Goal: Transaction & Acquisition: Book appointment/travel/reservation

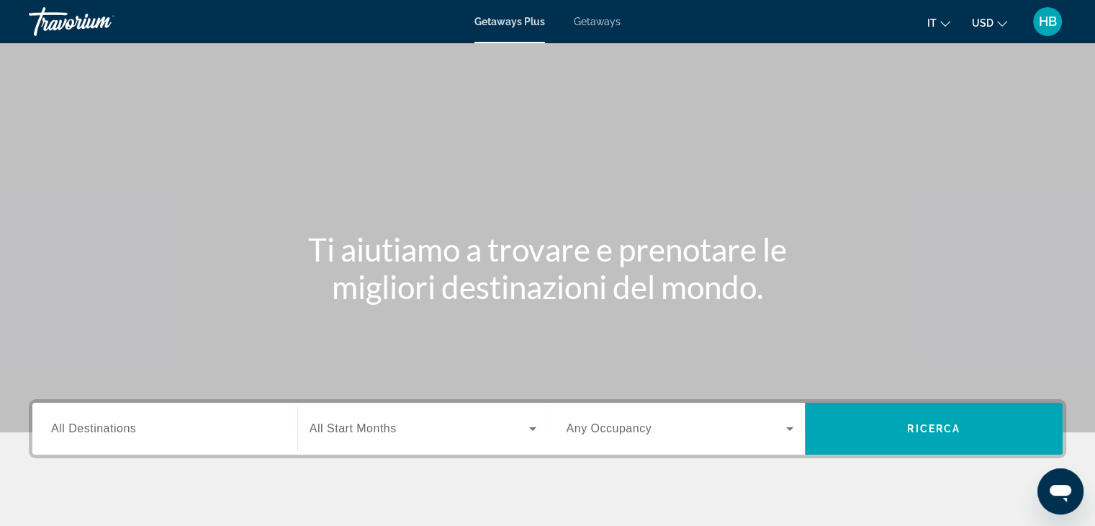
click at [999, 23] on icon "Change currency" at bounding box center [1002, 24] width 10 height 6
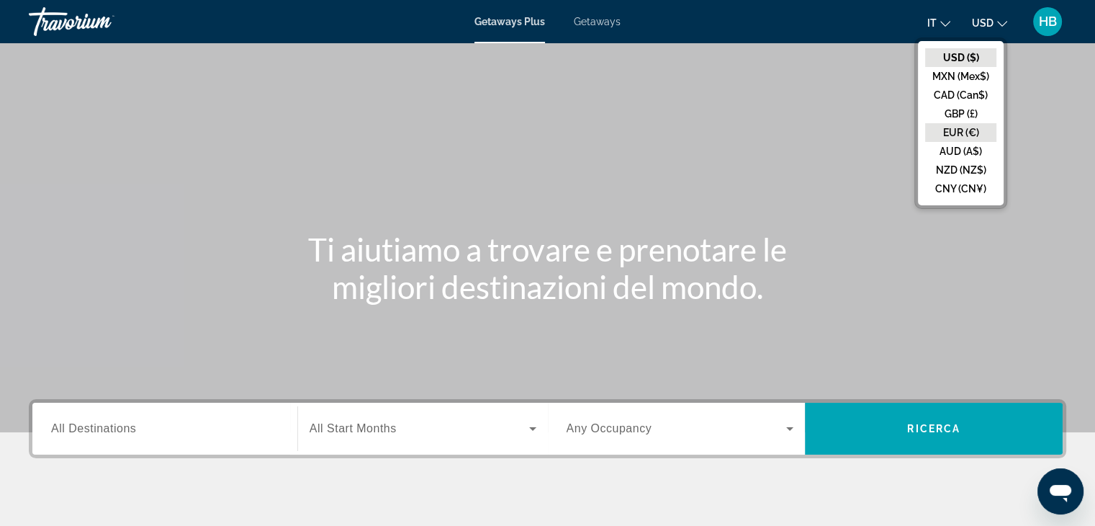
click at [958, 130] on button "EUR (€)" at bounding box center [960, 132] width 71 height 19
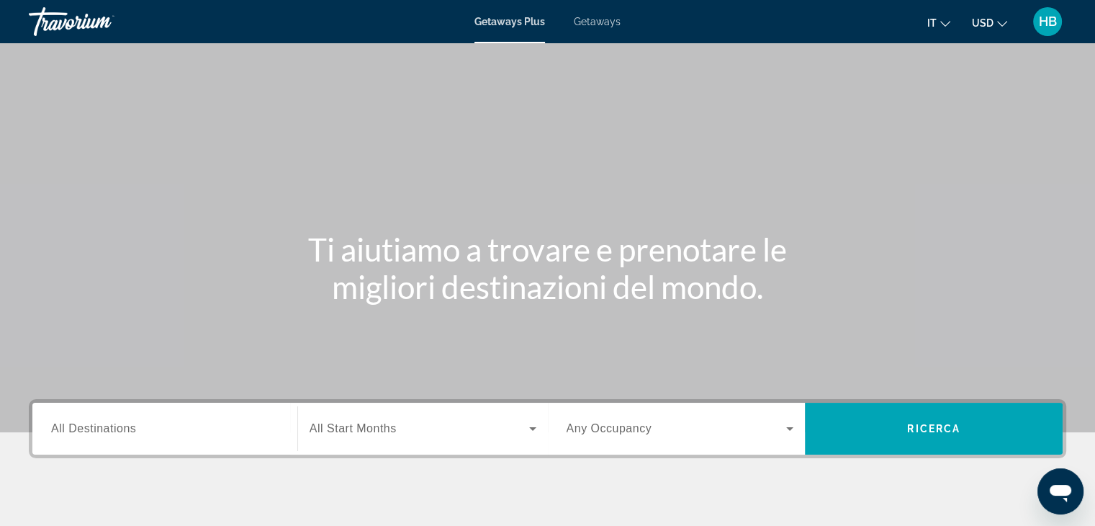
click at [1000, 20] on icon "Change currency" at bounding box center [1002, 24] width 10 height 10
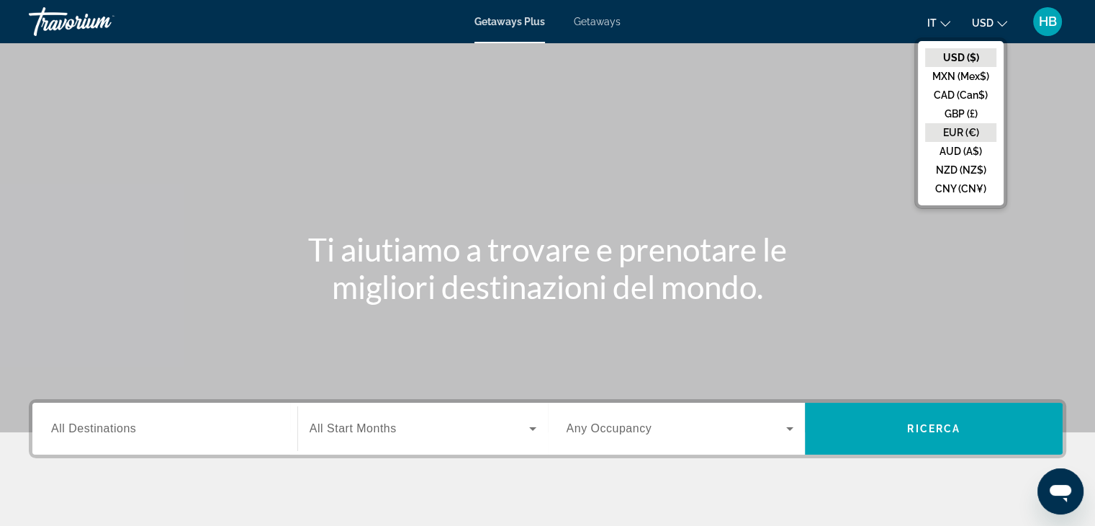
click at [962, 130] on button "EUR (€)" at bounding box center [960, 132] width 71 height 19
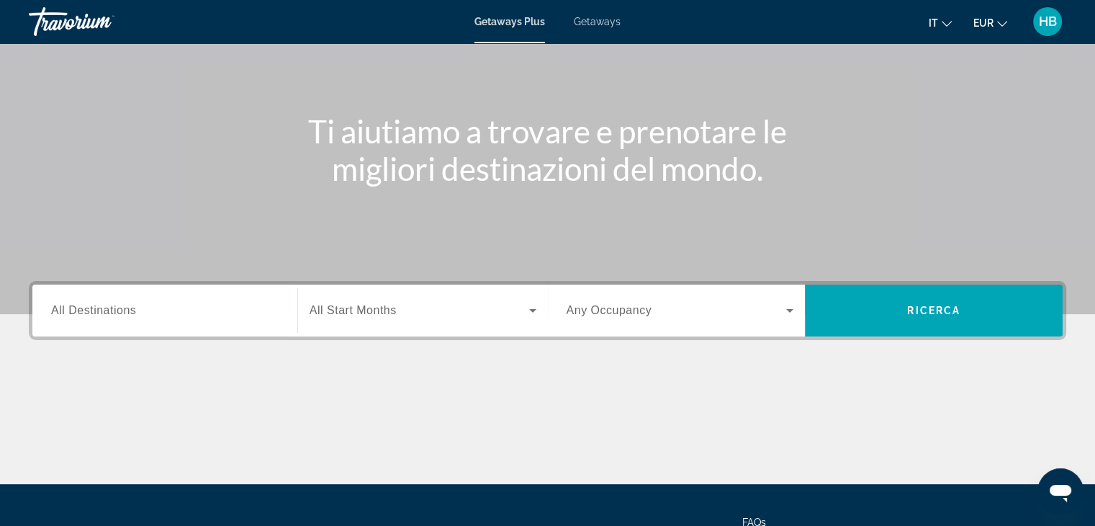
scroll to position [109, 0]
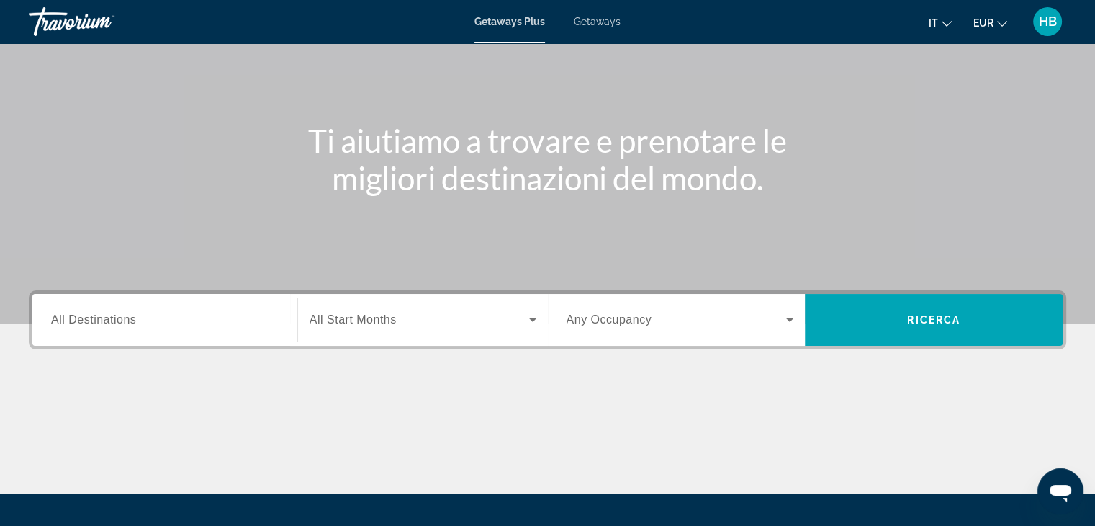
click at [168, 328] on div "Search widget" at bounding box center [165, 320] width 228 height 41
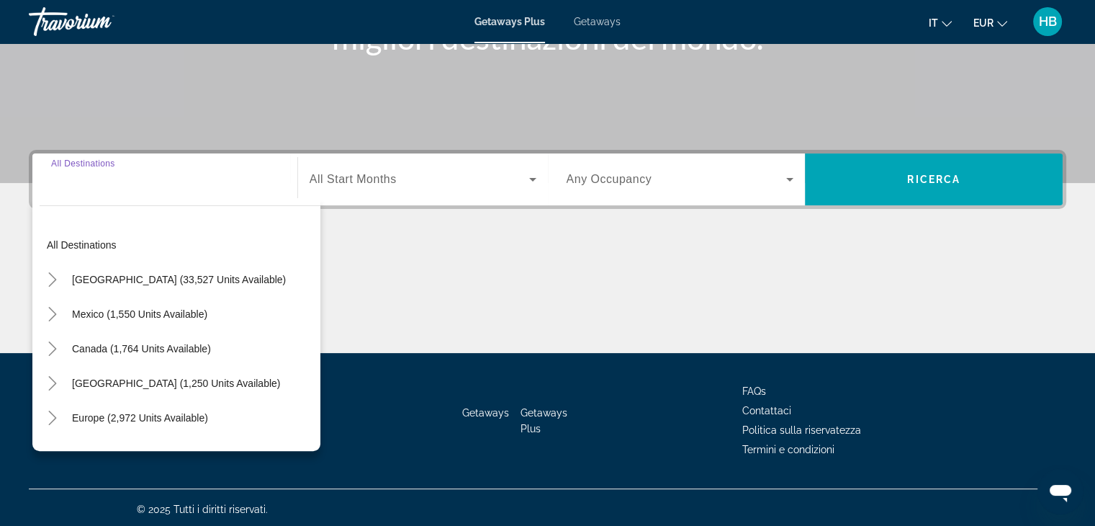
scroll to position [253, 0]
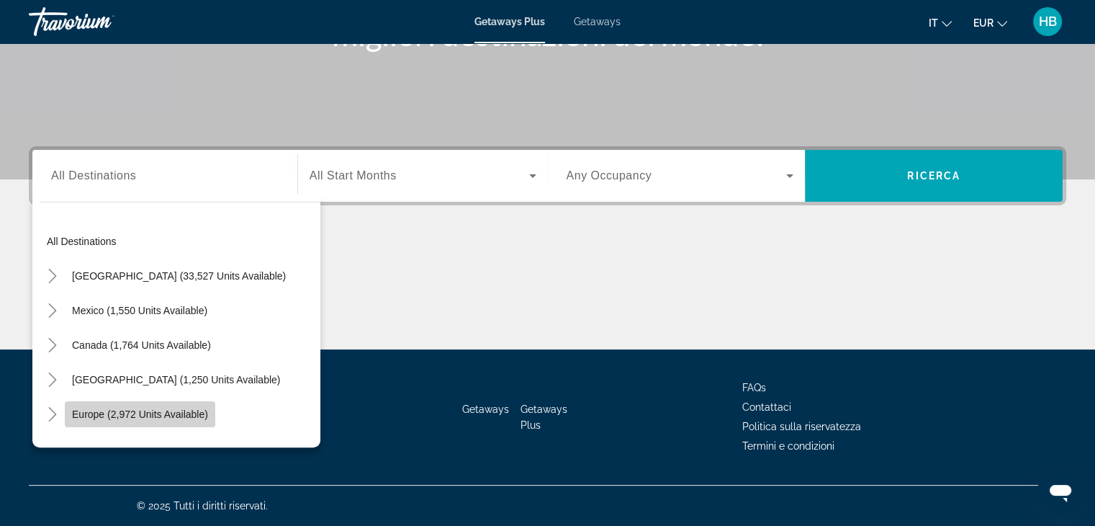
click at [145, 415] on span "Europe (2,972 units available)" at bounding box center [140, 414] width 136 height 12
type input "**********"
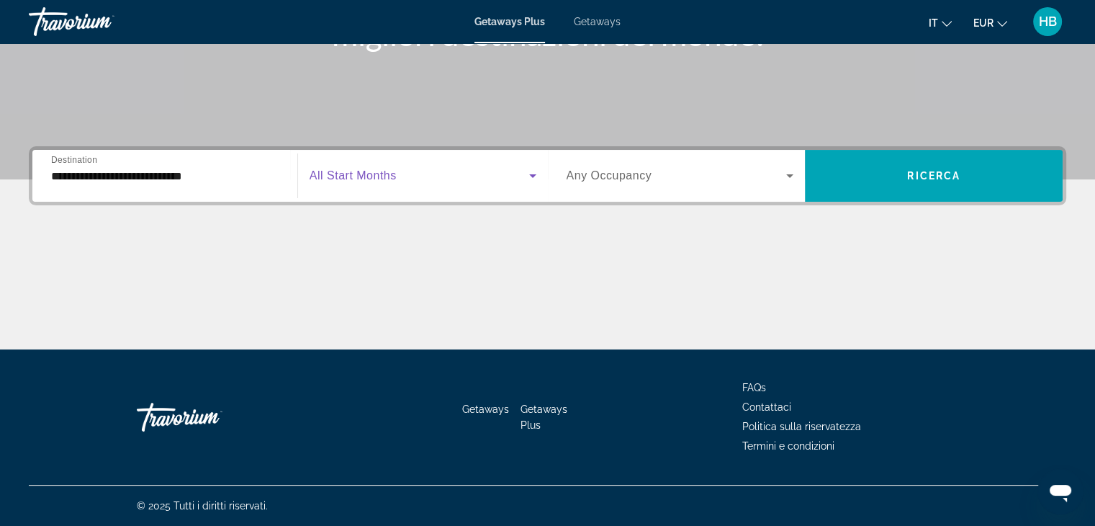
click at [530, 176] on icon "Search widget" at bounding box center [532, 175] width 17 height 17
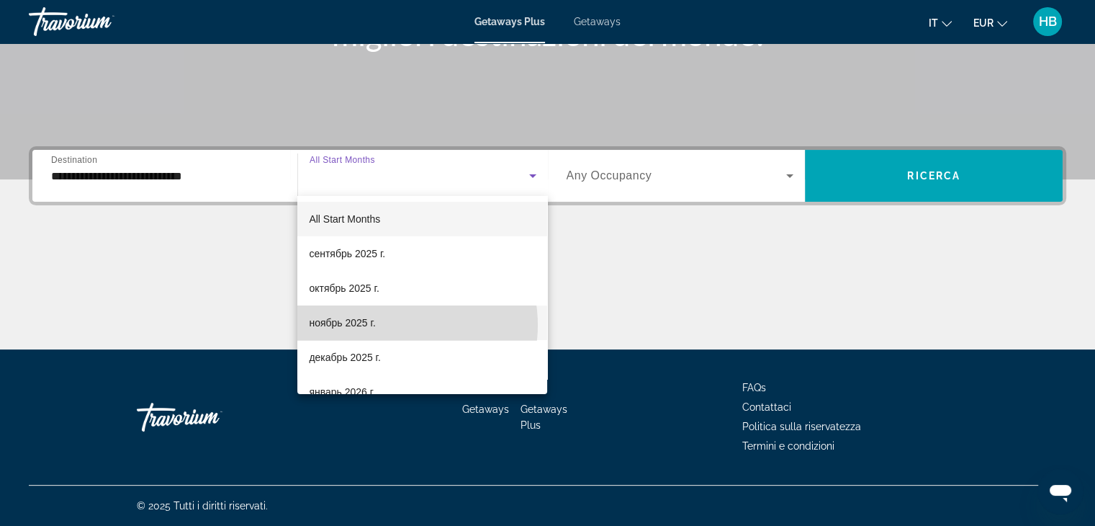
click at [392, 325] on mat-option "ноябрь 2025 г." at bounding box center [422, 322] width 250 height 35
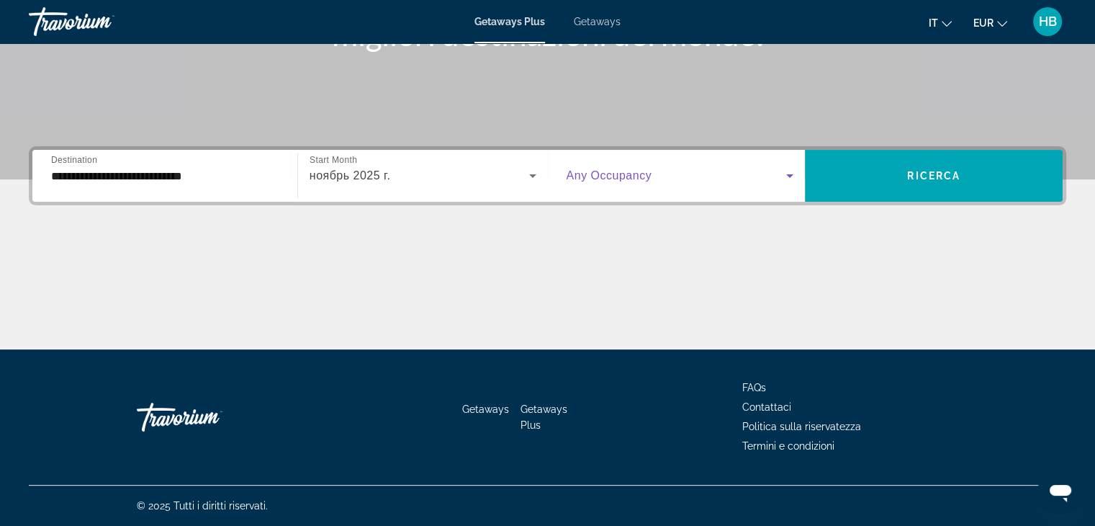
click at [786, 172] on icon "Search widget" at bounding box center [789, 175] width 17 height 17
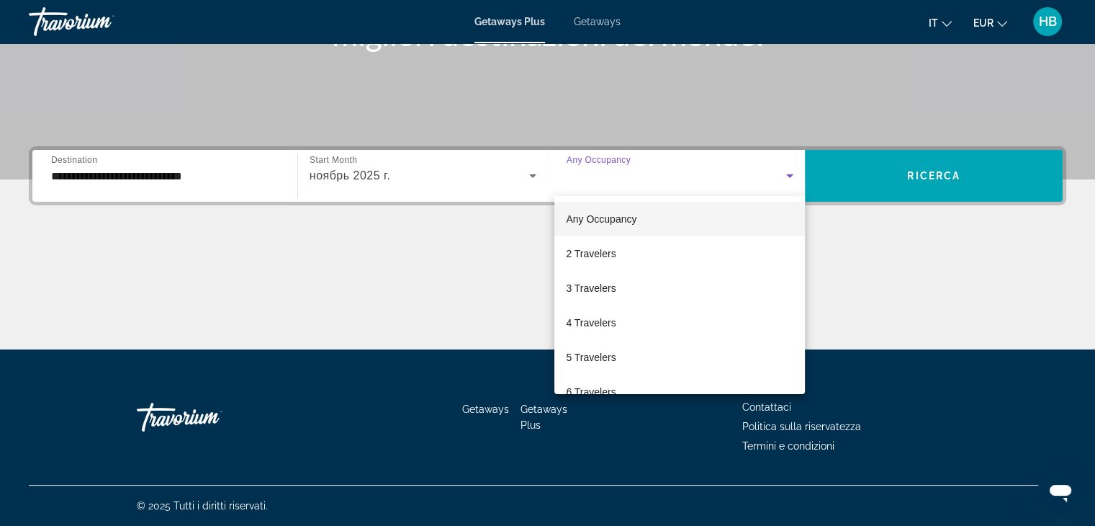
click at [330, 176] on div at bounding box center [547, 263] width 1095 height 526
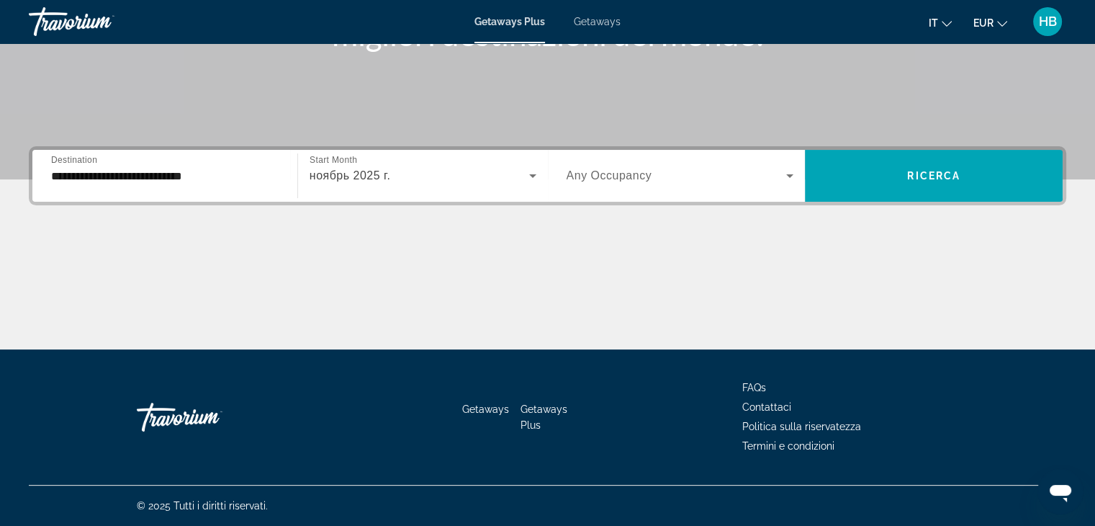
click at [533, 176] on icon "Search widget" at bounding box center [532, 176] width 7 height 4
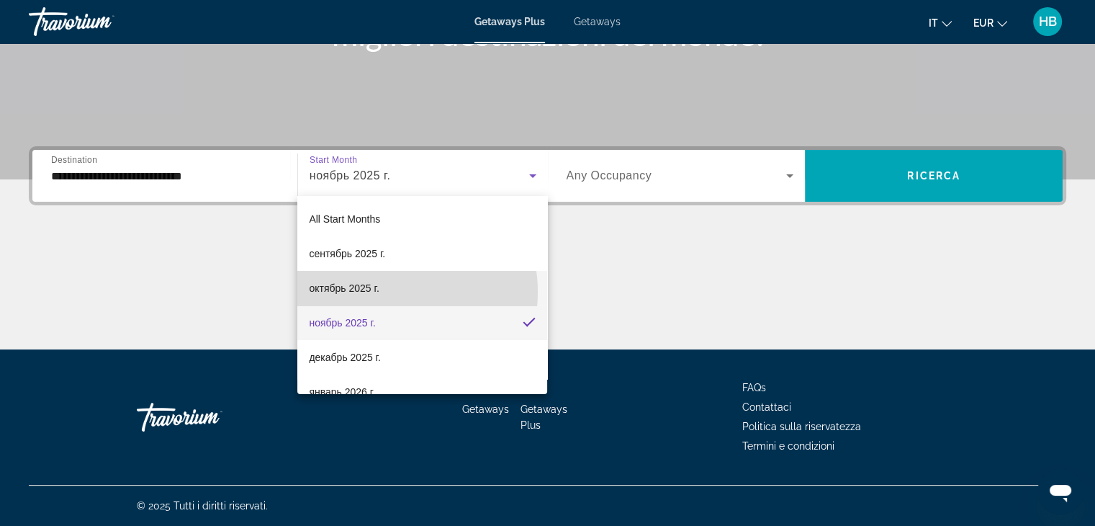
click at [382, 292] on mat-option "октябрь 2025 г." at bounding box center [422, 288] width 250 height 35
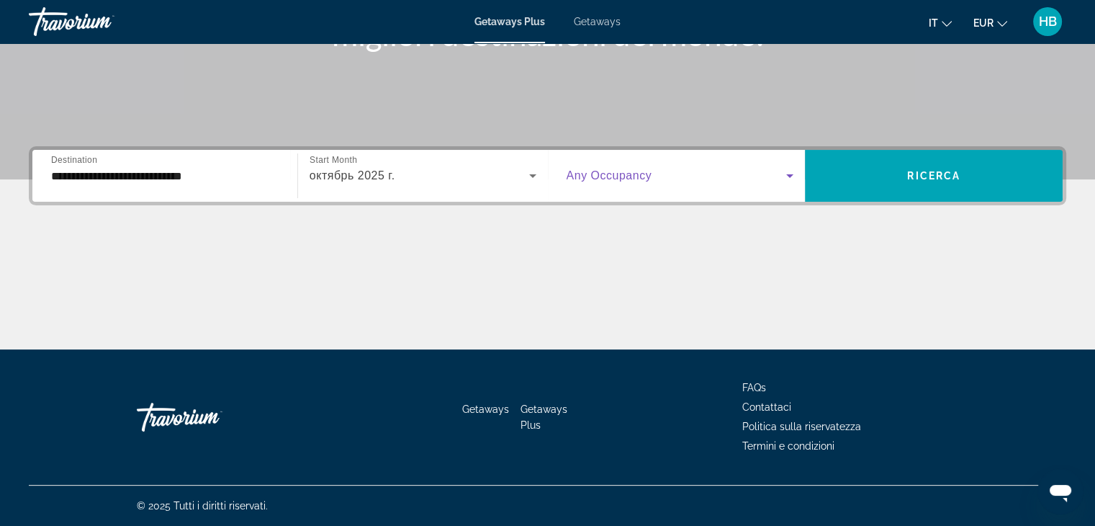
click at [791, 174] on icon "Search widget" at bounding box center [789, 176] width 7 height 4
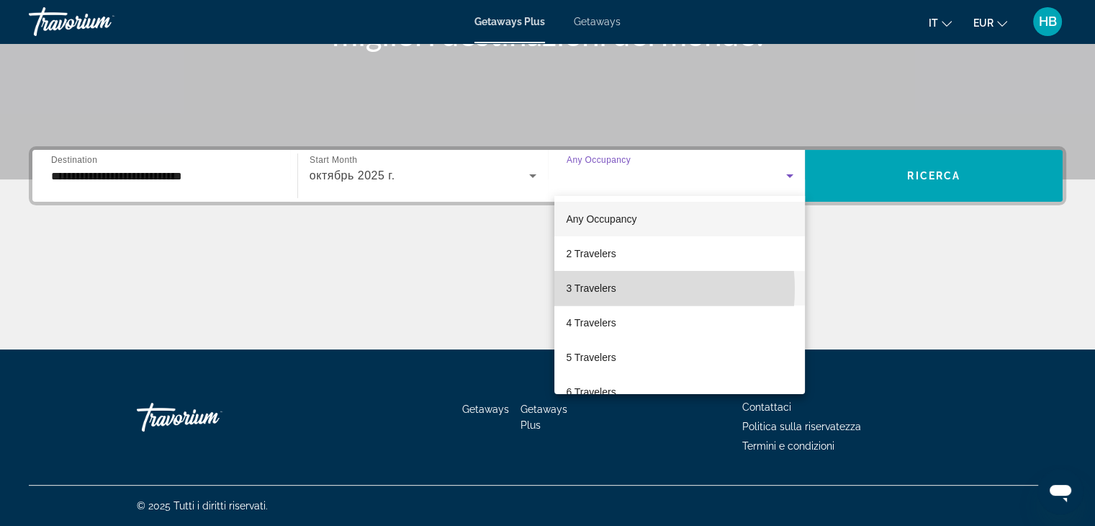
click at [610, 289] on span "3 Travelers" at bounding box center [591, 287] width 50 height 17
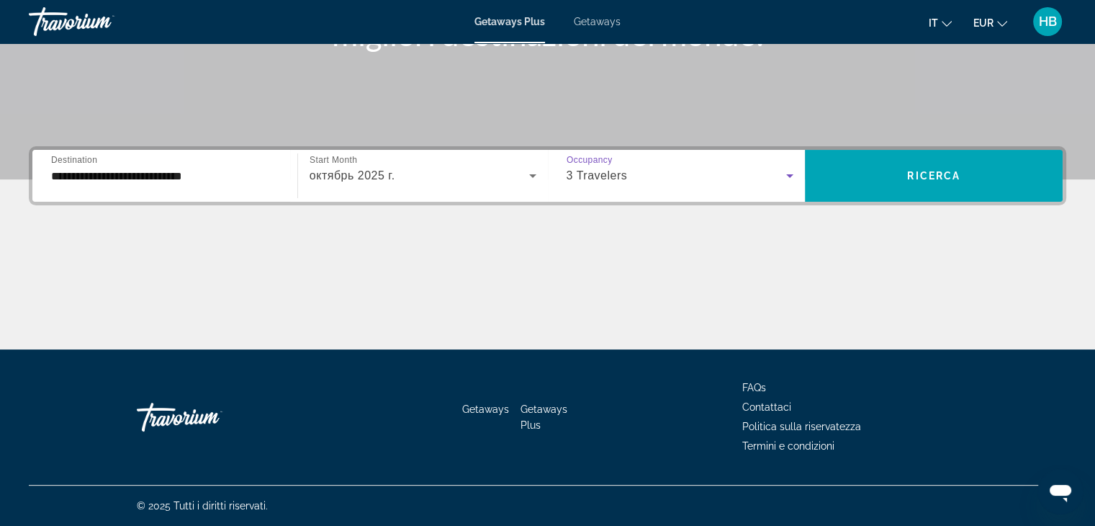
click at [614, 178] on span "3 Travelers" at bounding box center [597, 175] width 61 height 12
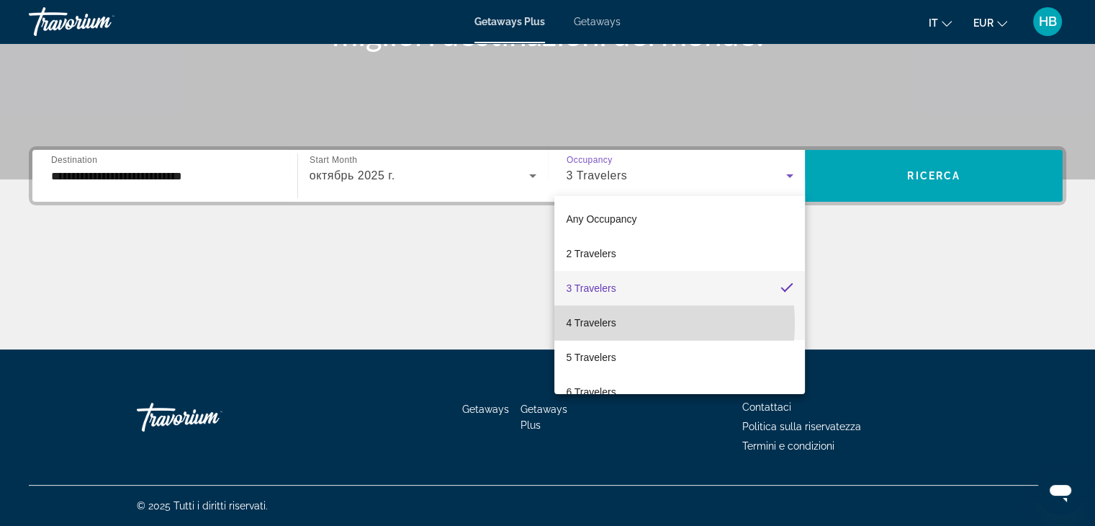
click at [604, 323] on span "4 Travelers" at bounding box center [591, 322] width 50 height 17
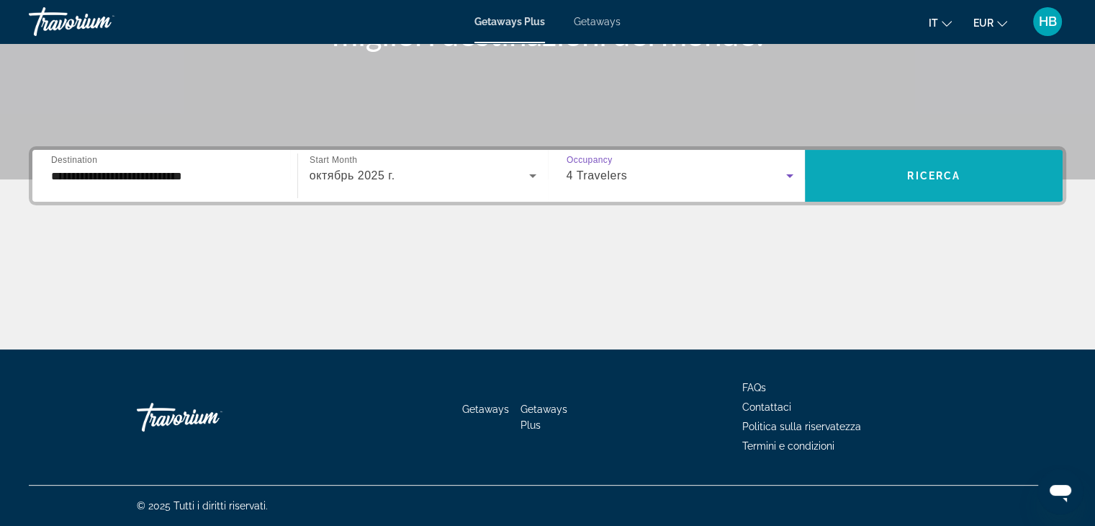
click at [929, 172] on span "Ricerca" at bounding box center [933, 176] width 53 height 12
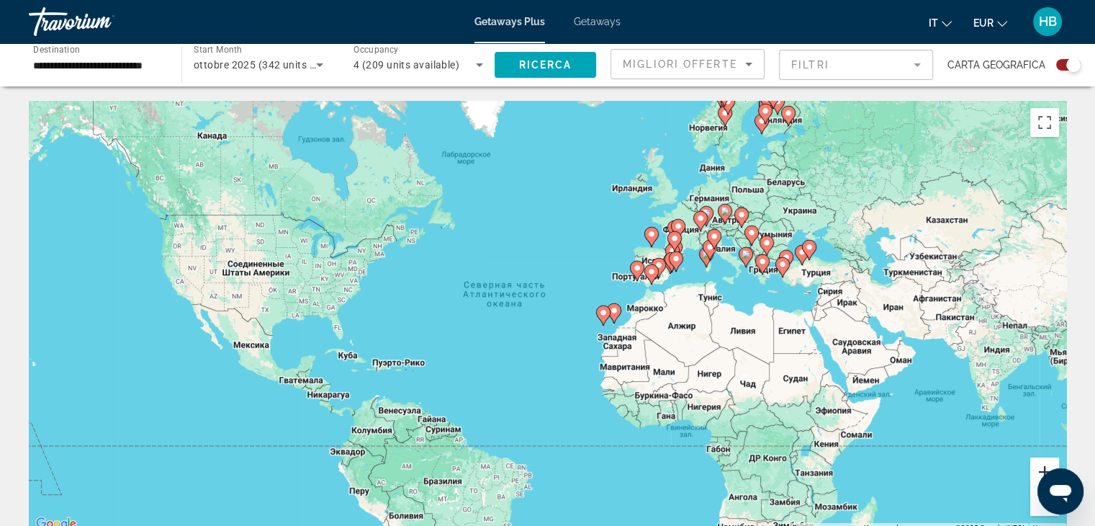
click at [1038, 467] on button "Увеличить" at bounding box center [1044, 471] width 29 height 29
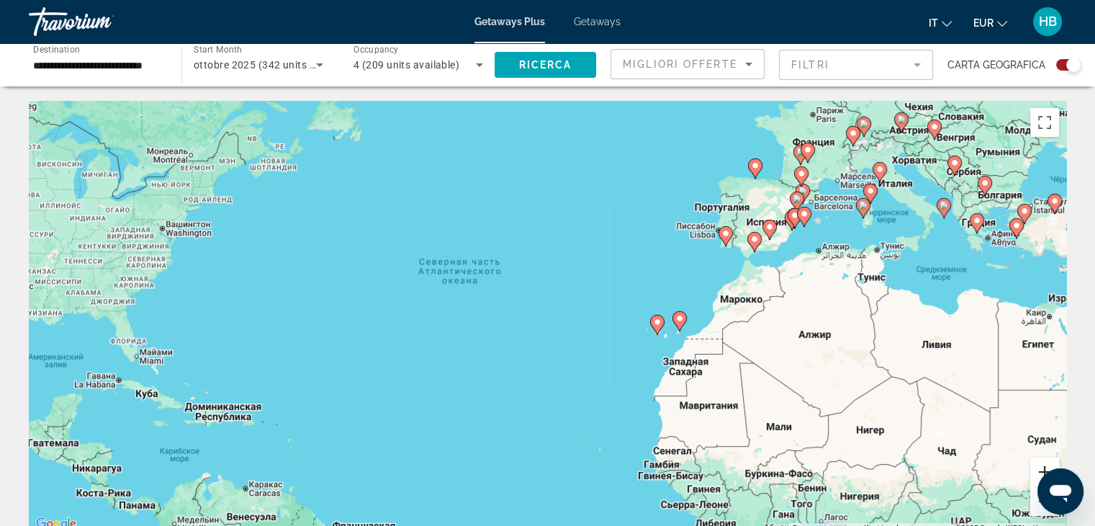
click at [1039, 467] on button "Увеличить" at bounding box center [1044, 471] width 29 height 29
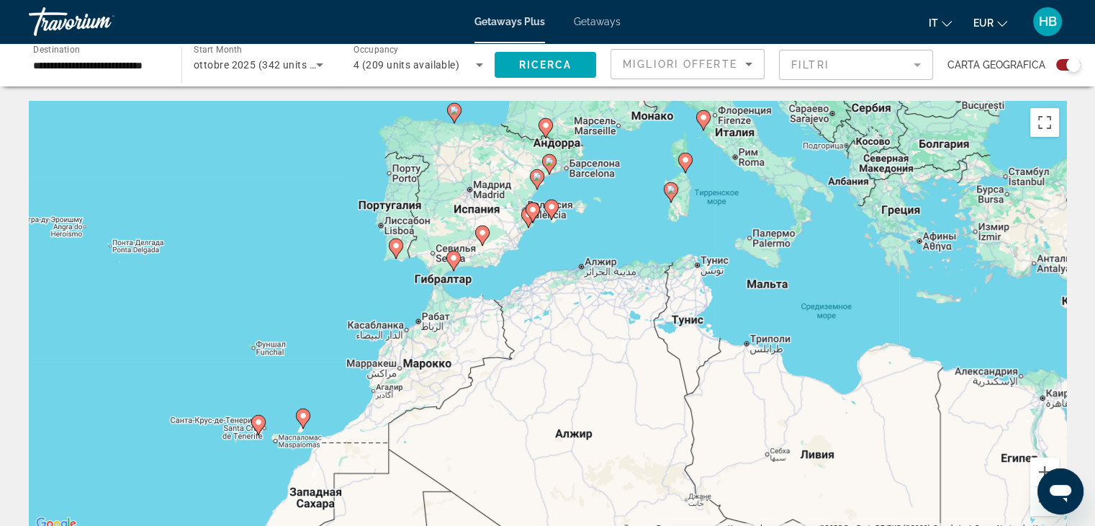
drag, startPoint x: 988, startPoint y: 253, endPoint x: 477, endPoint y: 336, distance: 517.9
click at [477, 336] on div "Чтобы активировать перетаскивание с помощью клавиатуры, нажмите Alt + Ввод. Пос…" at bounding box center [548, 317] width 1038 height 432
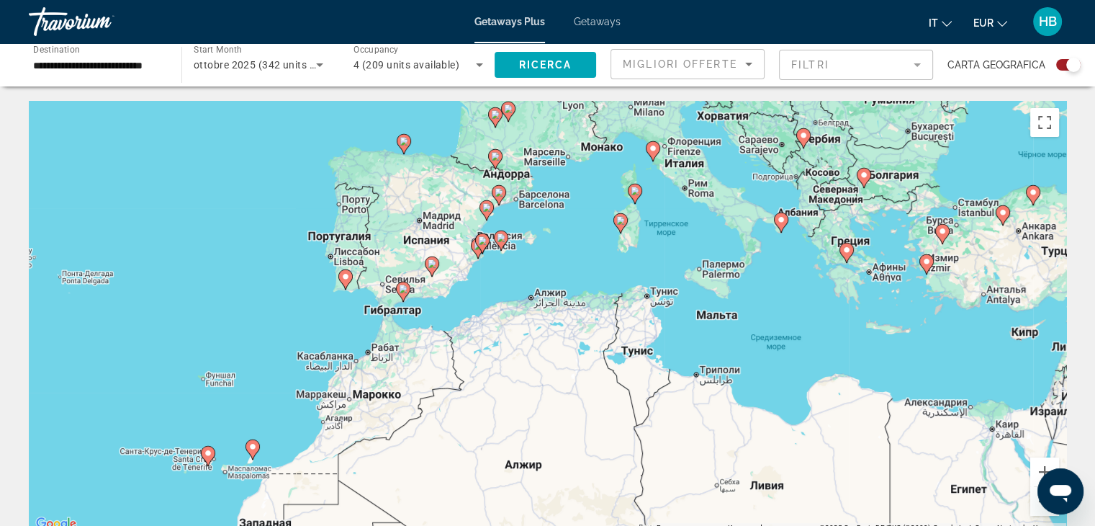
drag, startPoint x: 798, startPoint y: 260, endPoint x: 745, endPoint y: 293, distance: 62.7
click at [745, 293] on div "Чтобы активировать перетаскивание с помощью клавиатуры, нажмите Alt + Ввод. Пос…" at bounding box center [548, 317] width 1038 height 432
click at [344, 280] on image "Main content" at bounding box center [345, 276] width 9 height 9
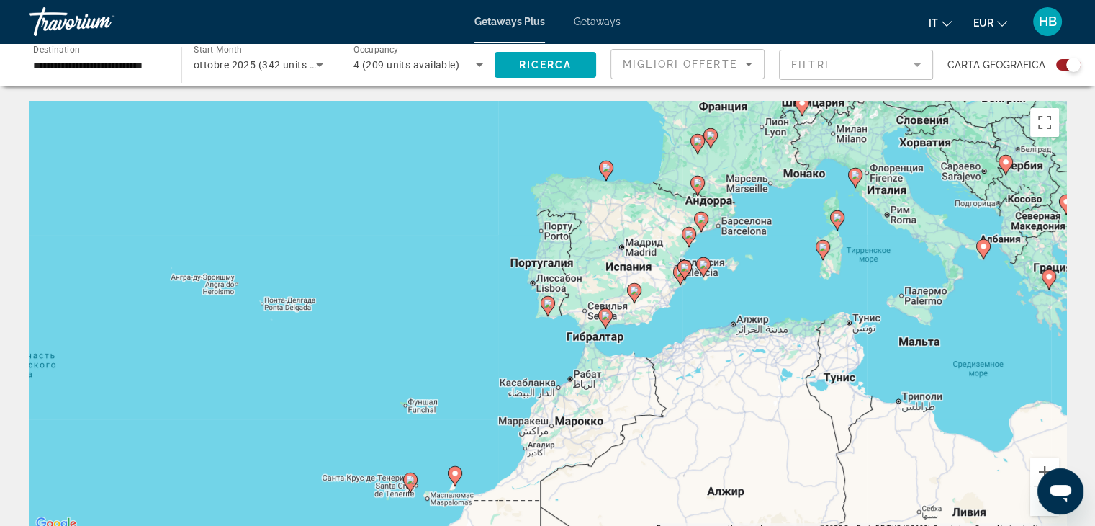
click at [547, 307] on image "Main content" at bounding box center [548, 303] width 9 height 9
type input "**********"
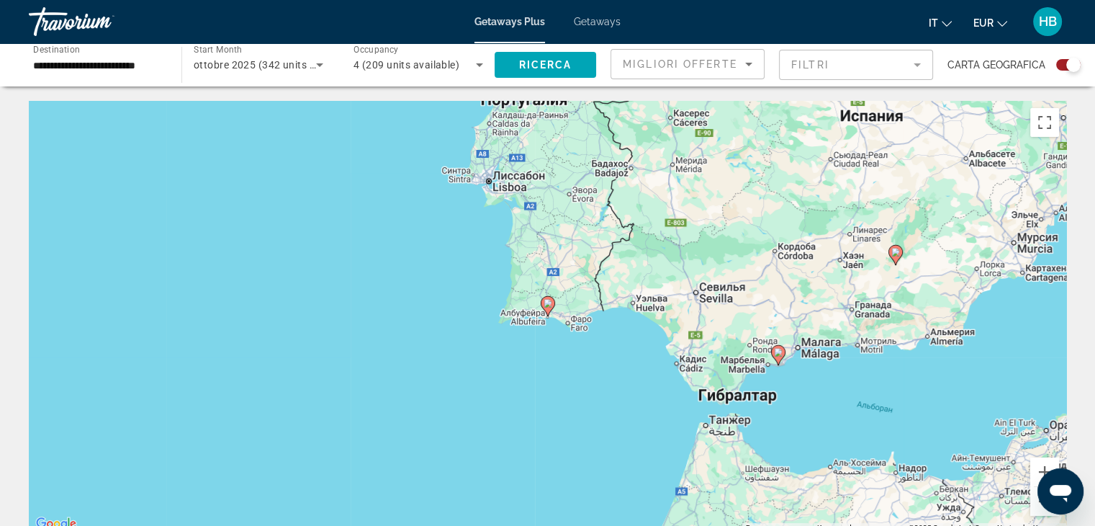
click at [547, 307] on image "Main content" at bounding box center [548, 303] width 9 height 9
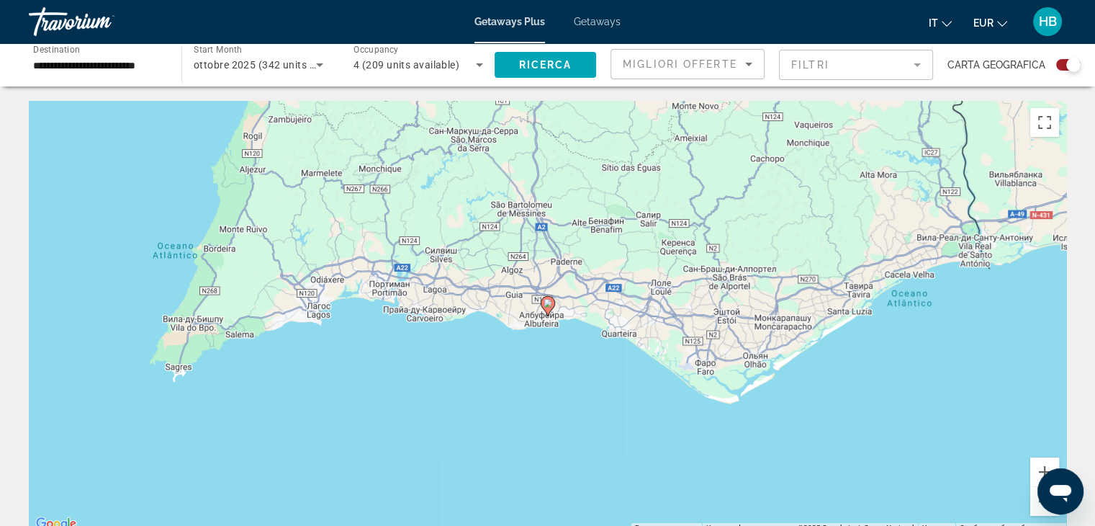
click at [547, 307] on image "Main content" at bounding box center [548, 303] width 9 height 9
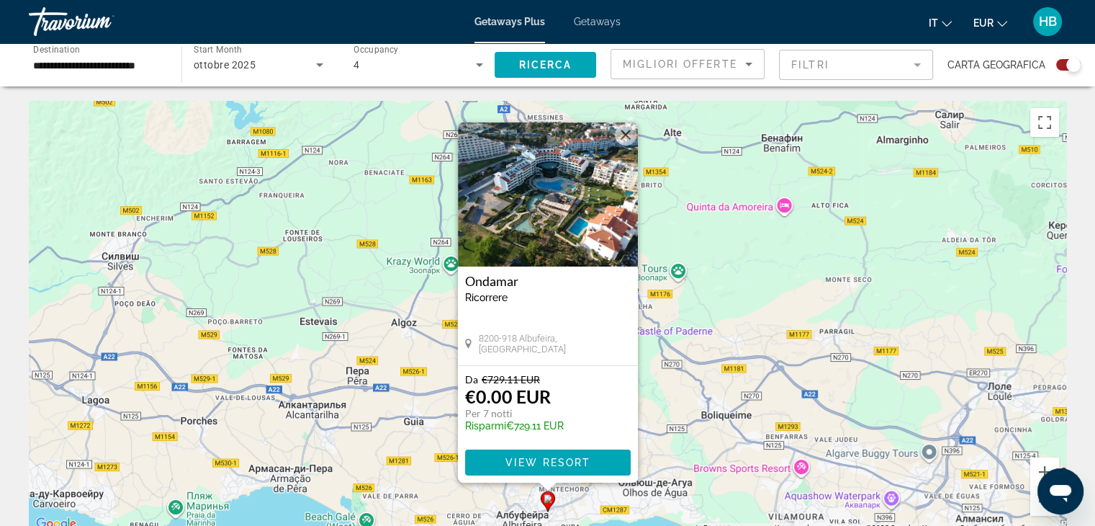
click at [534, 230] on img "Main content" at bounding box center [548, 194] width 180 height 144
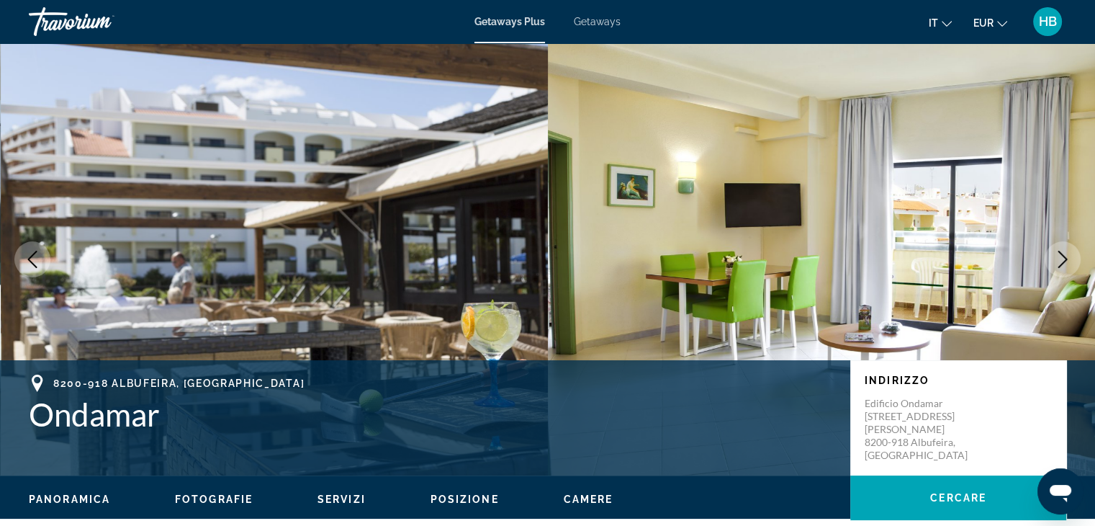
click at [229, 493] on span "Fotografie" at bounding box center [214, 499] width 78 height 12
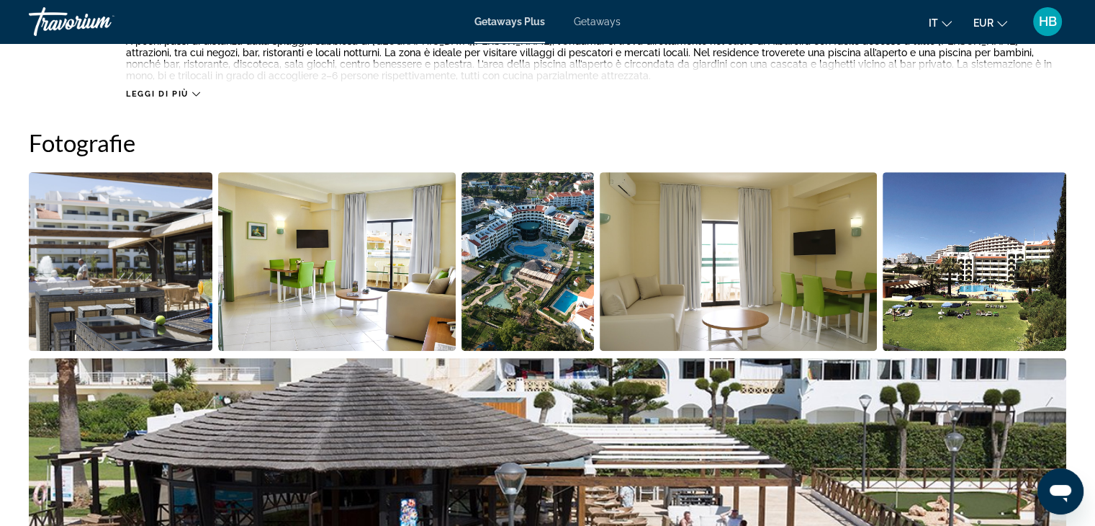
scroll to position [665, 0]
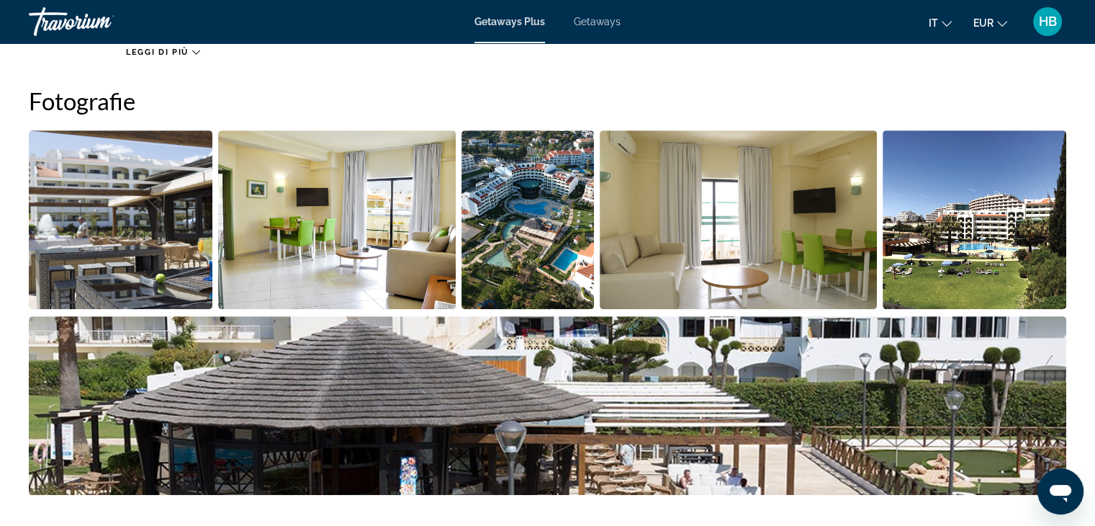
click at [133, 250] on img "Open full-screen image slider" at bounding box center [121, 219] width 184 height 179
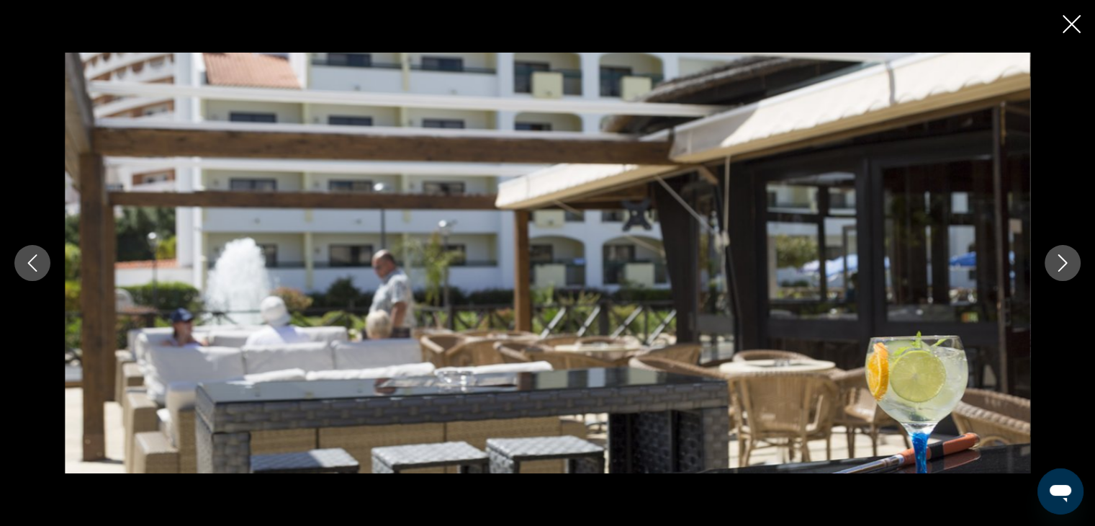
click at [1056, 261] on icon "Next image" at bounding box center [1062, 262] width 17 height 17
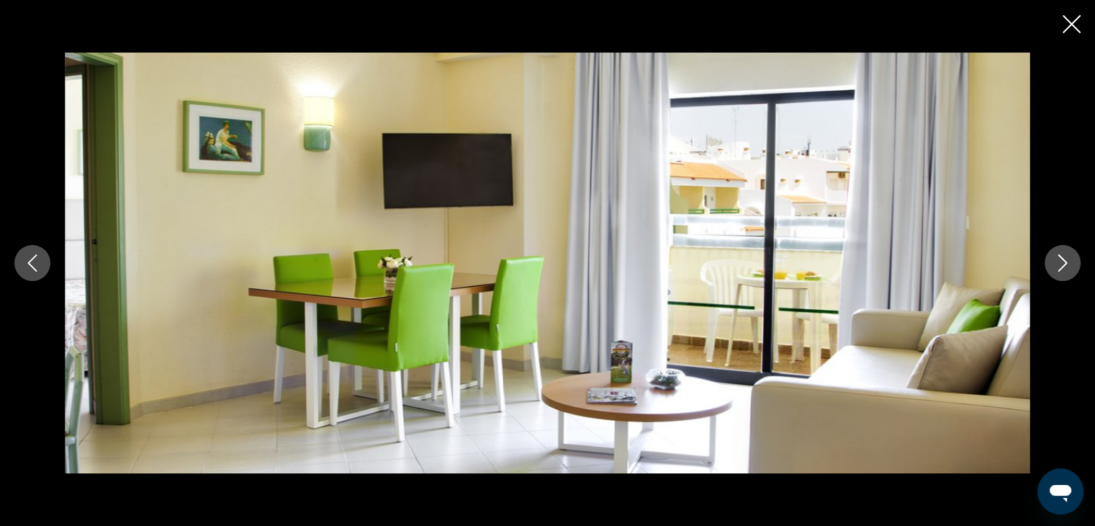
click at [1056, 261] on icon "Next image" at bounding box center [1062, 262] width 17 height 17
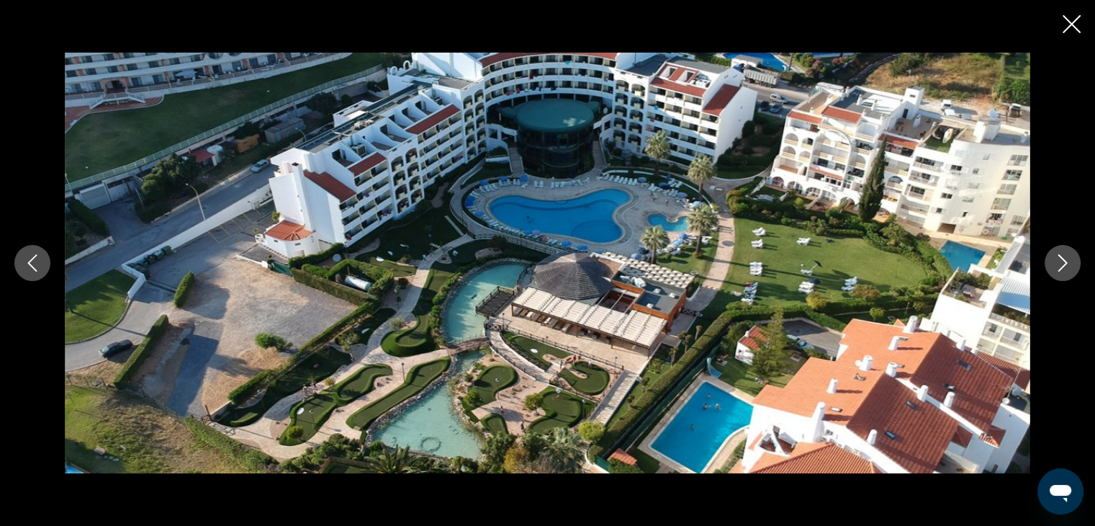
click at [1056, 261] on icon "Next image" at bounding box center [1062, 262] width 17 height 17
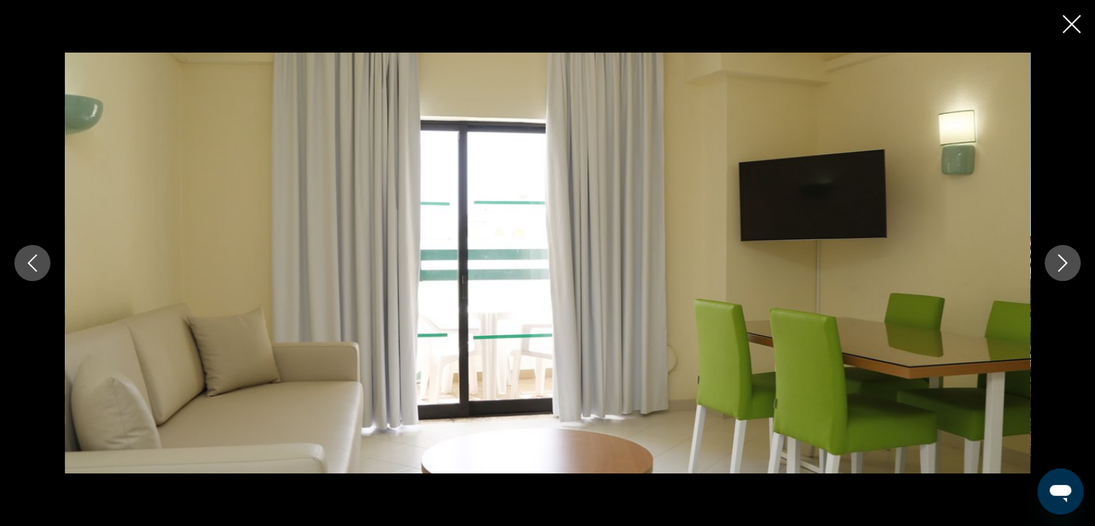
click at [1056, 261] on icon "Next image" at bounding box center [1062, 262] width 17 height 17
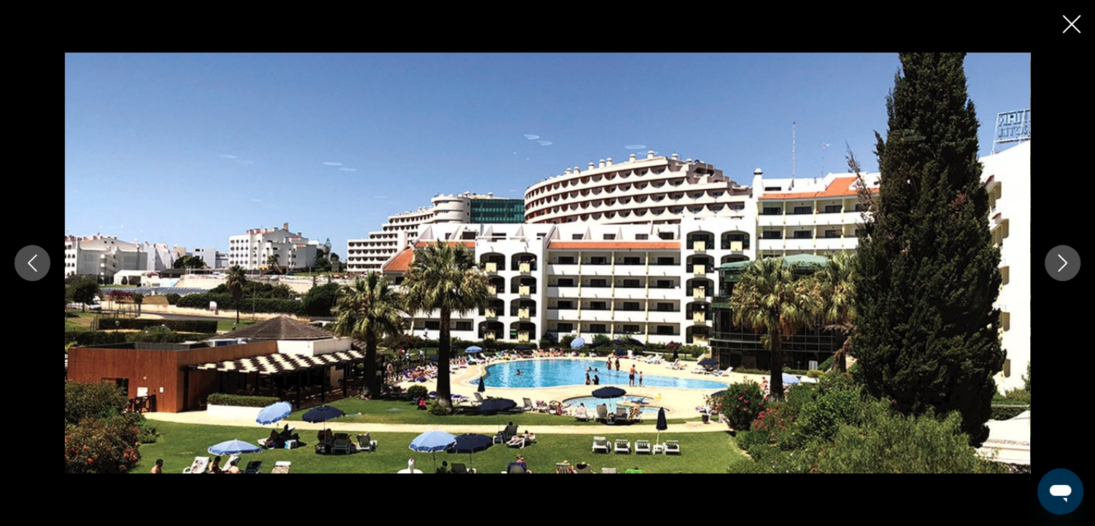
click at [1056, 261] on icon "Next image" at bounding box center [1062, 262] width 17 height 17
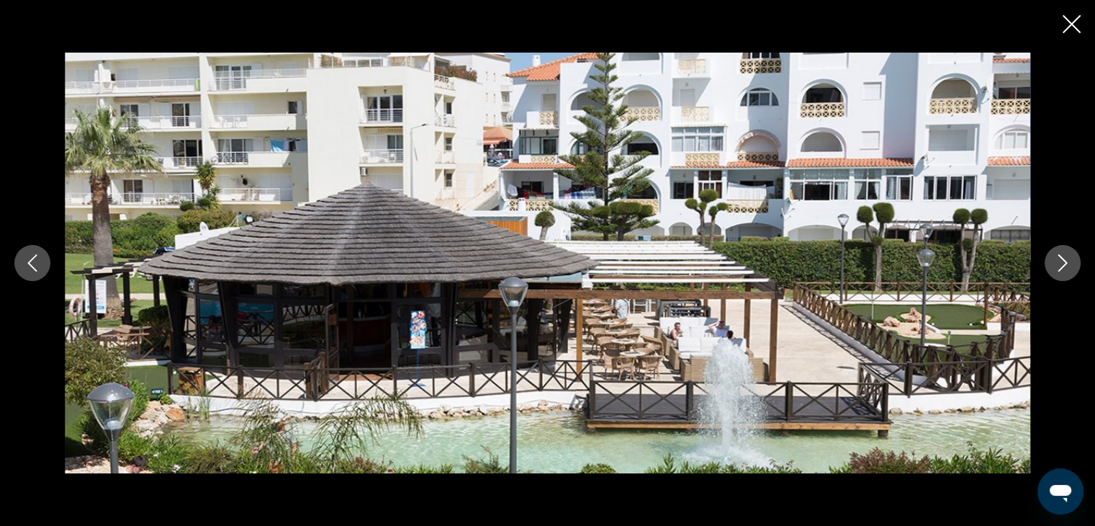
click at [1056, 261] on icon "Next image" at bounding box center [1062, 262] width 17 height 17
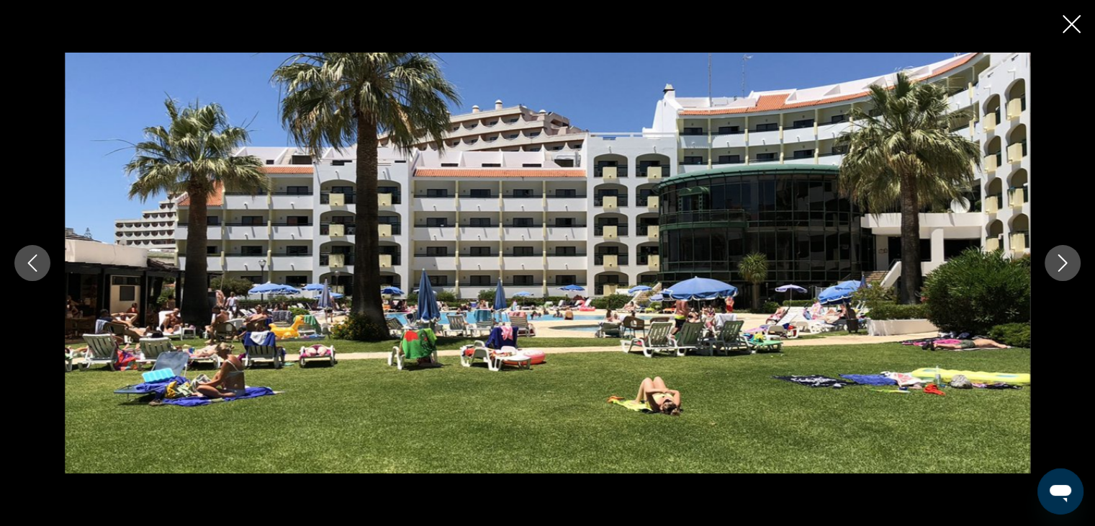
click at [1056, 261] on icon "Next image" at bounding box center [1062, 262] width 17 height 17
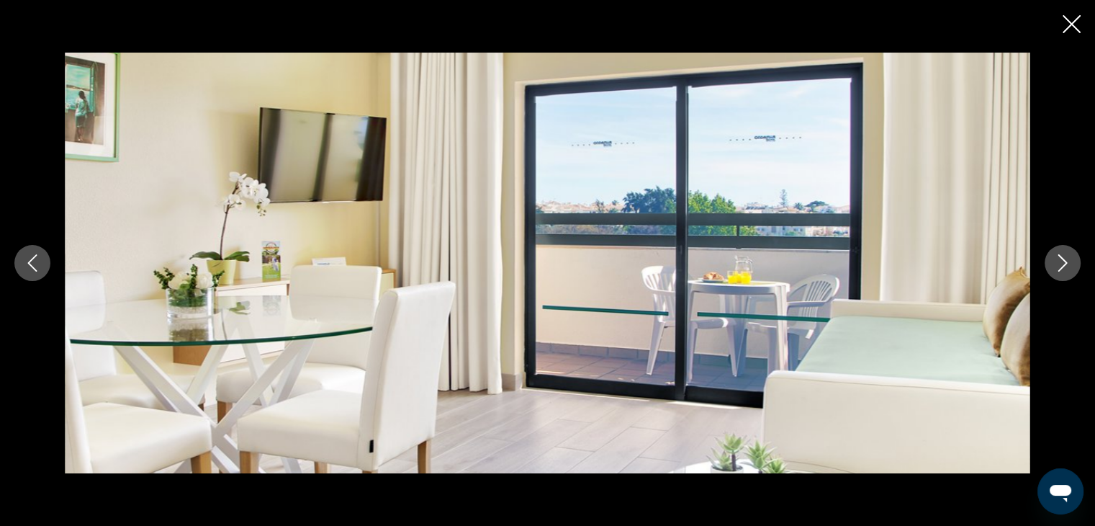
click at [1061, 260] on icon "Next image" at bounding box center [1062, 262] width 17 height 17
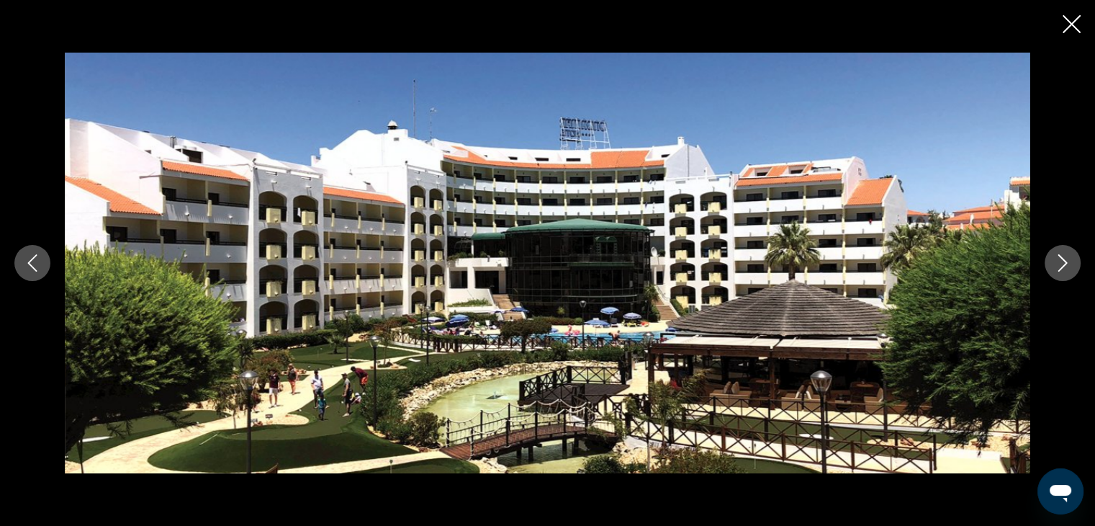
click at [1061, 260] on icon "Next image" at bounding box center [1062, 262] width 17 height 17
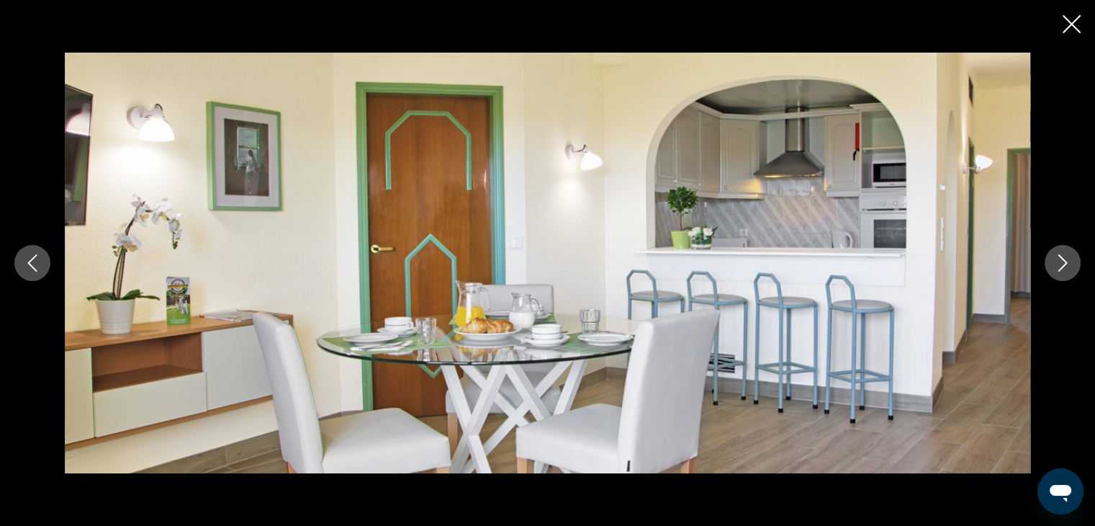
click at [1061, 260] on icon "Next image" at bounding box center [1062, 262] width 17 height 17
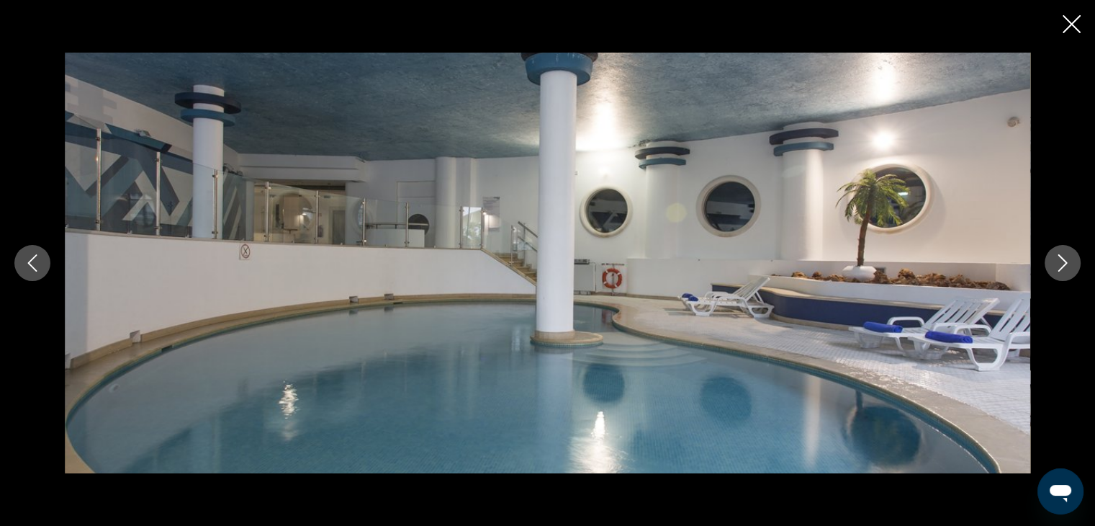
click at [1061, 260] on icon "Next image" at bounding box center [1062, 262] width 17 height 17
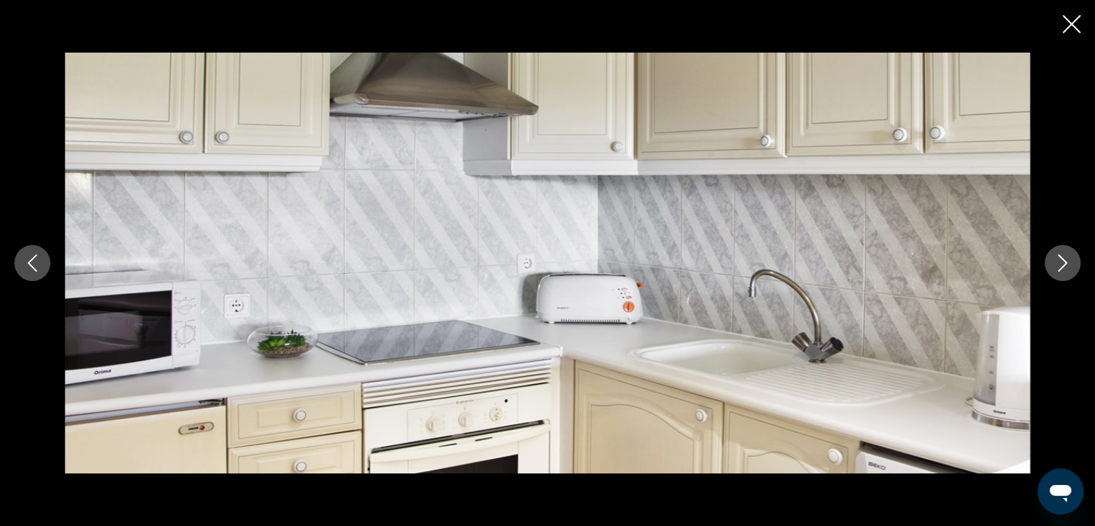
click at [1061, 260] on icon "Next image" at bounding box center [1062, 262] width 17 height 17
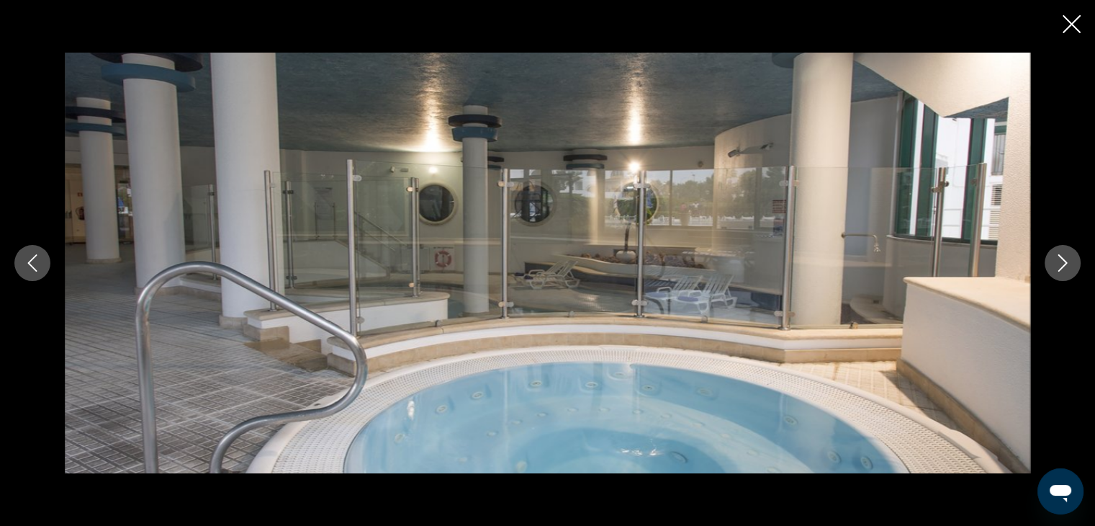
click at [1061, 260] on icon "Next image" at bounding box center [1062, 262] width 17 height 17
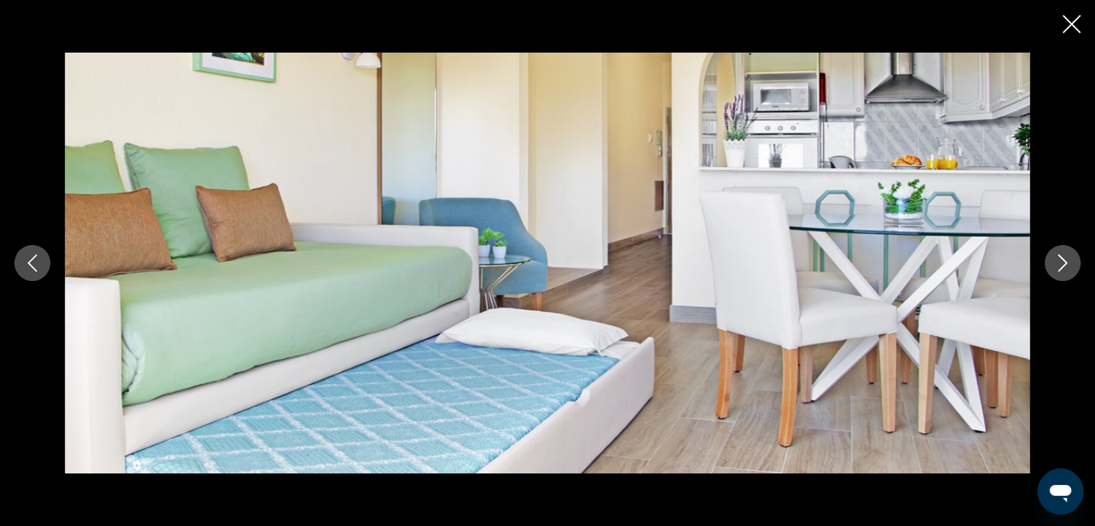
click at [1061, 260] on icon "Next image" at bounding box center [1062, 262] width 17 height 17
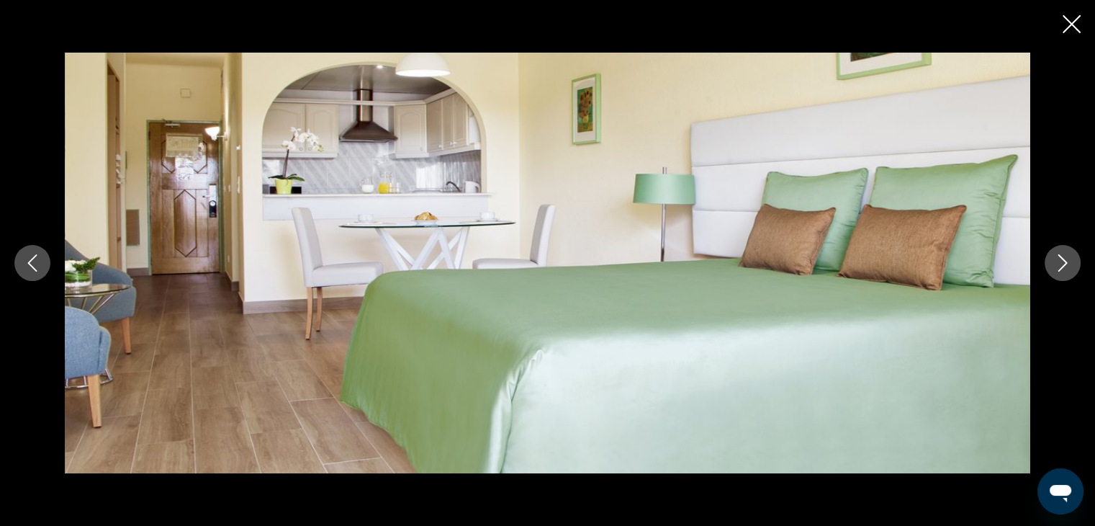
click at [47, 266] on button "Previous image" at bounding box center [32, 263] width 36 height 36
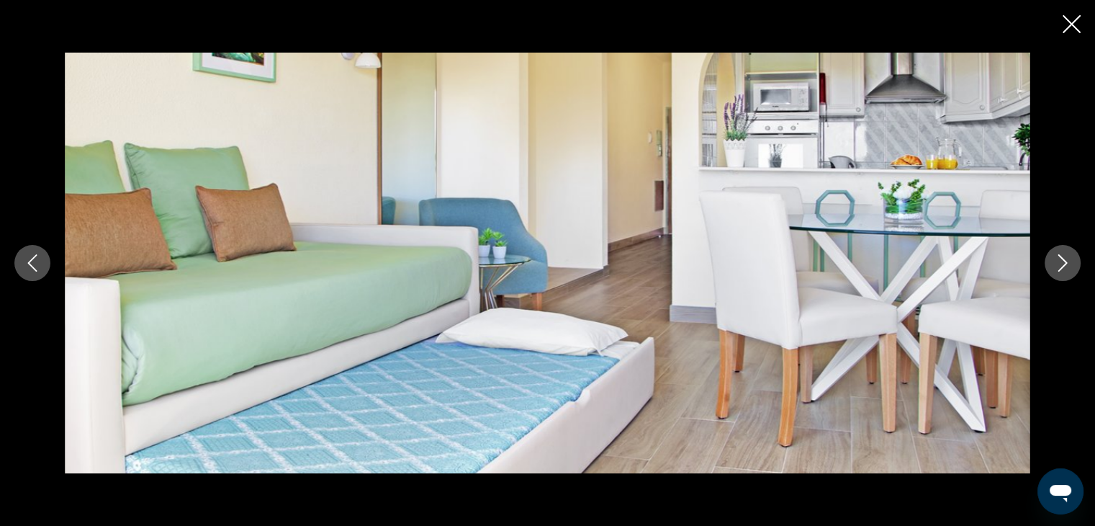
click at [1059, 263] on icon "Next image" at bounding box center [1062, 262] width 17 height 17
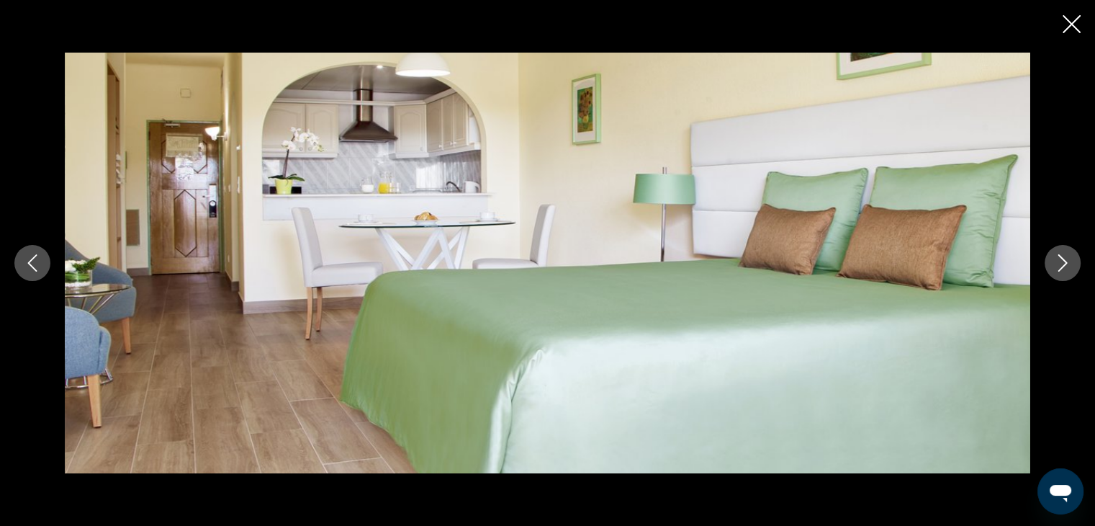
click at [1059, 263] on icon "Next image" at bounding box center [1062, 262] width 17 height 17
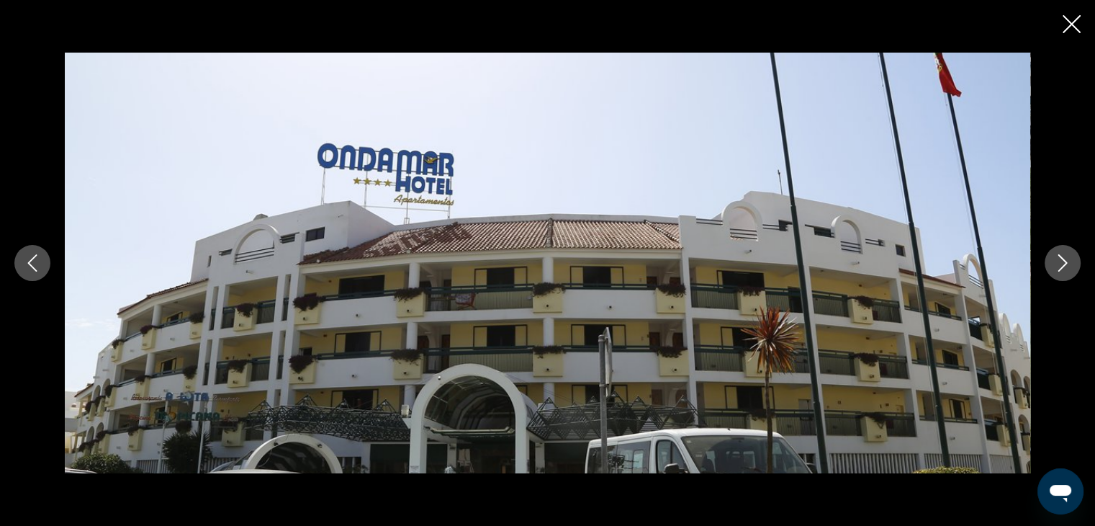
click at [34, 259] on icon "Previous image" at bounding box center [32, 262] width 17 height 17
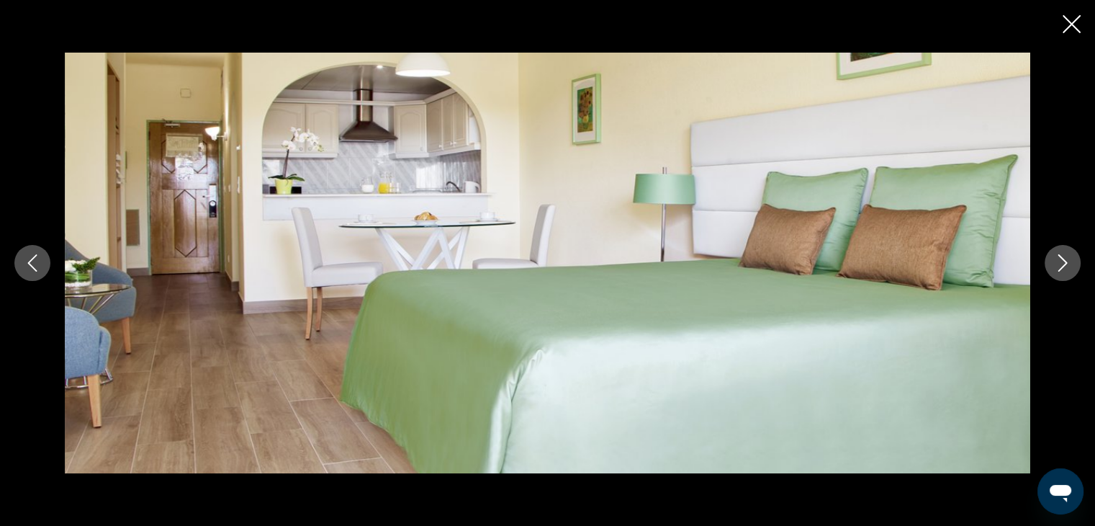
click at [1060, 264] on icon "Next image" at bounding box center [1062, 262] width 17 height 17
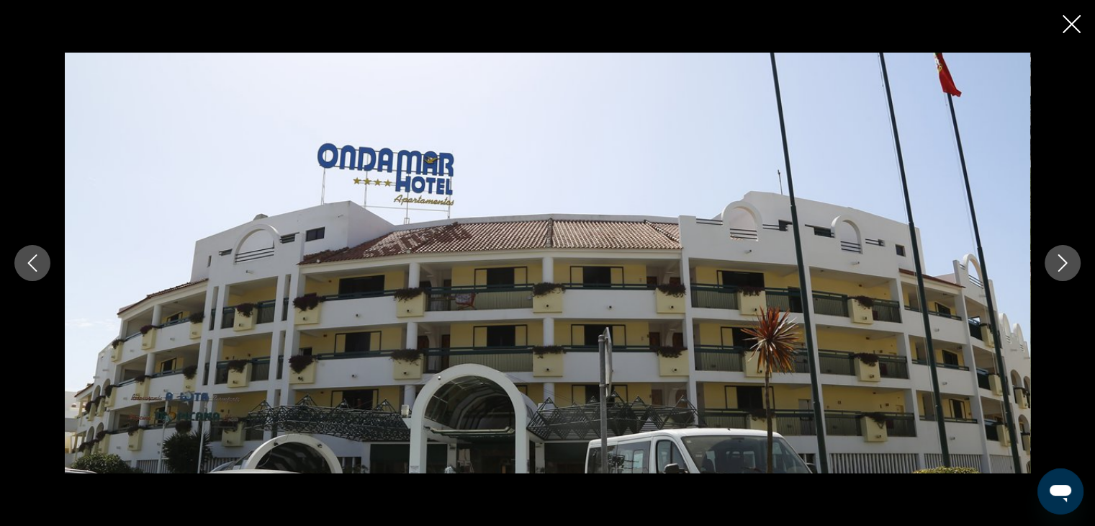
click at [1060, 264] on icon "Next image" at bounding box center [1062, 262] width 17 height 17
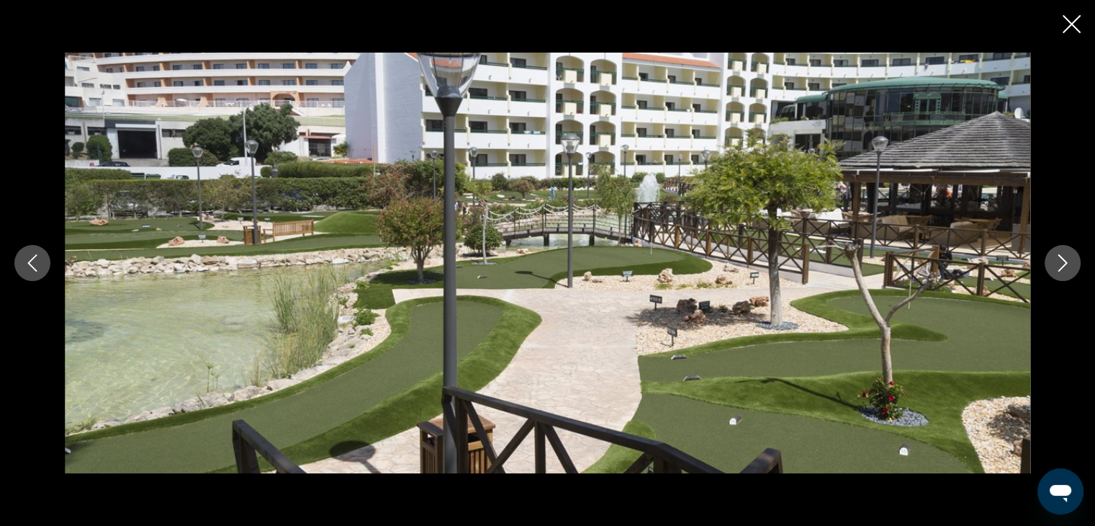
click at [1060, 264] on icon "Next image" at bounding box center [1062, 262] width 17 height 17
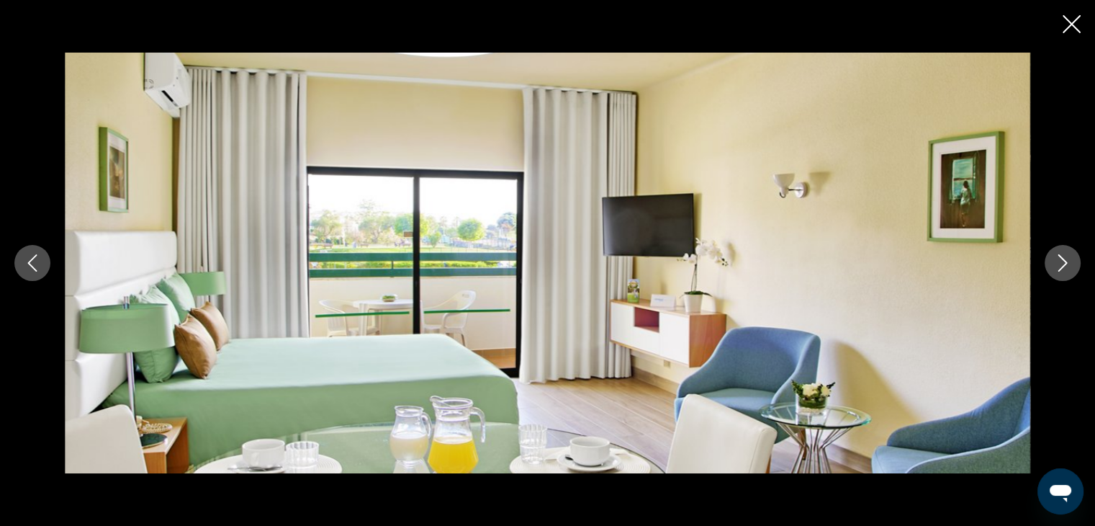
click at [1060, 264] on icon "Next image" at bounding box center [1062, 262] width 17 height 17
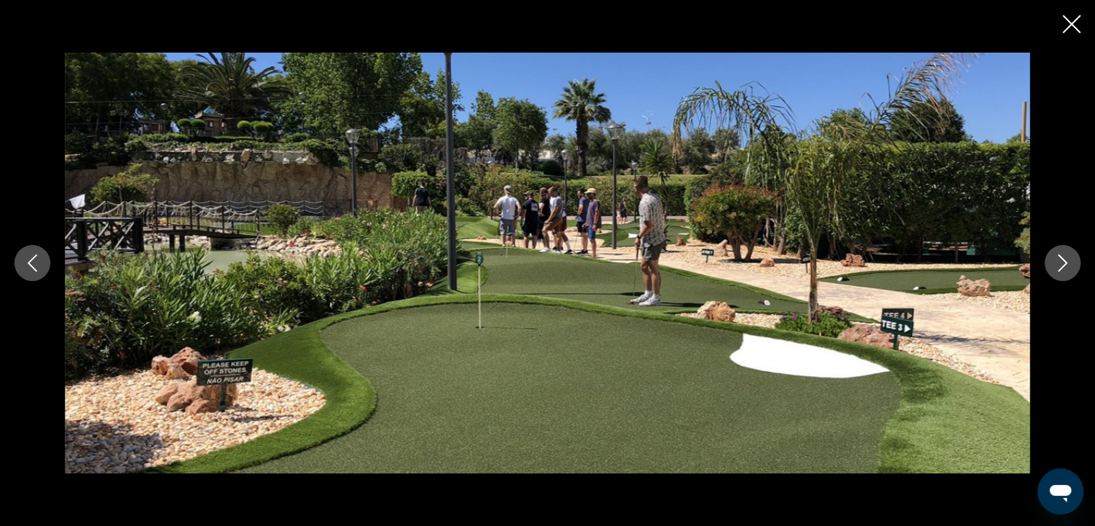
click at [1060, 264] on icon "Next image" at bounding box center [1062, 262] width 17 height 17
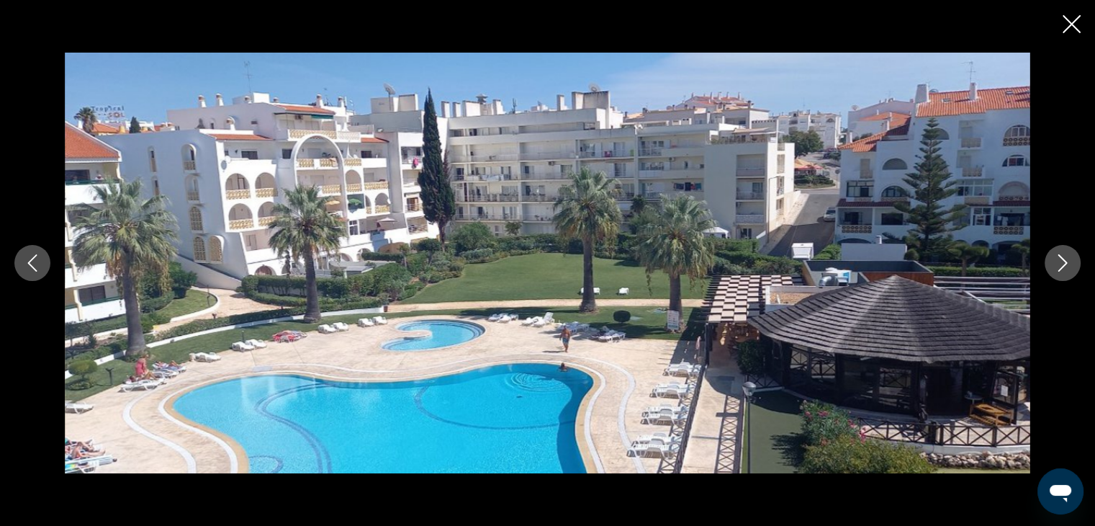
click at [1060, 264] on icon "Next image" at bounding box center [1062, 262] width 17 height 17
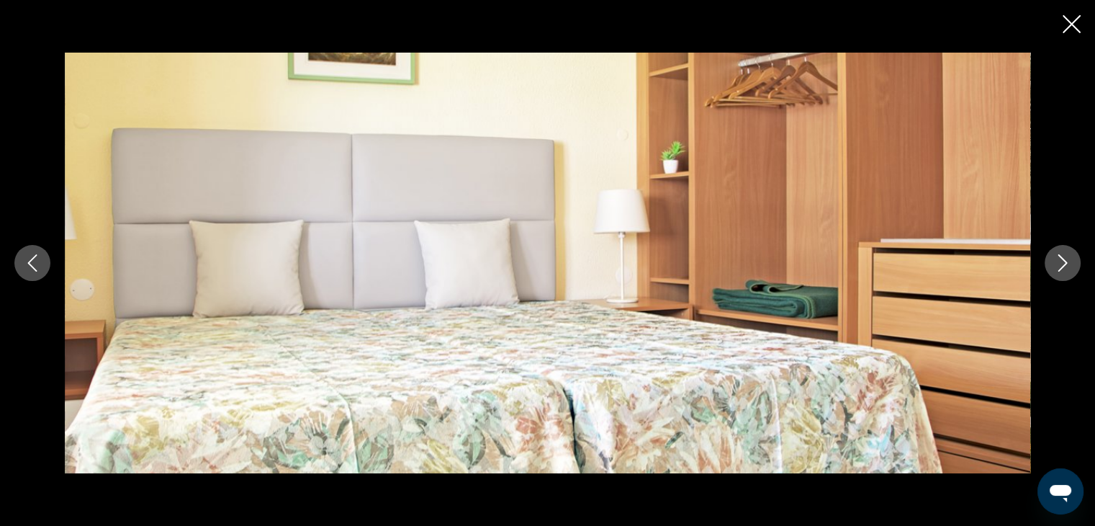
click at [1060, 264] on icon "Next image" at bounding box center [1062, 262] width 17 height 17
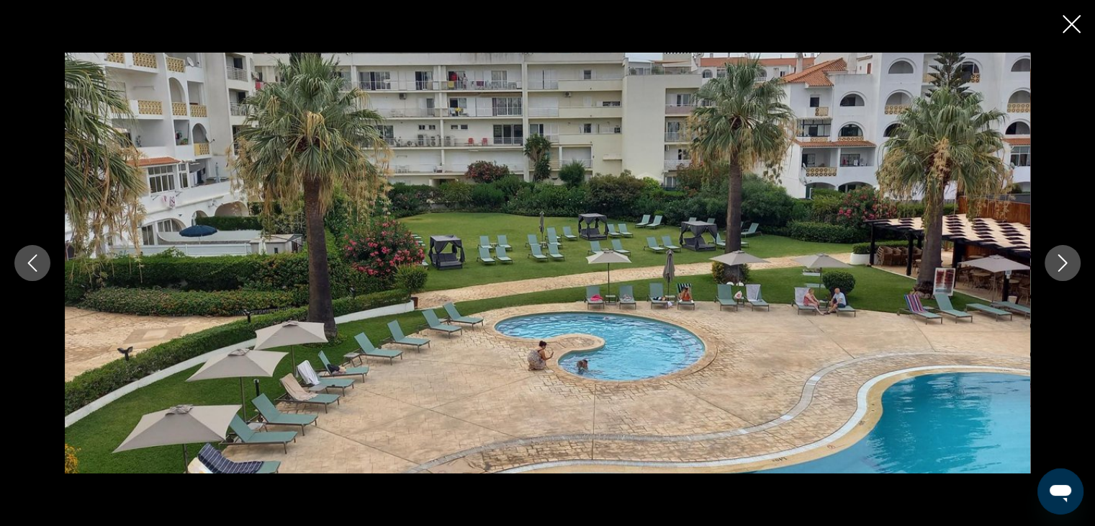
click at [1060, 264] on icon "Next image" at bounding box center [1062, 262] width 17 height 17
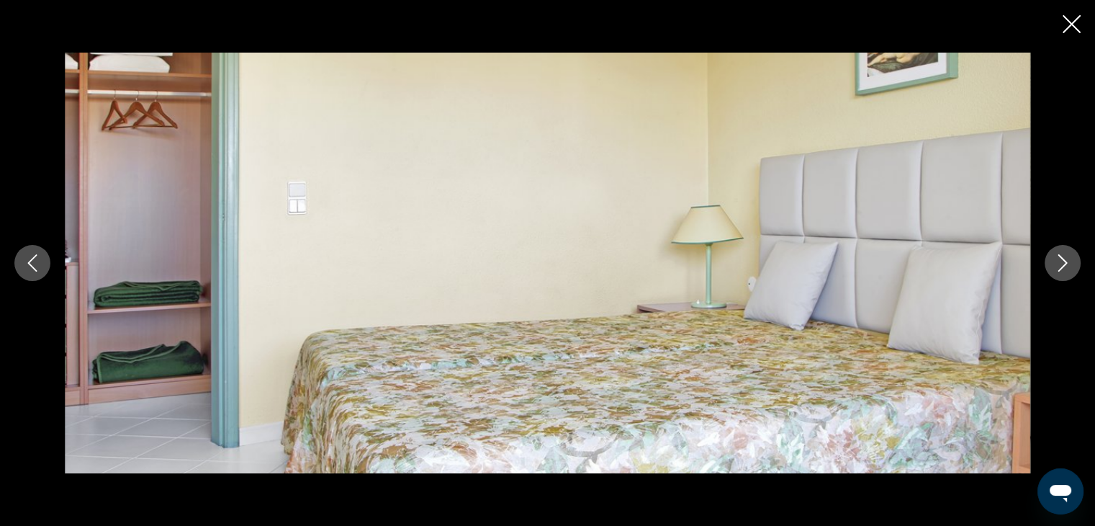
click at [1060, 264] on icon "Next image" at bounding box center [1062, 262] width 17 height 17
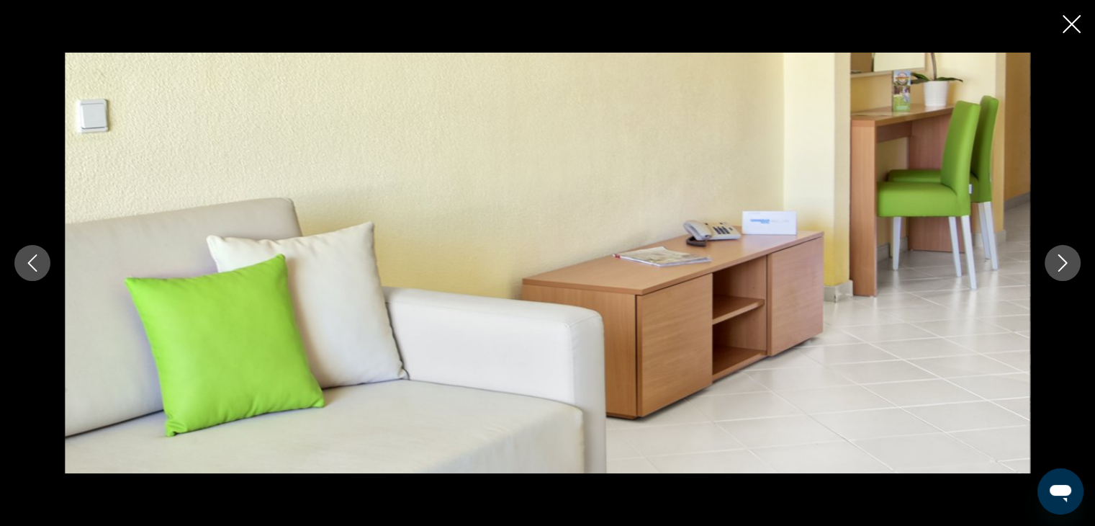
click at [1060, 264] on icon "Next image" at bounding box center [1062, 262] width 17 height 17
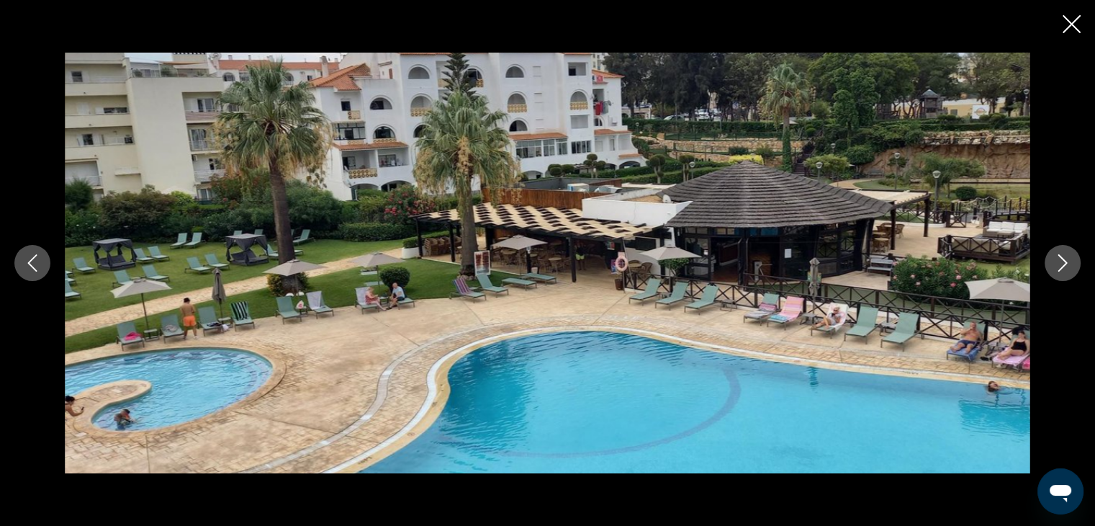
click at [1059, 263] on icon "Next image" at bounding box center [1062, 262] width 17 height 17
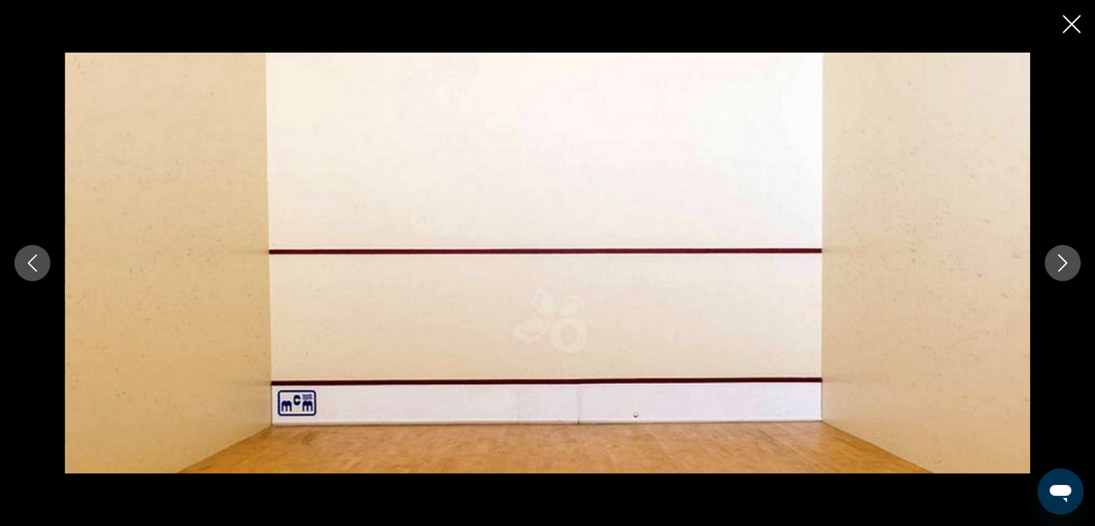
click at [1059, 263] on icon "Next image" at bounding box center [1062, 262] width 17 height 17
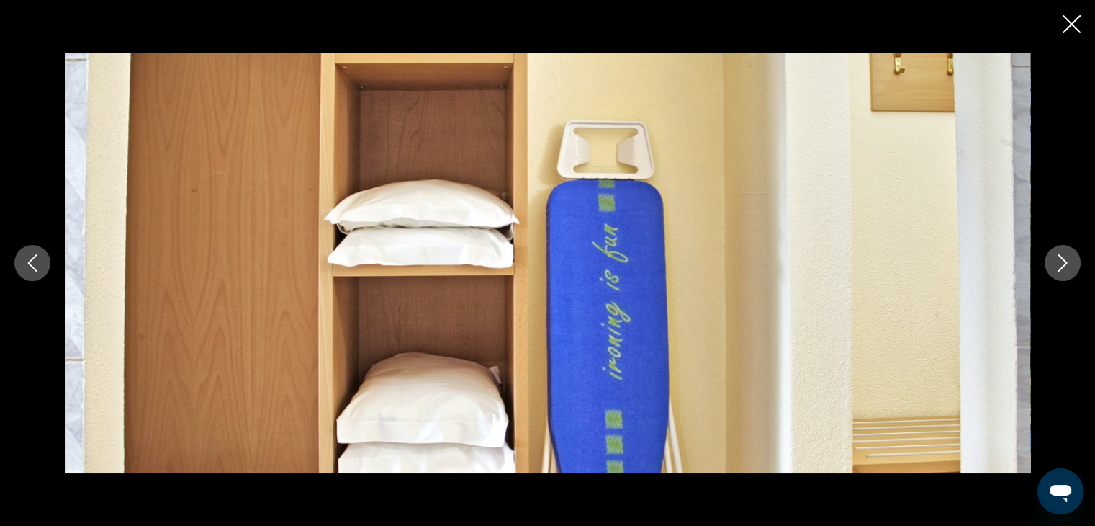
click at [1059, 263] on icon "Next image" at bounding box center [1062, 262] width 17 height 17
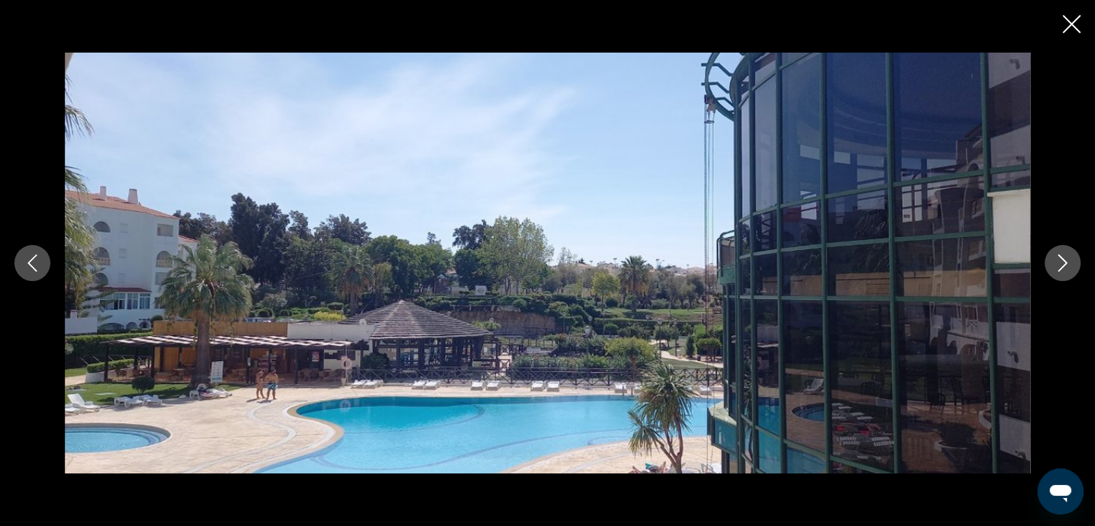
click at [1059, 263] on icon "Next image" at bounding box center [1062, 262] width 17 height 17
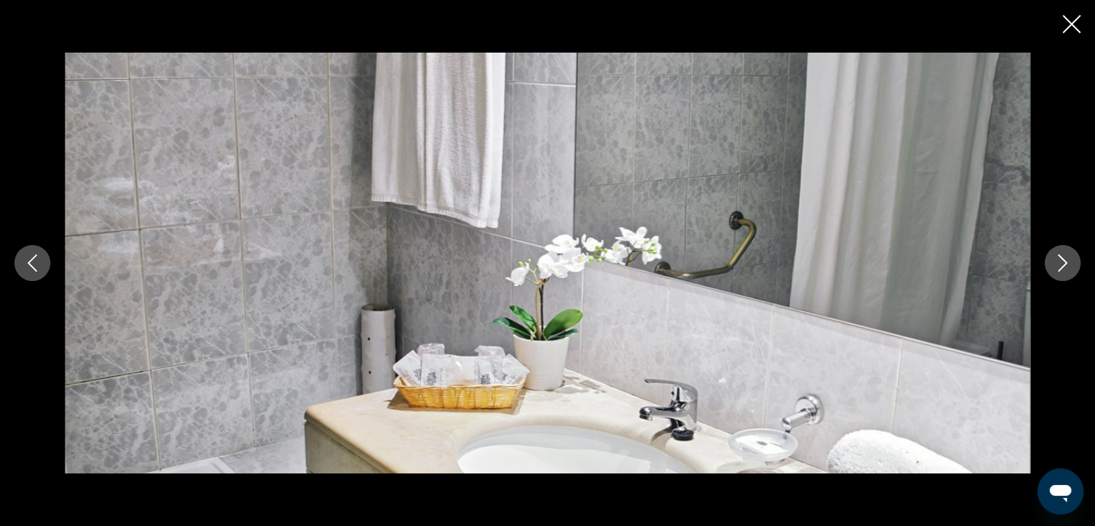
click at [1059, 263] on icon "Next image" at bounding box center [1062, 262] width 17 height 17
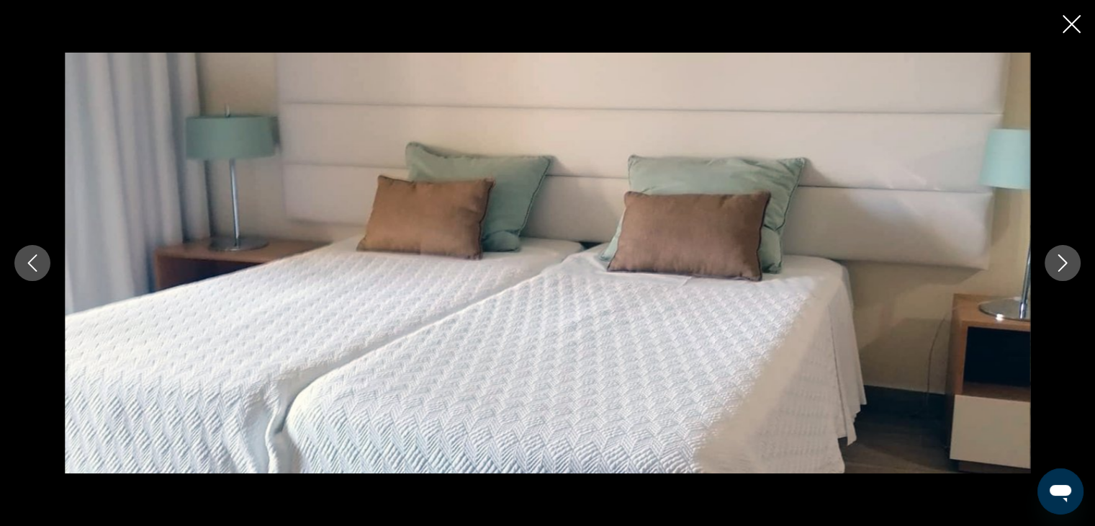
click at [1054, 263] on icon "Next image" at bounding box center [1062, 262] width 17 height 17
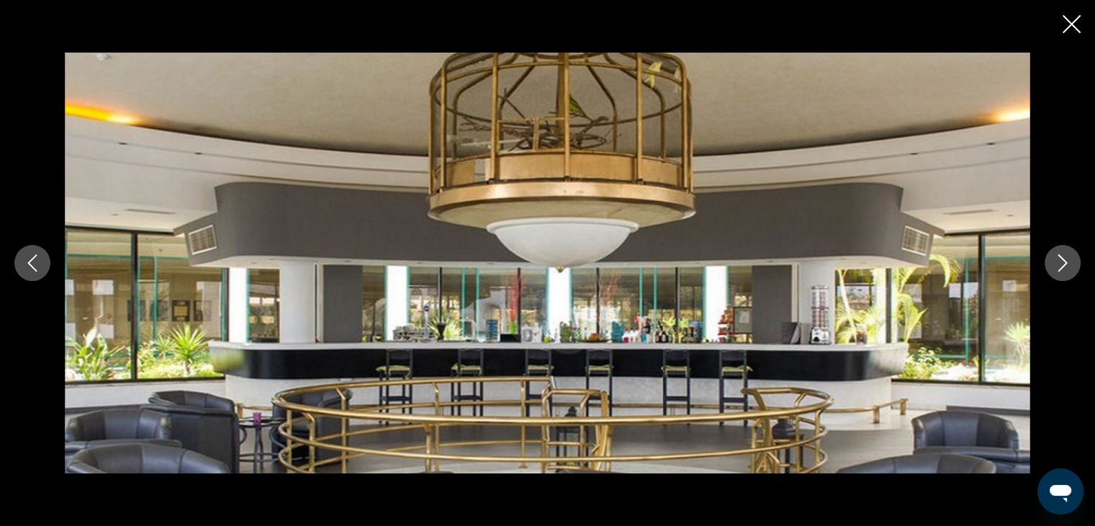
click at [1051, 263] on button "Next image" at bounding box center [1063, 263] width 36 height 36
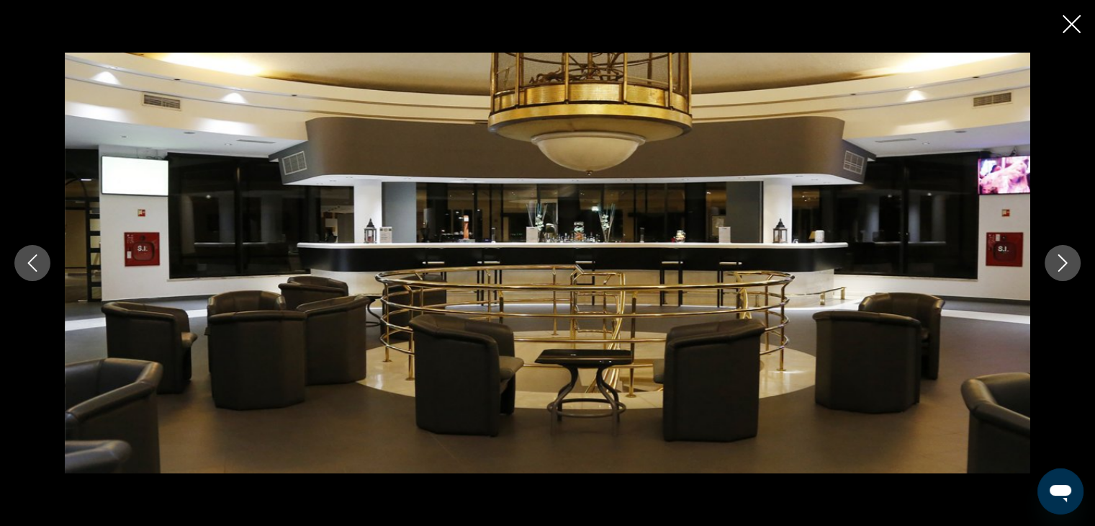
click at [1051, 263] on button "Next image" at bounding box center [1063, 263] width 36 height 36
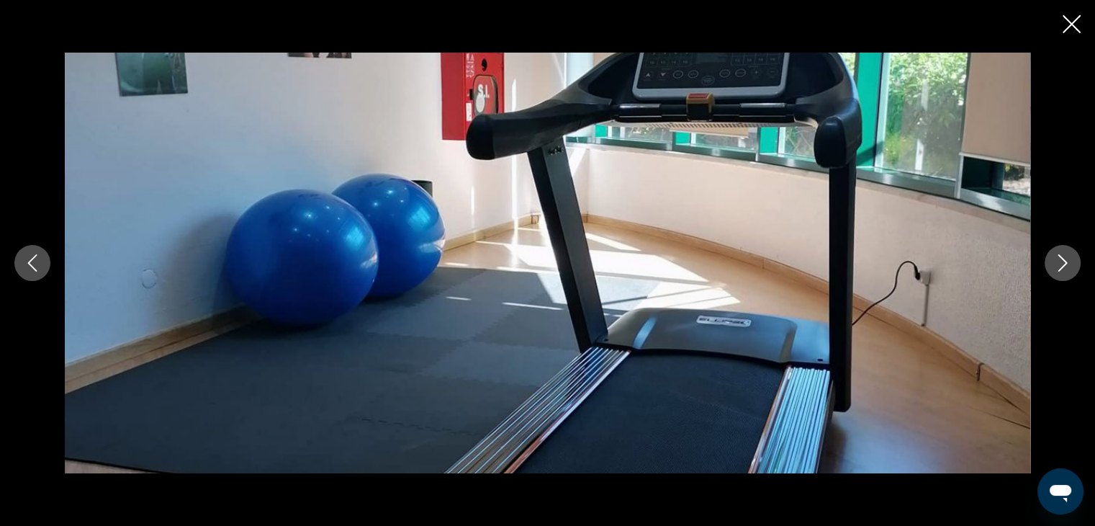
click at [1048, 264] on button "Next image" at bounding box center [1063, 263] width 36 height 36
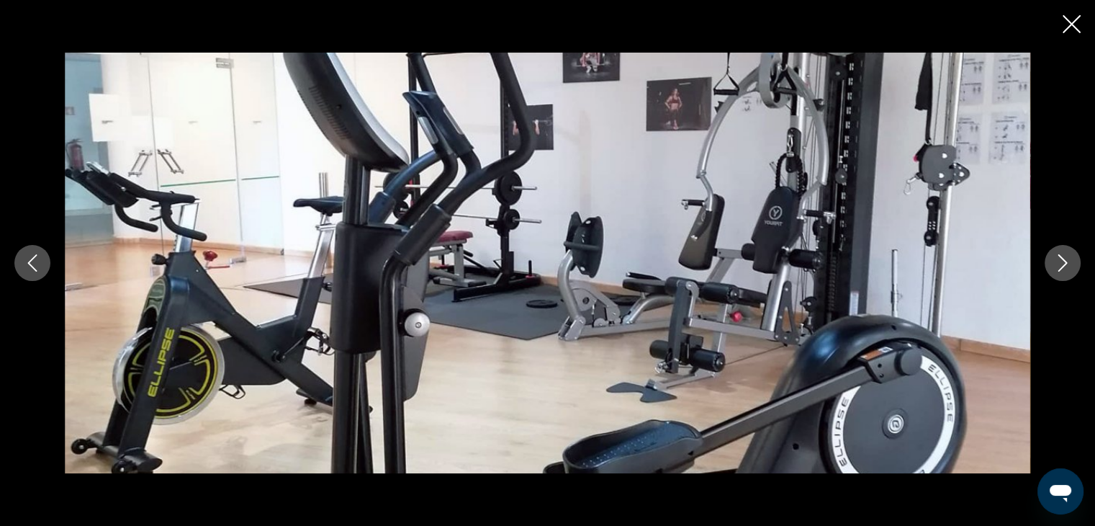
click at [1044, 266] on div "prev next" at bounding box center [547, 263] width 1095 height 421
click at [1069, 30] on icon "Close slideshow" at bounding box center [1072, 24] width 18 height 18
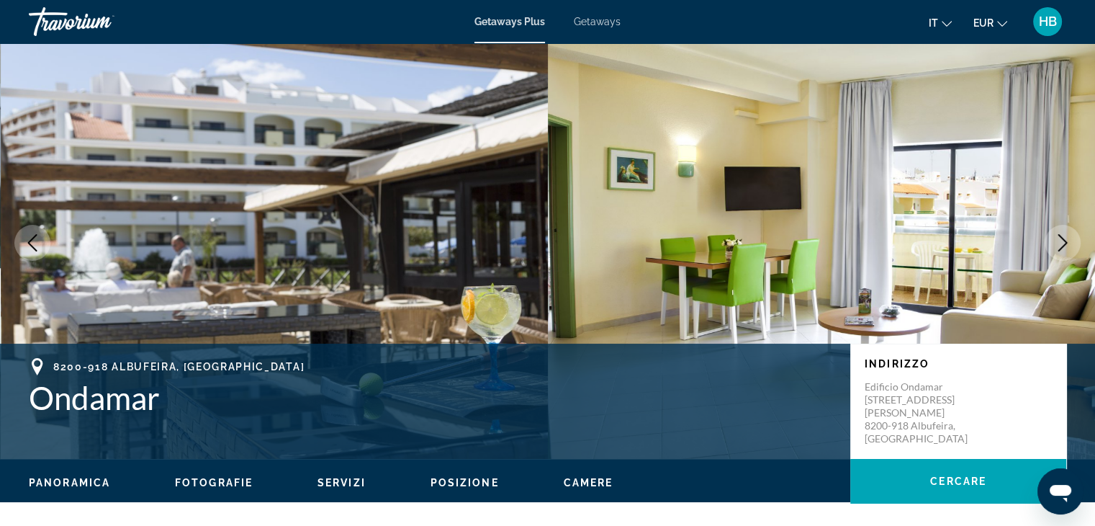
scroll to position [0, 0]
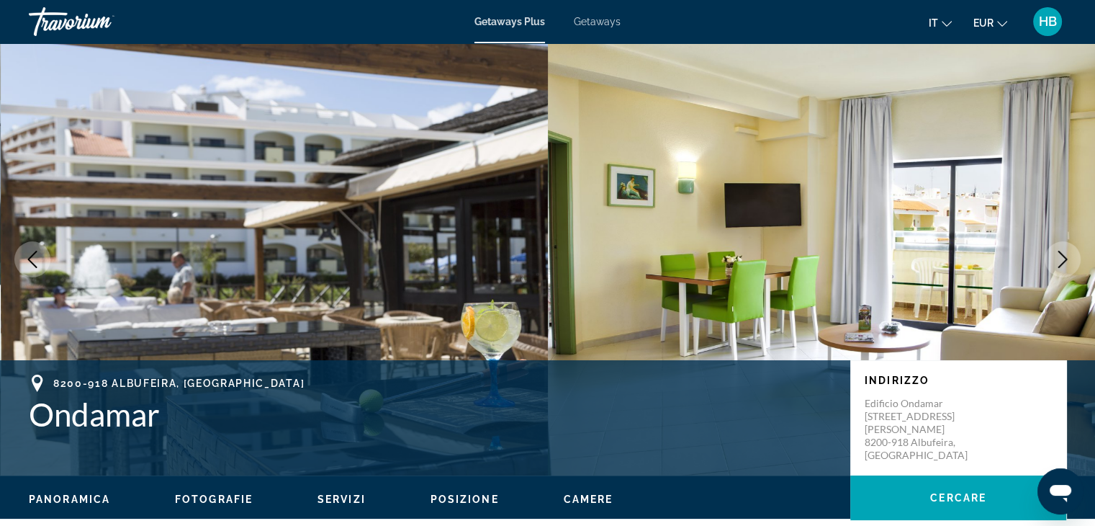
click at [62, 494] on span "Panoramica" at bounding box center [69, 499] width 81 height 12
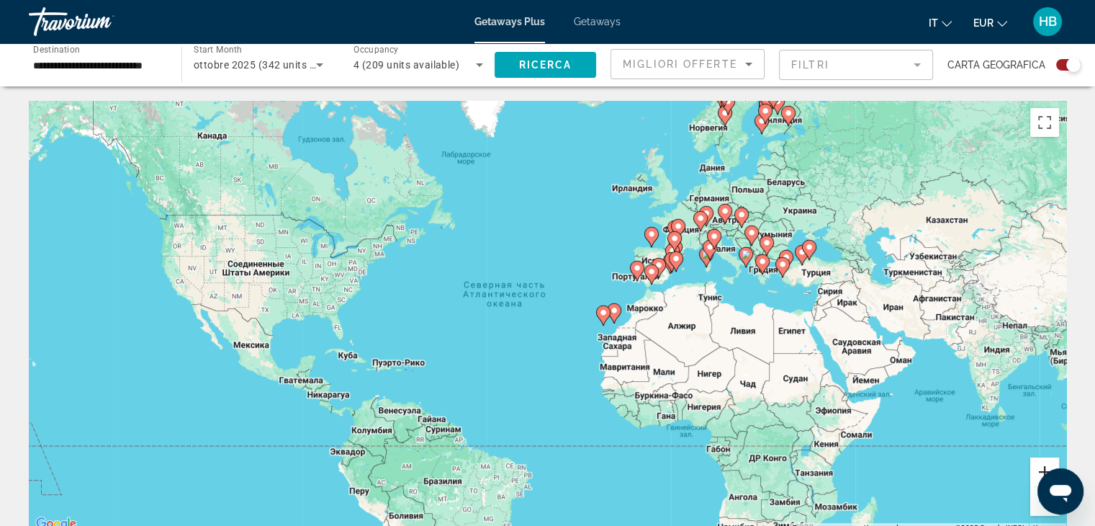
click at [1036, 473] on button "Увеличить" at bounding box center [1044, 471] width 29 height 29
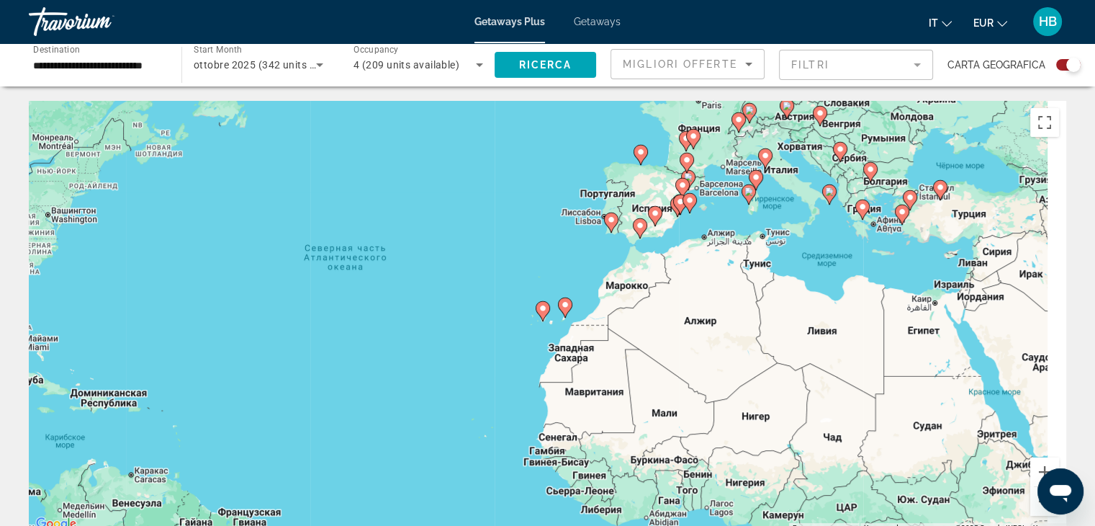
drag, startPoint x: 925, startPoint y: 354, endPoint x: 795, endPoint y: 336, distance: 130.8
click at [795, 336] on div "Чтобы активировать перетаскивание с помощью клавиатуры, нажмите Alt + Ввод. Пос…" at bounding box center [548, 317] width 1038 height 432
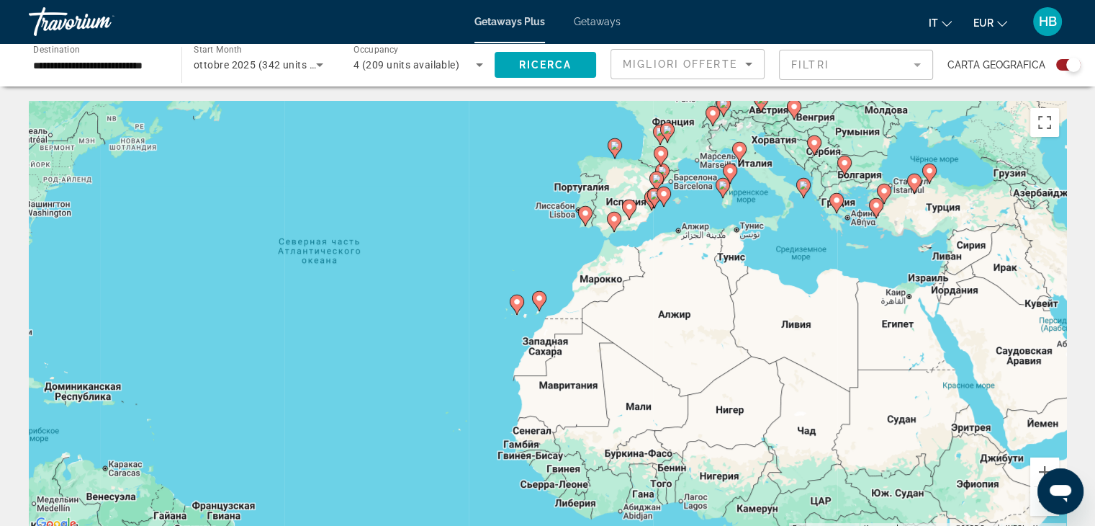
click at [539, 300] on image "Main content" at bounding box center [539, 298] width 9 height 9
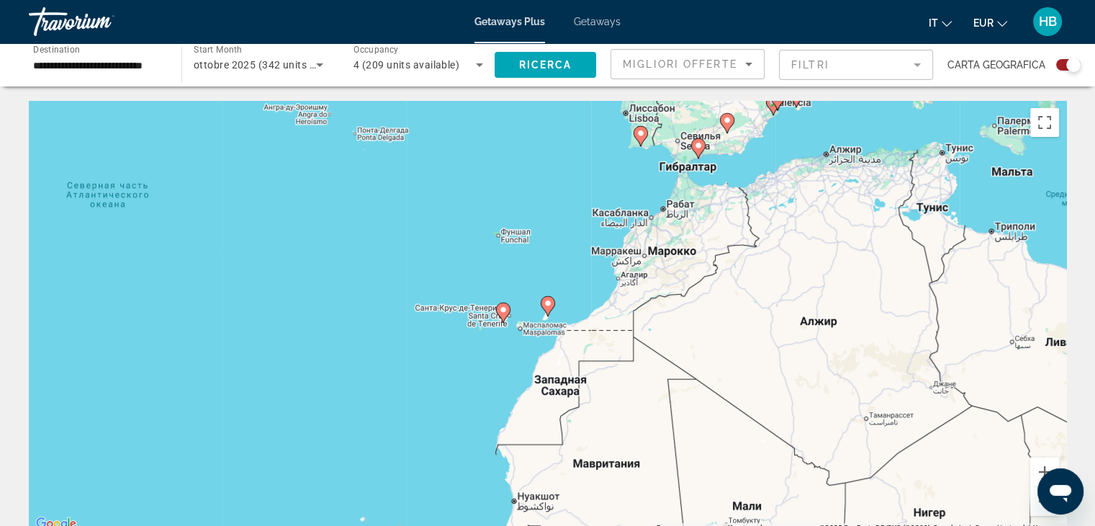
click at [545, 309] on icon "Main content" at bounding box center [547, 306] width 13 height 19
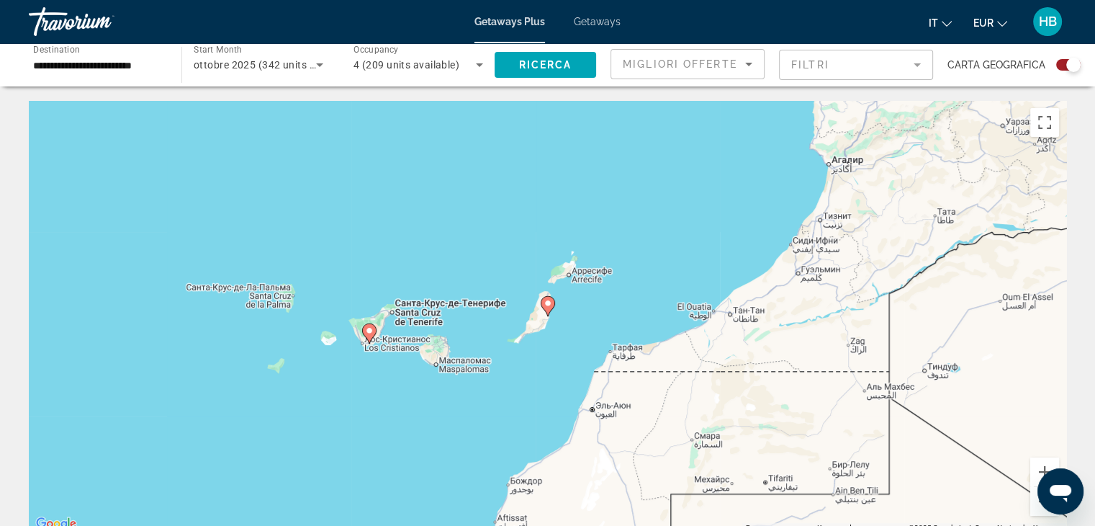
click at [550, 306] on image "Main content" at bounding box center [548, 303] width 9 height 9
type input "**********"
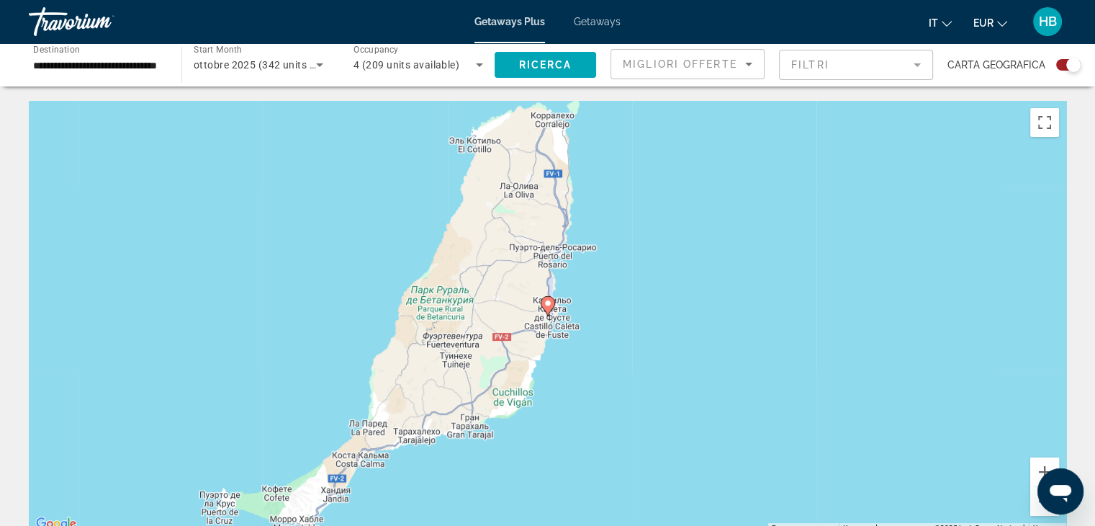
click at [550, 306] on image "Main content" at bounding box center [548, 303] width 9 height 9
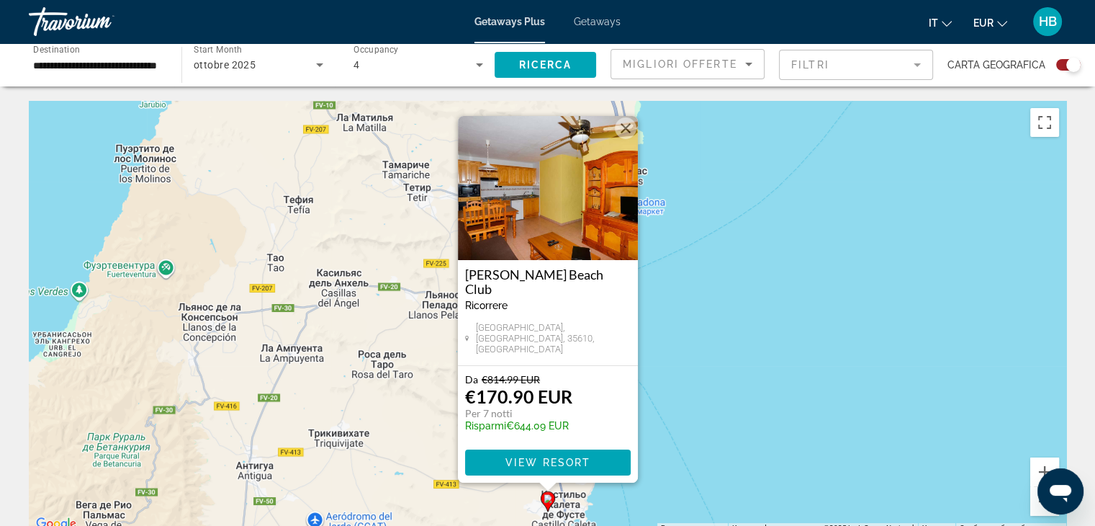
click at [698, 372] on div "Чтобы активировать перетаскивание с помощью клавиатуры, нажмите Alt + Ввод. Пос…" at bounding box center [548, 317] width 1038 height 432
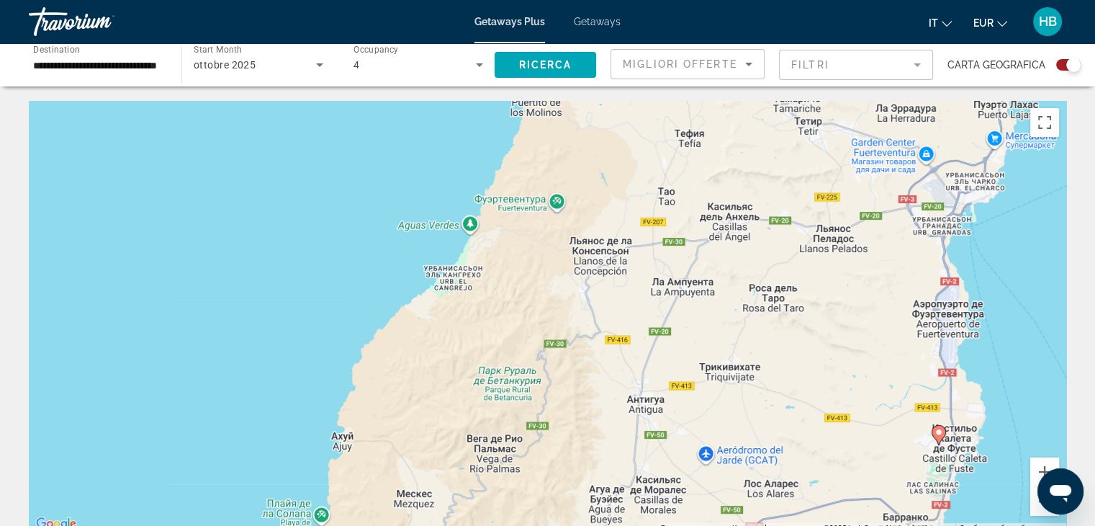
drag, startPoint x: 373, startPoint y: 362, endPoint x: 765, endPoint y: 295, distance: 398.3
click at [765, 295] on div "Чтобы активировать перетаскивание с помощью клавиатуры, нажмите Alt + Ввод. Пос…" at bounding box center [548, 317] width 1038 height 432
click at [1031, 508] on button "Уменьшить" at bounding box center [1044, 501] width 29 height 29
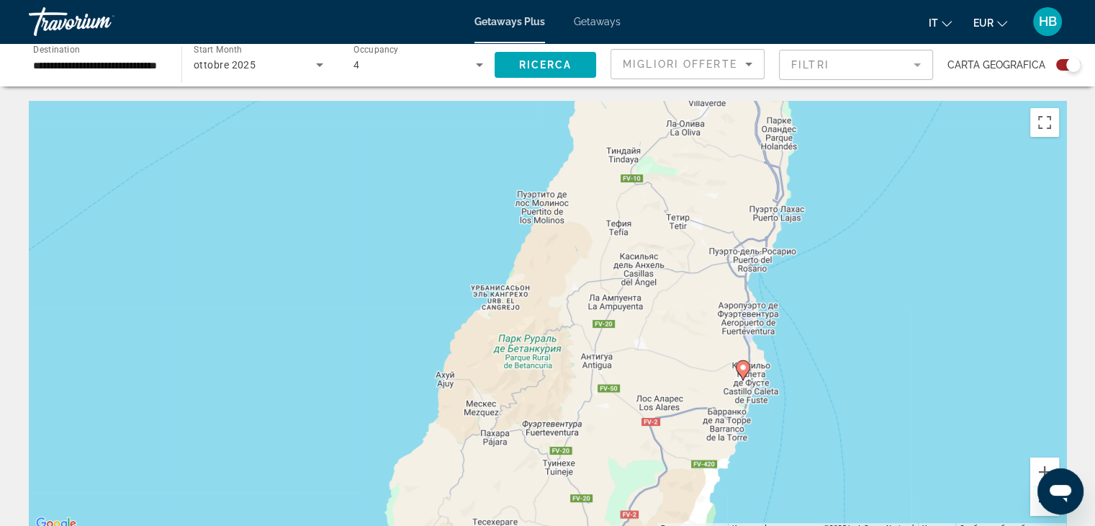
click at [1031, 500] on button "Уменьшить" at bounding box center [1044, 501] width 29 height 29
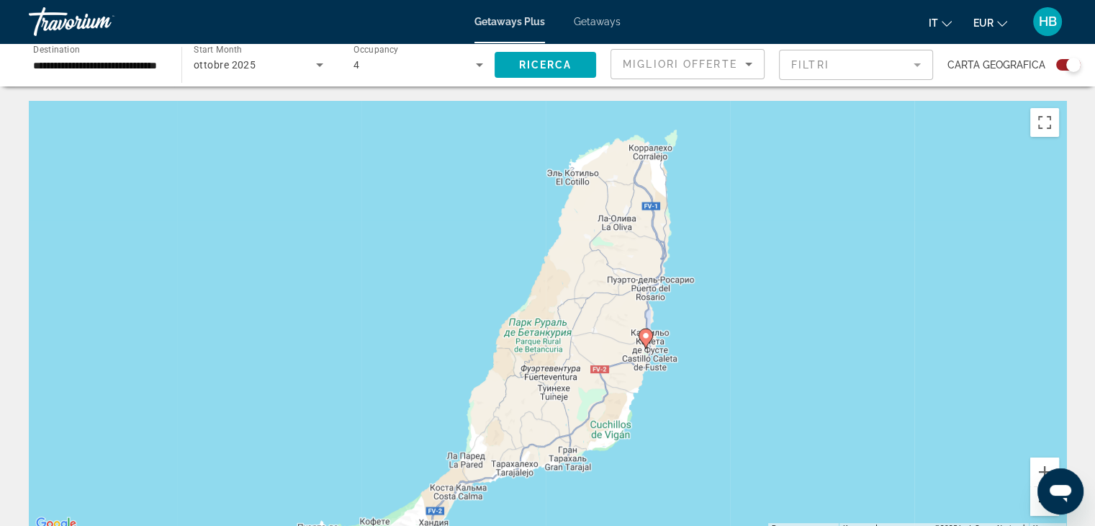
click at [1031, 500] on button "Уменьшить" at bounding box center [1044, 501] width 29 height 29
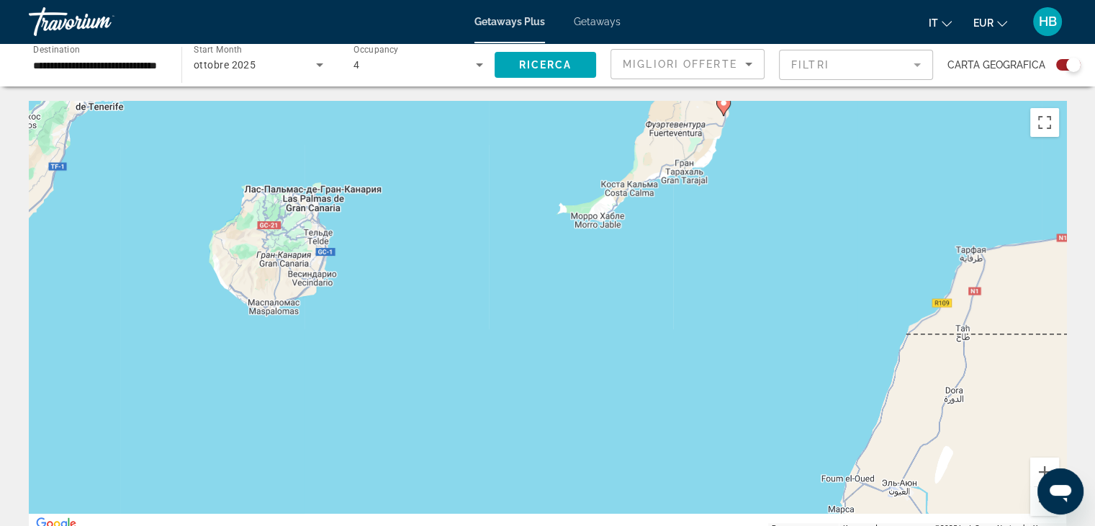
drag, startPoint x: 297, startPoint y: 424, endPoint x: 427, endPoint y: 206, distance: 253.8
click at [427, 206] on div "Чтобы активировать перетаскивание с помощью клавиатуры, нажмите Alt + Ввод. Пос…" at bounding box center [548, 317] width 1038 height 432
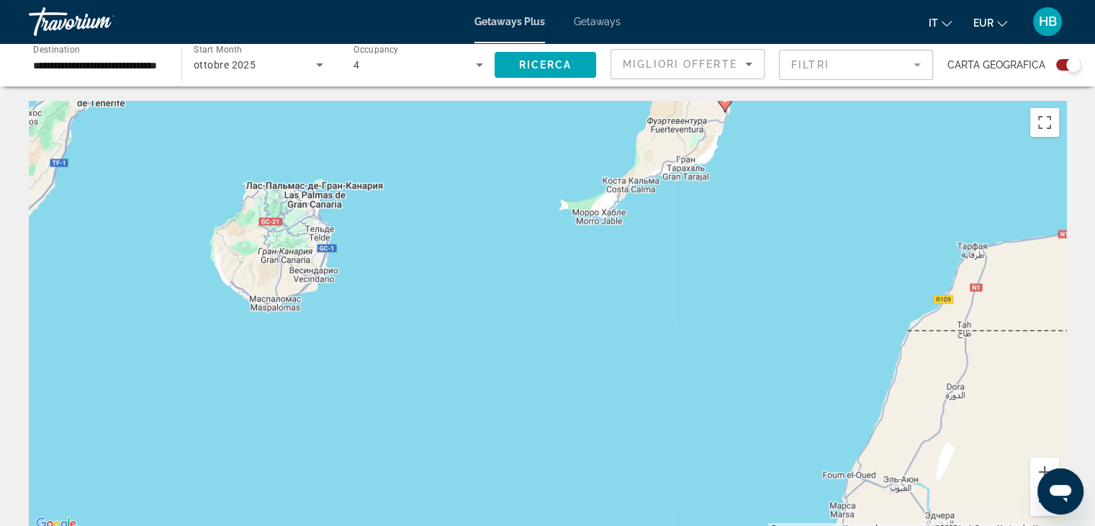
click at [1030, 508] on button "Уменьшить" at bounding box center [1044, 501] width 29 height 29
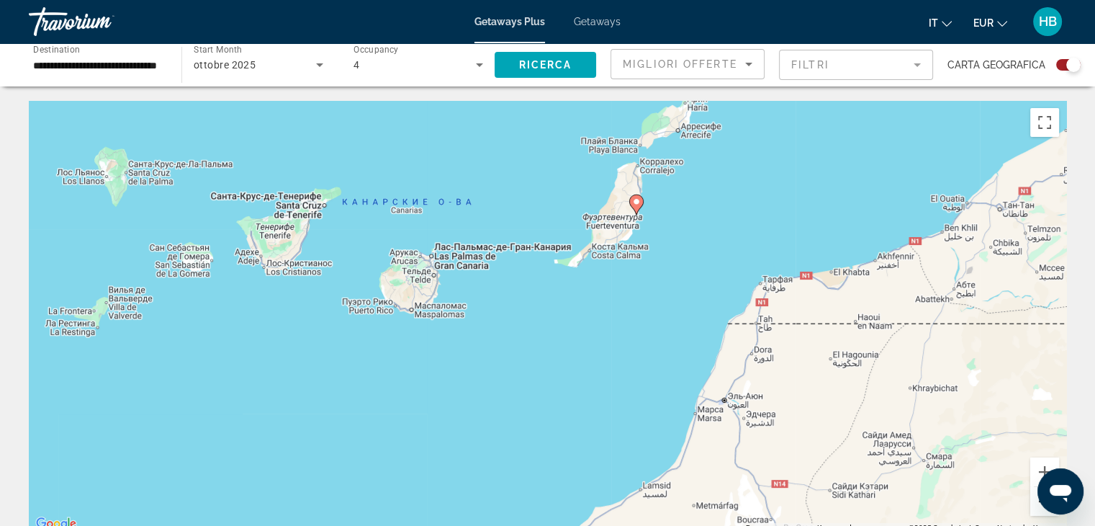
scroll to position [72, 0]
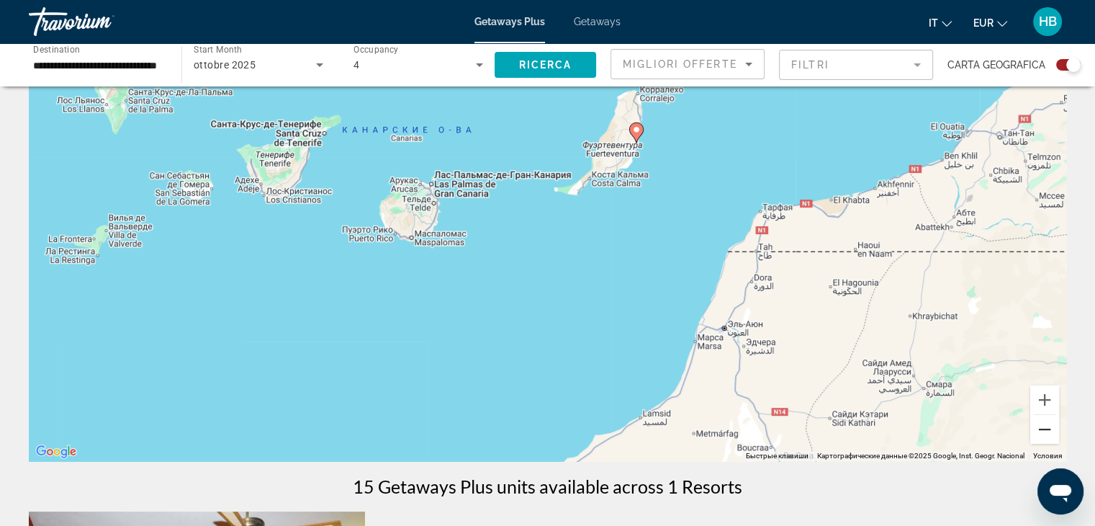
click at [1038, 427] on button "Уменьшить" at bounding box center [1044, 429] width 29 height 29
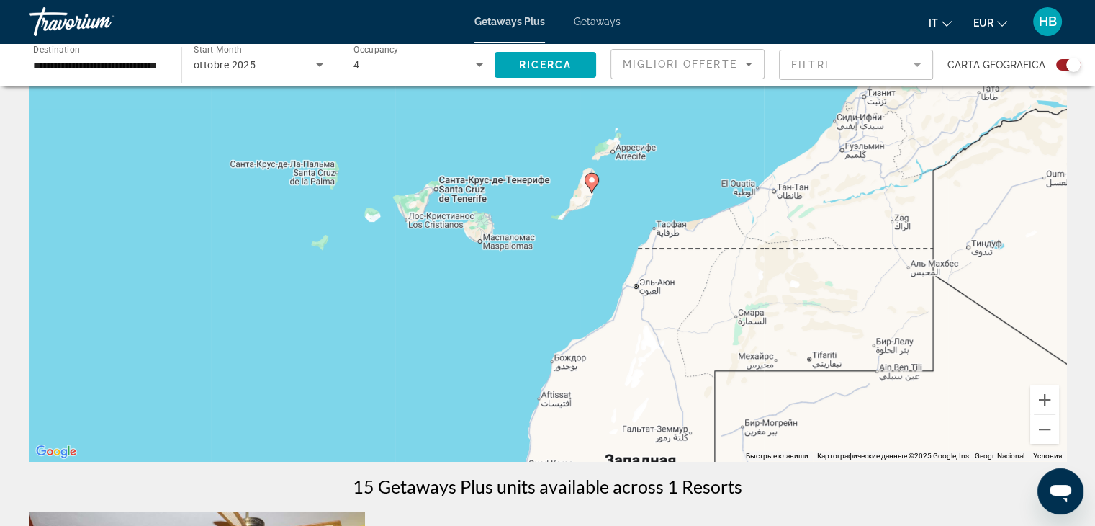
click at [1026, 430] on div "Чтобы активировать перетаскивание с помощью клавиатуры, нажмите Alt + Ввод. Пос…" at bounding box center [548, 245] width 1038 height 432
click at [1047, 432] on button "Уменьшить" at bounding box center [1044, 429] width 29 height 29
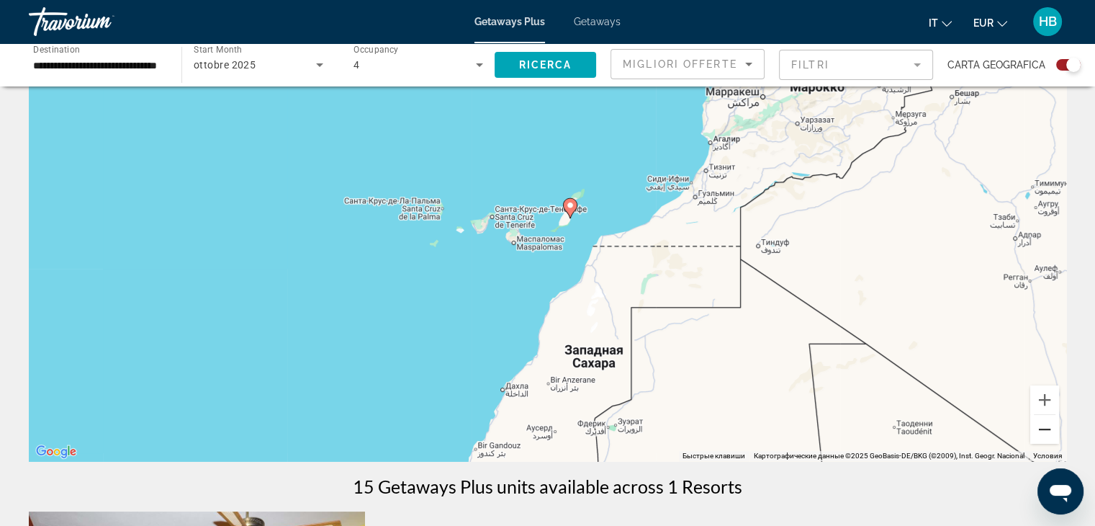
click at [1047, 432] on button "Уменьшить" at bounding box center [1044, 429] width 29 height 29
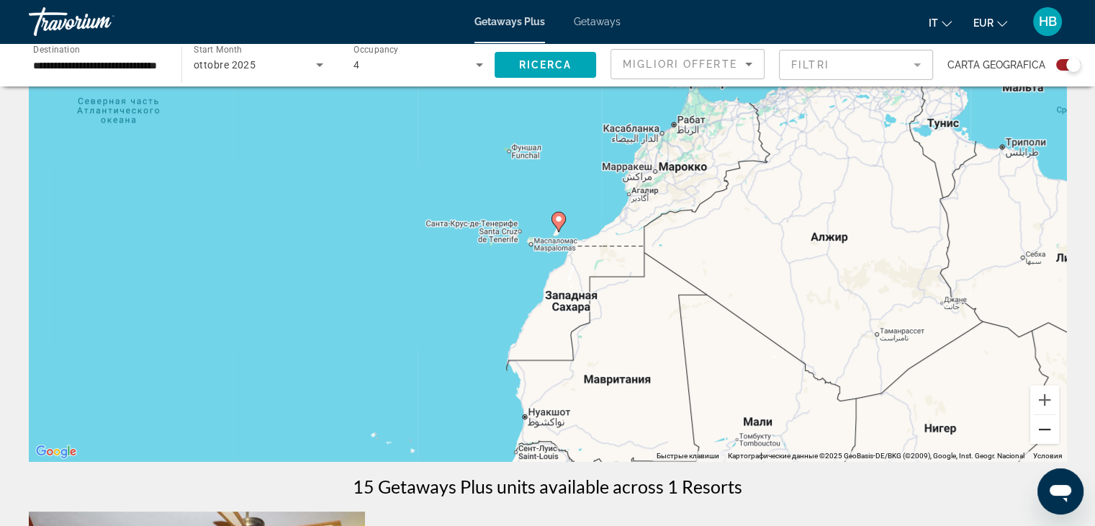
click at [1047, 432] on button "Уменьшить" at bounding box center [1044, 429] width 29 height 29
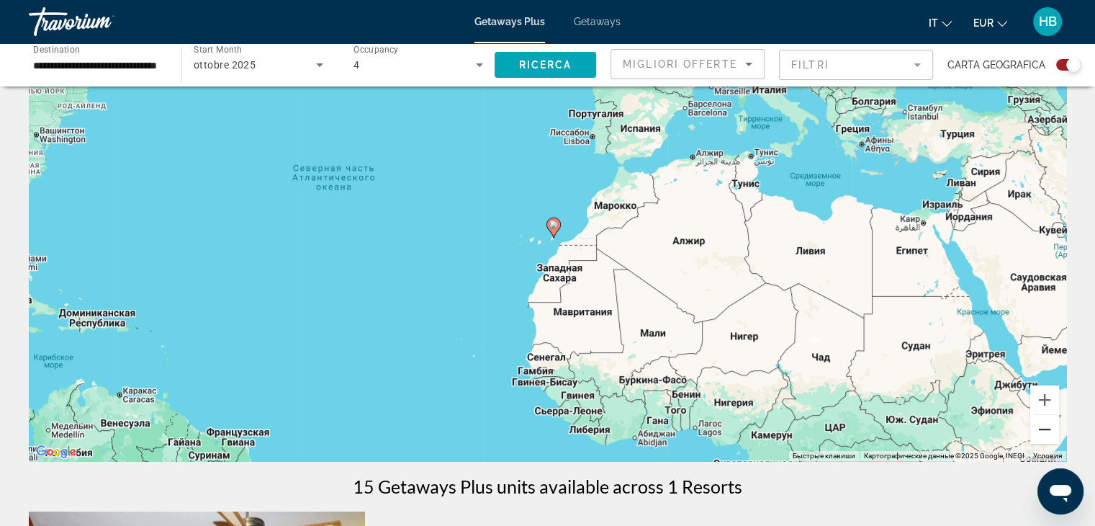
click at [1046, 432] on button "Уменьшить" at bounding box center [1044, 429] width 29 height 29
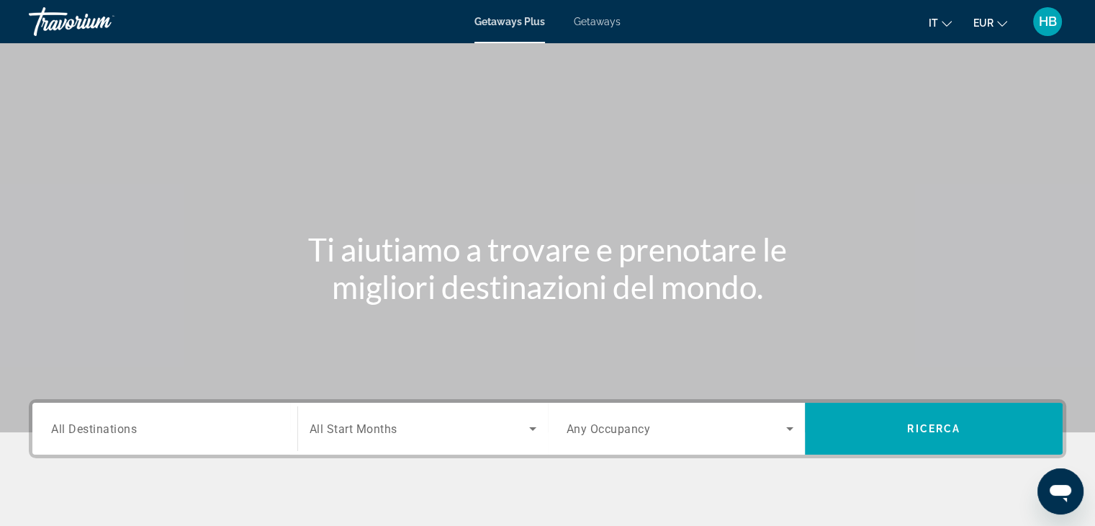
click at [594, 22] on span "Getaways" at bounding box center [597, 22] width 47 height 12
click at [174, 429] on input "Destination All Destinations" at bounding box center [165, 429] width 228 height 17
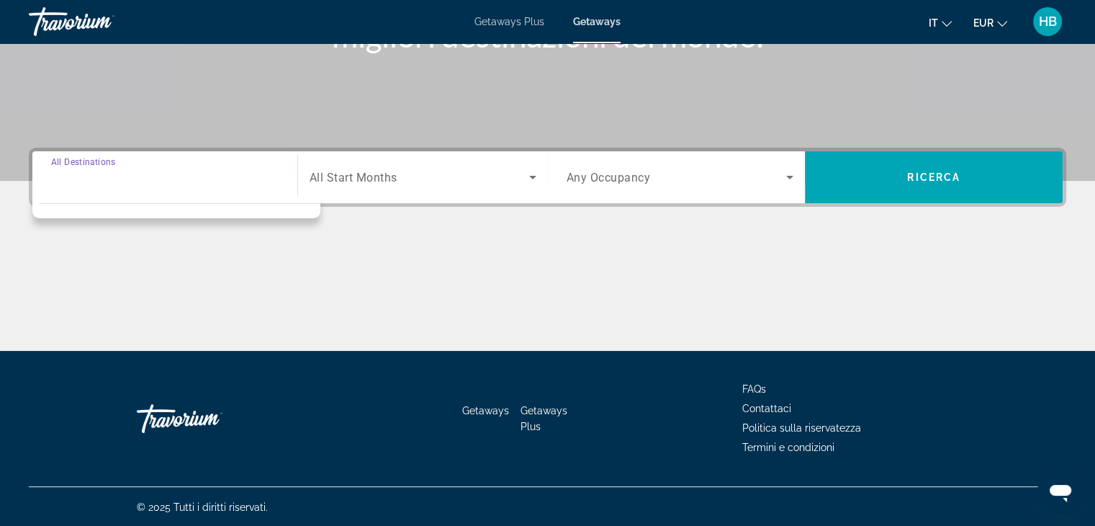
scroll to position [253, 0]
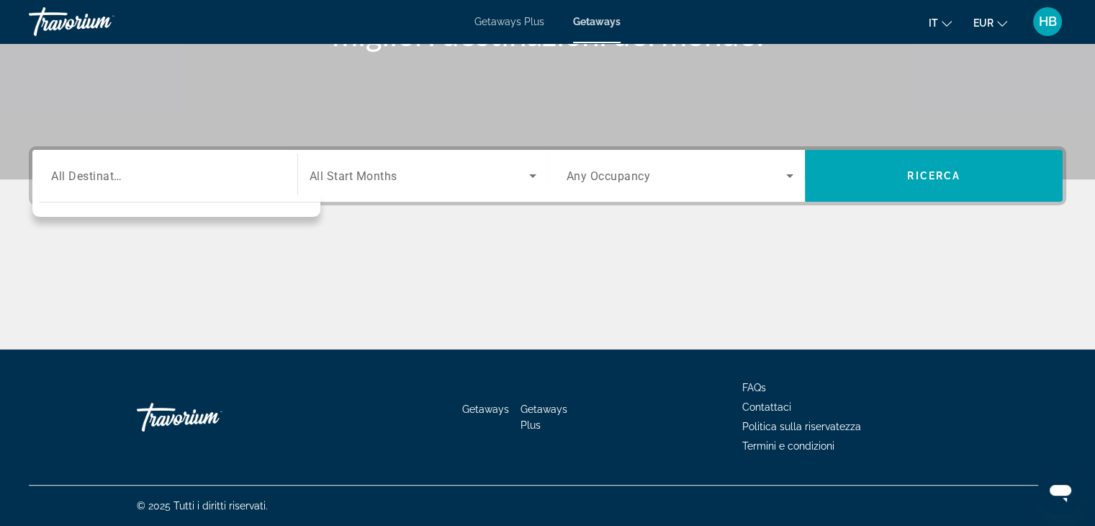
click at [69, 192] on div "Search widget" at bounding box center [165, 176] width 228 height 41
click at [236, 194] on div "Search widget" at bounding box center [176, 205] width 288 height 22
click at [531, 174] on icon "Search widget" at bounding box center [532, 176] width 7 height 4
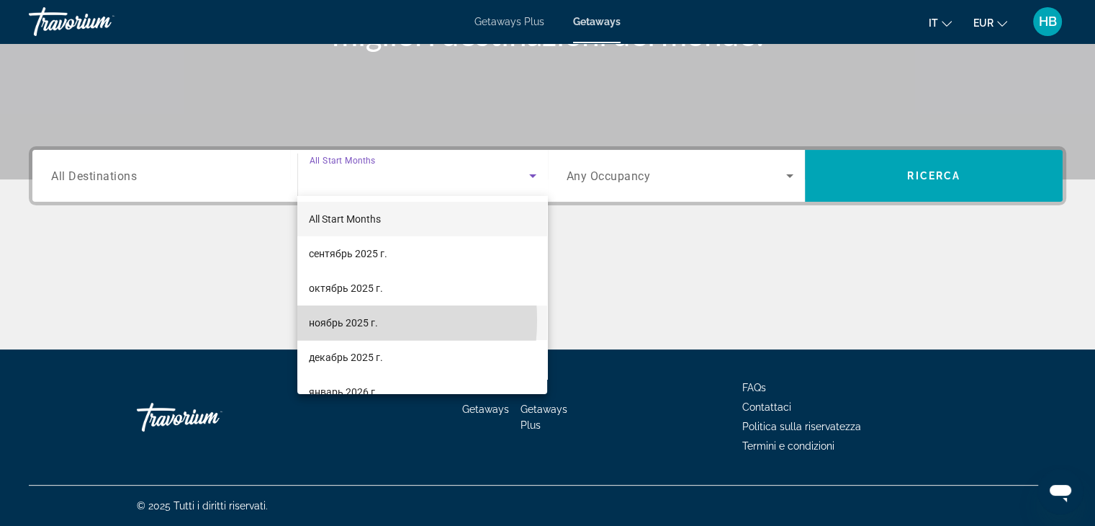
click at [323, 320] on span "ноябрь 2025 г." at bounding box center [343, 322] width 69 height 17
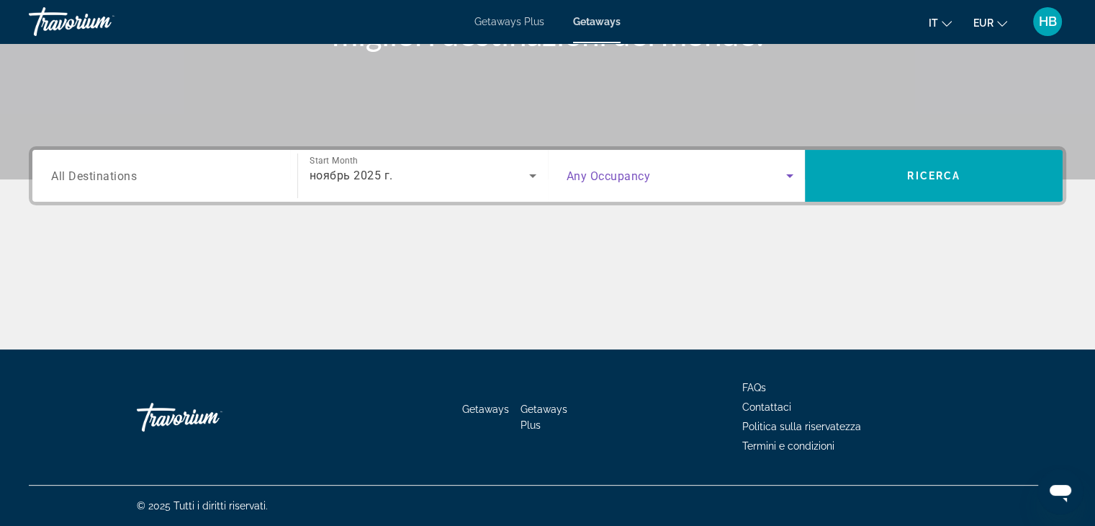
click at [791, 176] on icon "Search widget" at bounding box center [789, 175] width 17 height 17
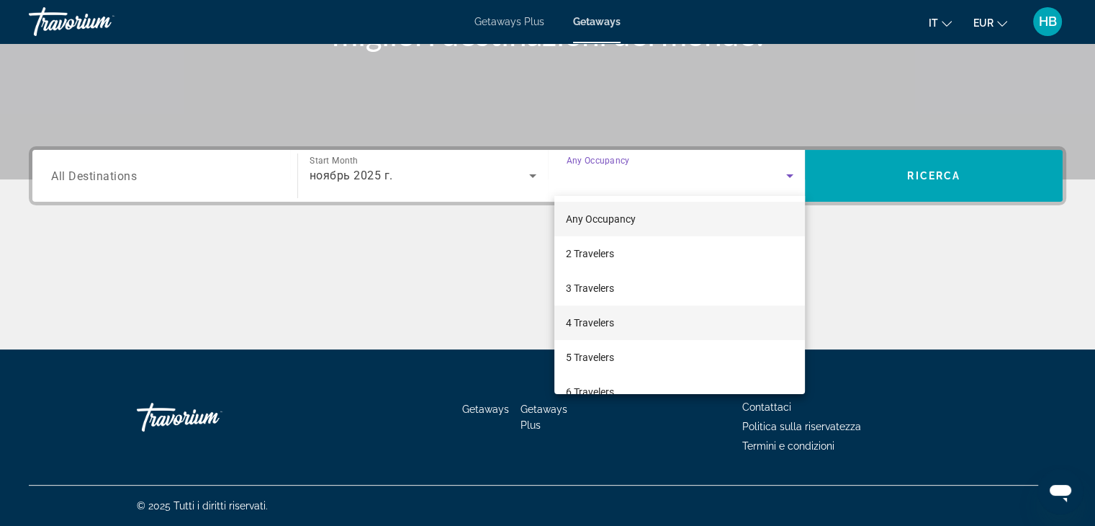
click at [596, 321] on span "4 Travelers" at bounding box center [590, 322] width 48 height 17
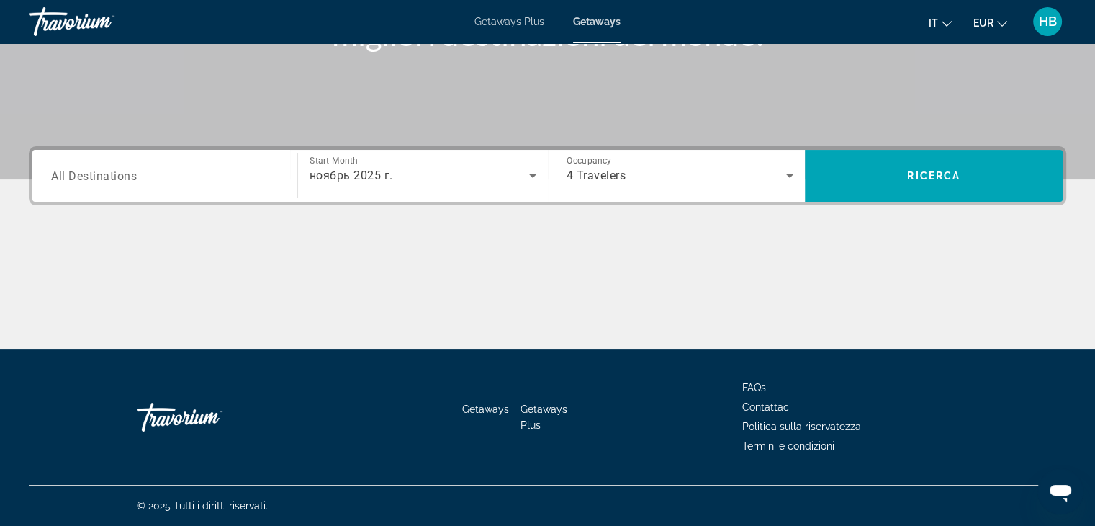
click at [133, 187] on div "Search widget" at bounding box center [165, 176] width 228 height 41
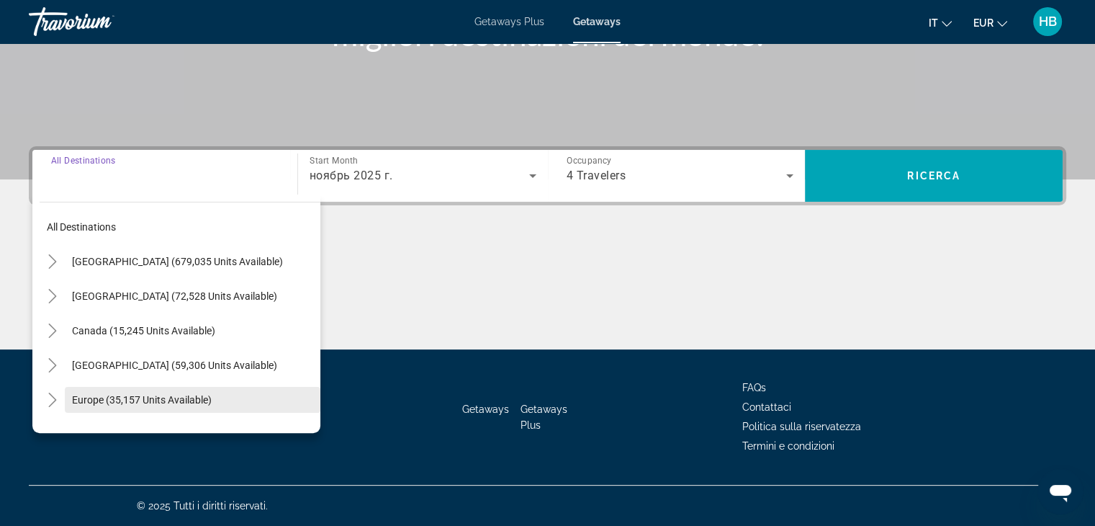
click at [132, 401] on span "Europe (35,157 units available)" at bounding box center [142, 400] width 140 height 12
type input "**********"
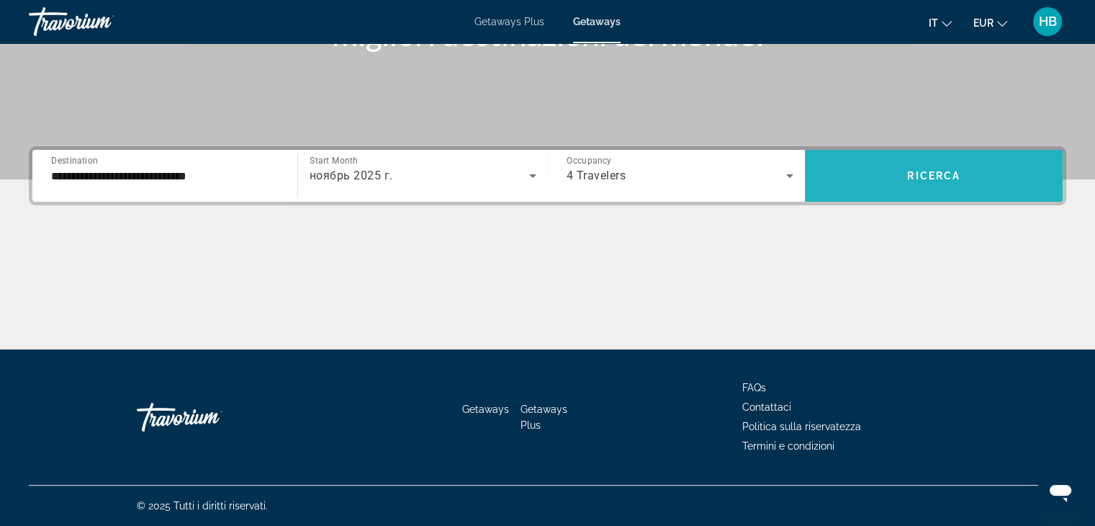
click at [930, 176] on span "Ricerca" at bounding box center [933, 176] width 53 height 12
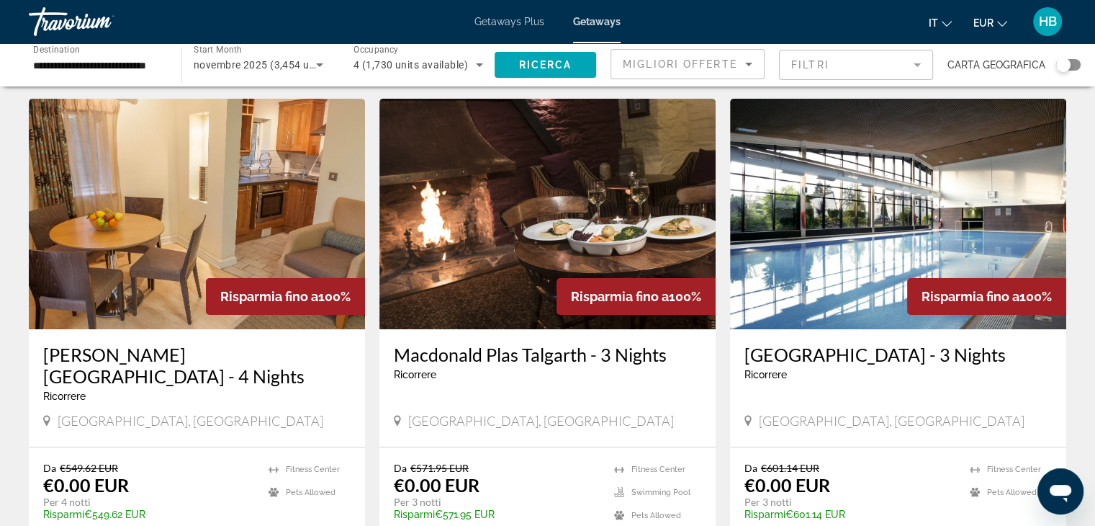
scroll to position [72, 0]
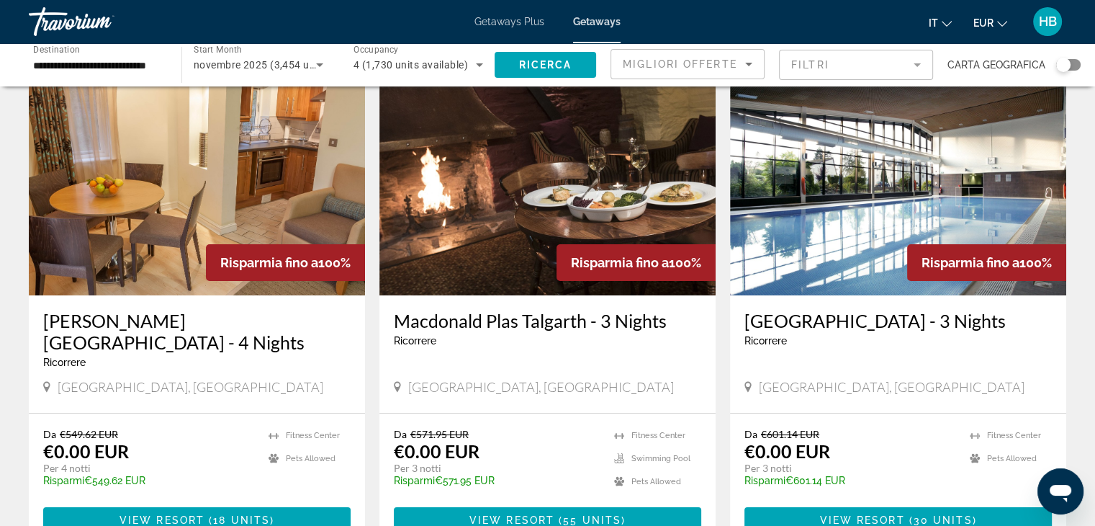
click at [1079, 64] on div "Search widget" at bounding box center [1068, 65] width 24 height 12
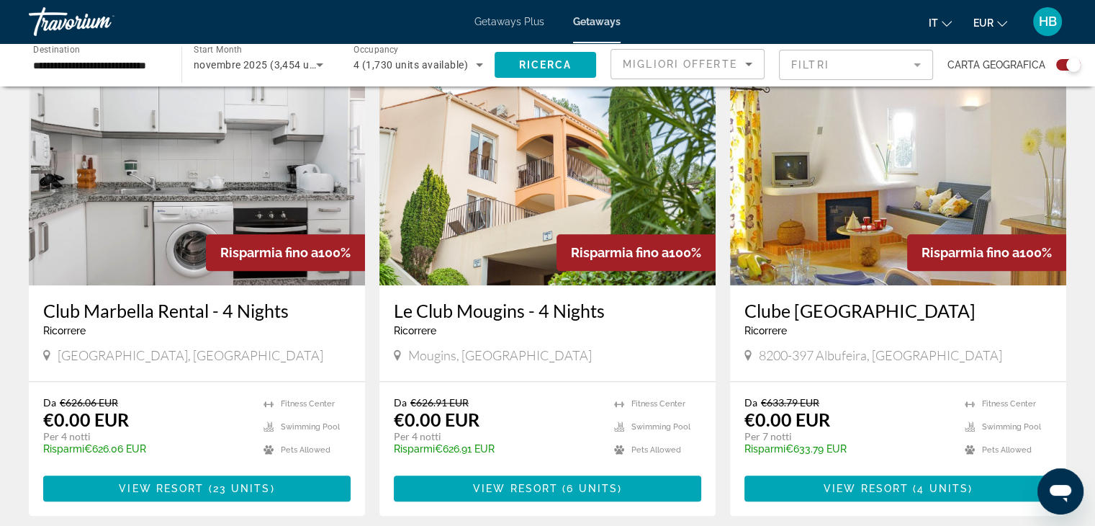
scroll to position [1527, 0]
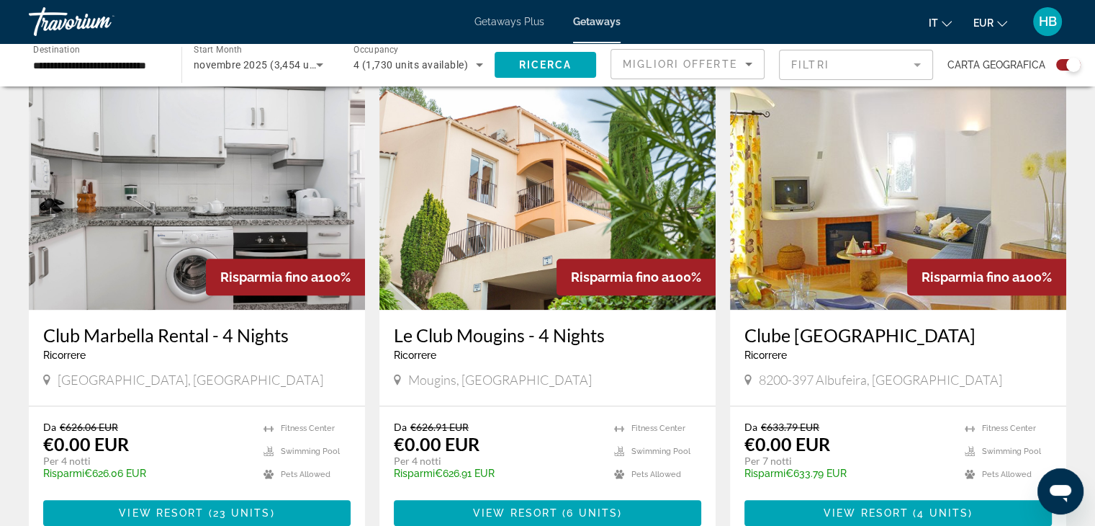
click at [856, 215] on img "Main content" at bounding box center [898, 194] width 336 height 230
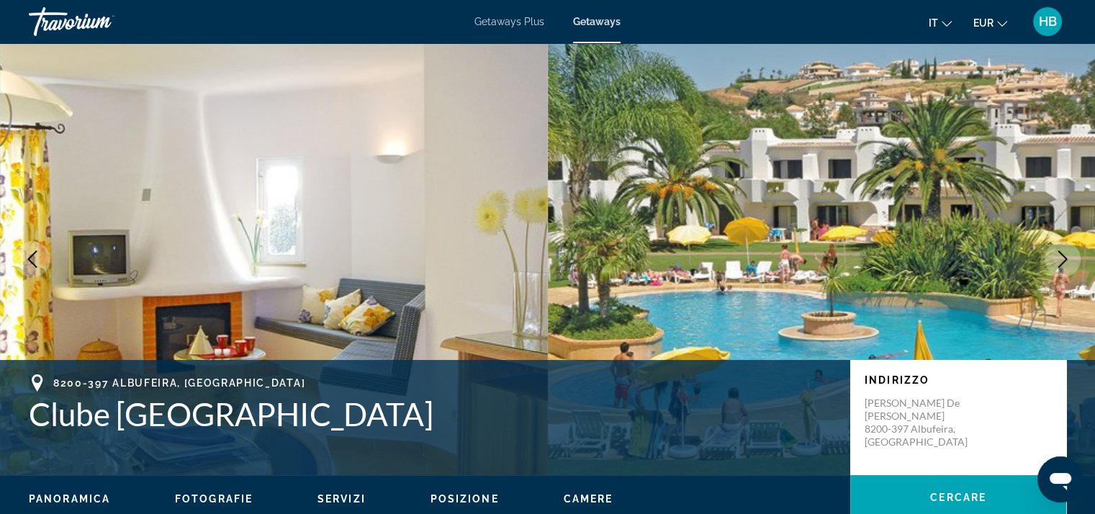
click at [217, 494] on span "Fotografie" at bounding box center [214, 499] width 78 height 12
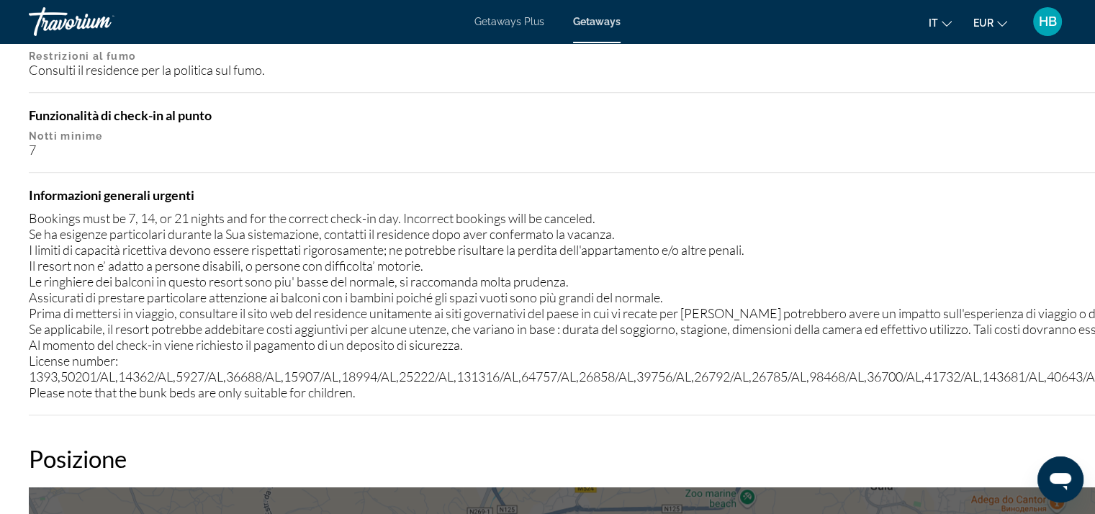
scroll to position [1373, 0]
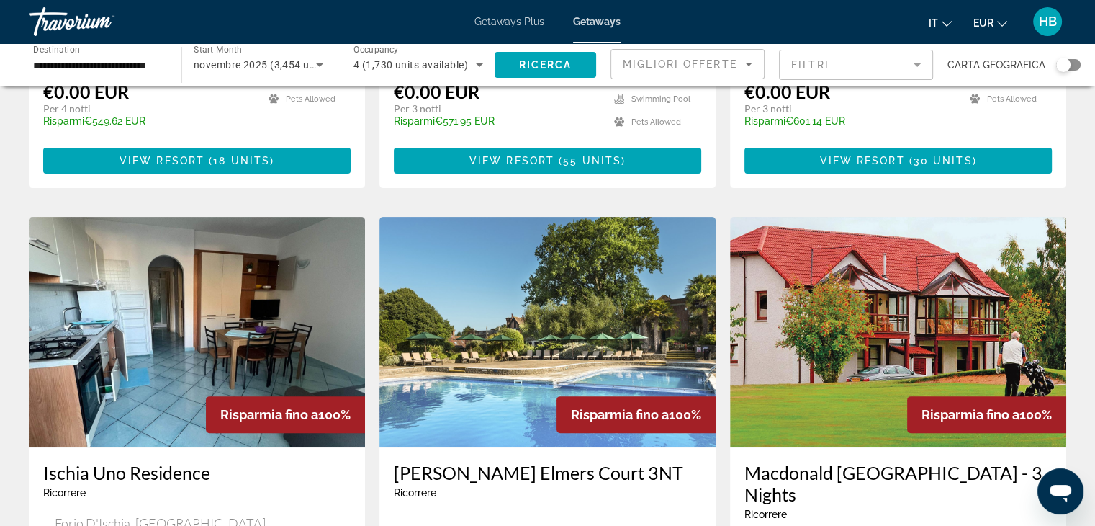
scroll to position [432, 0]
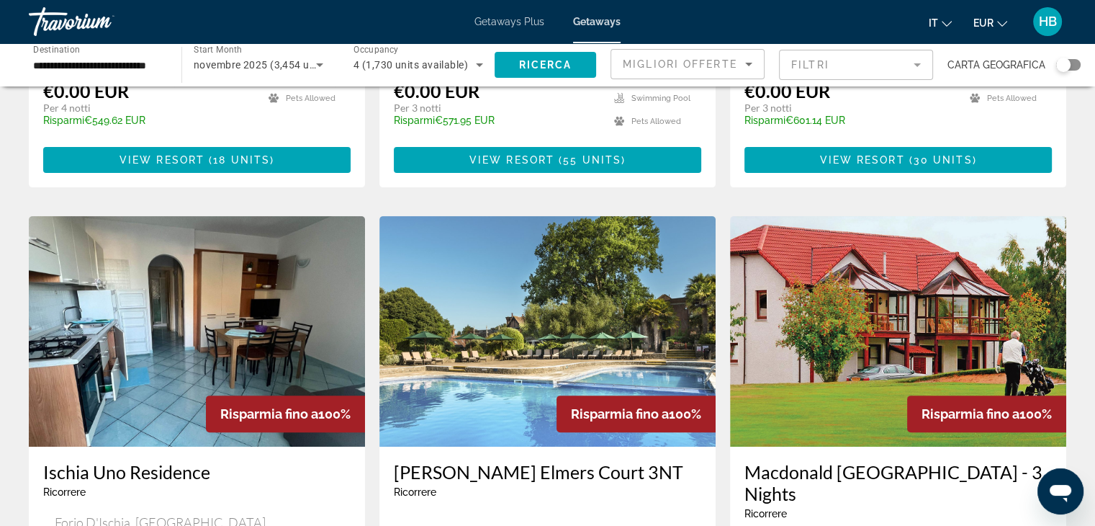
click at [919, 66] on mat-form-field "Filtri" at bounding box center [856, 65] width 154 height 30
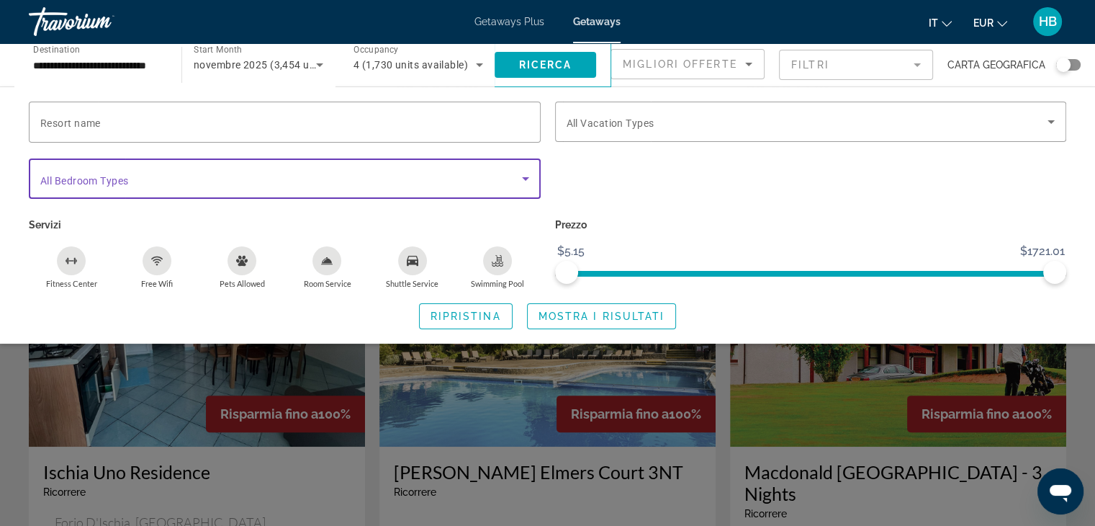
click at [522, 177] on icon "Search widget" at bounding box center [525, 178] width 17 height 17
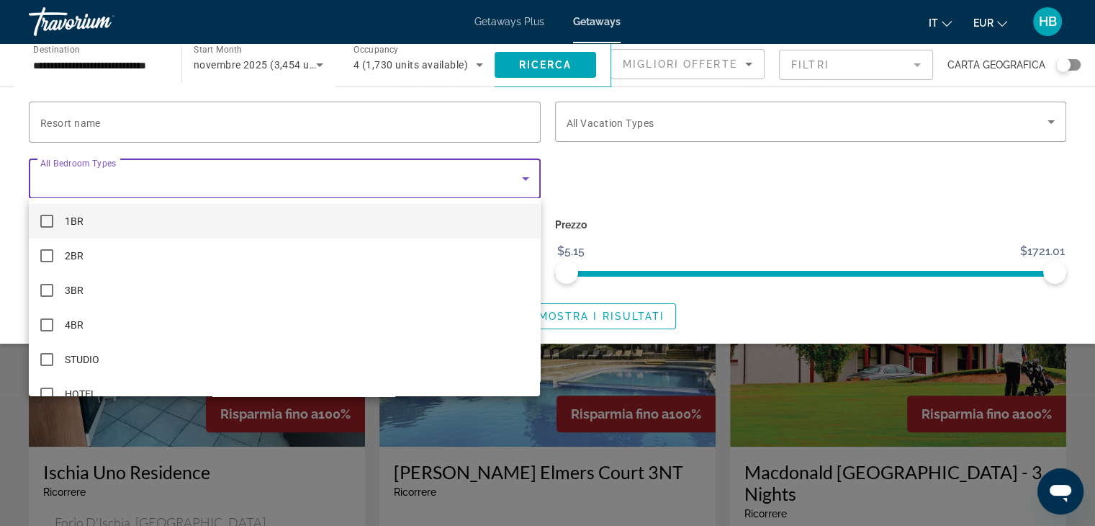
click at [1077, 66] on div at bounding box center [547, 263] width 1095 height 526
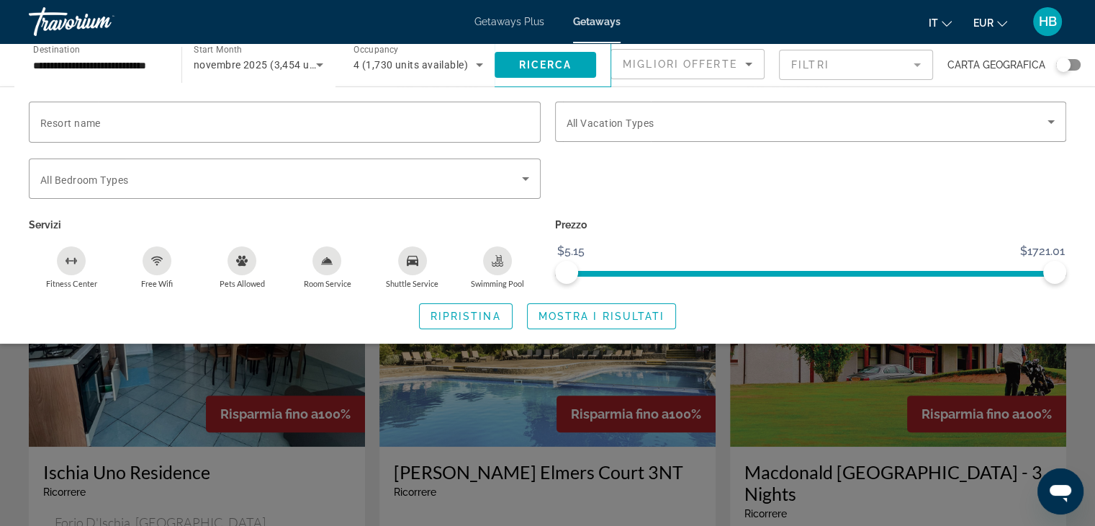
click at [1077, 66] on div "Search widget" at bounding box center [1068, 65] width 24 height 12
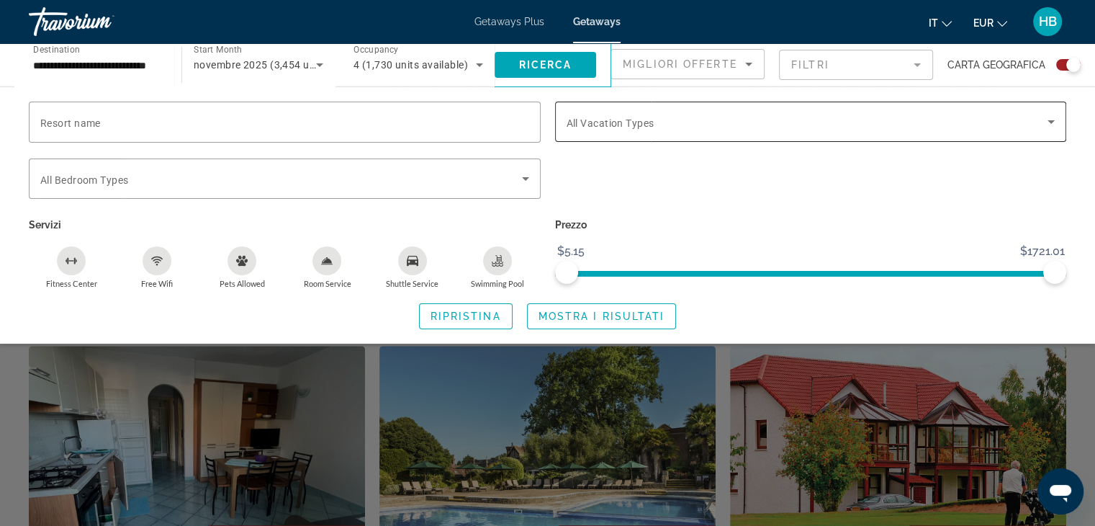
scroll to position [735, 0]
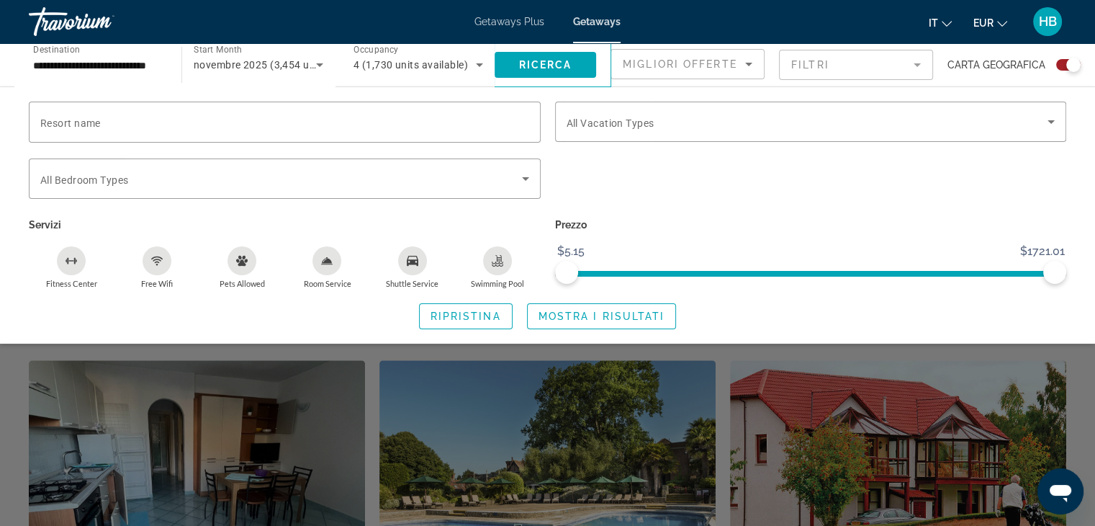
click at [919, 63] on mat-form-field "Filtri" at bounding box center [856, 65] width 154 height 30
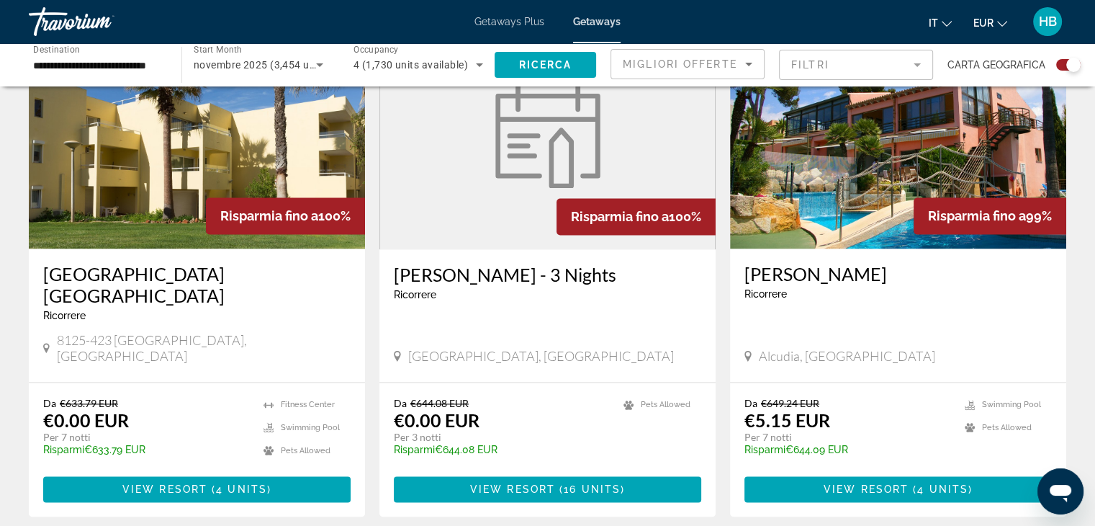
scroll to position [2103, 0]
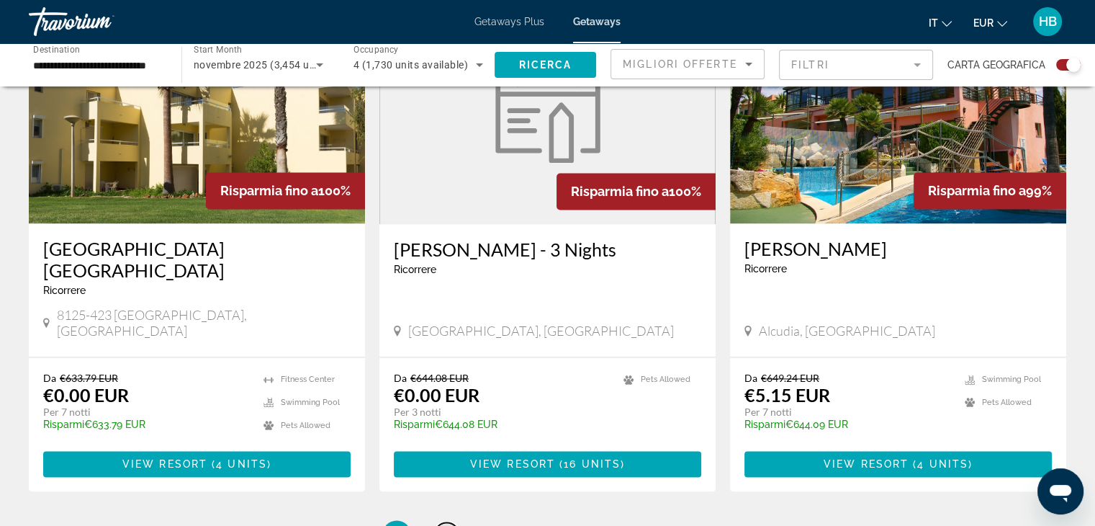
click at [444, 525] on span "2" at bounding box center [447, 534] width 7 height 16
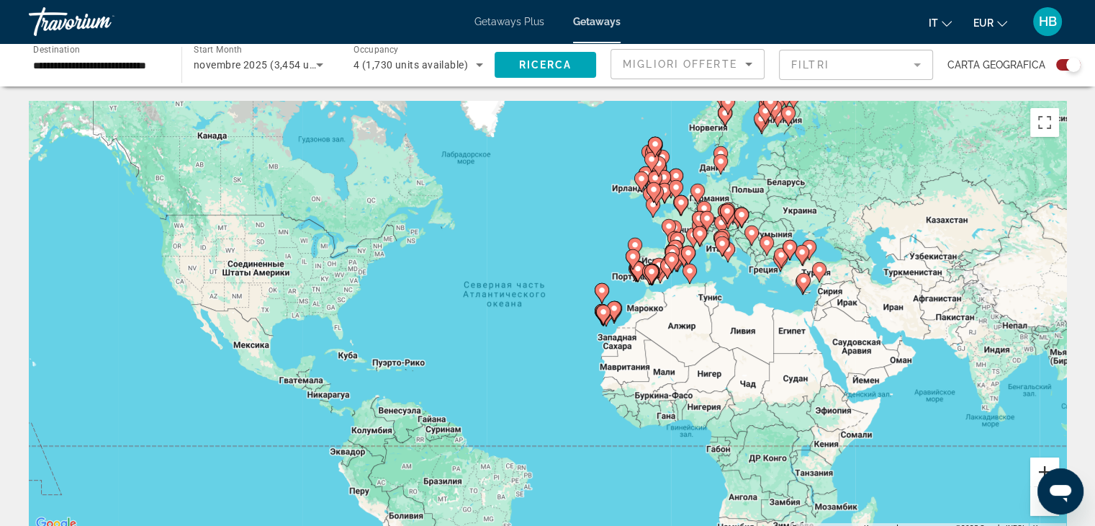
click at [1034, 471] on button "Увеличить" at bounding box center [1044, 471] width 29 height 29
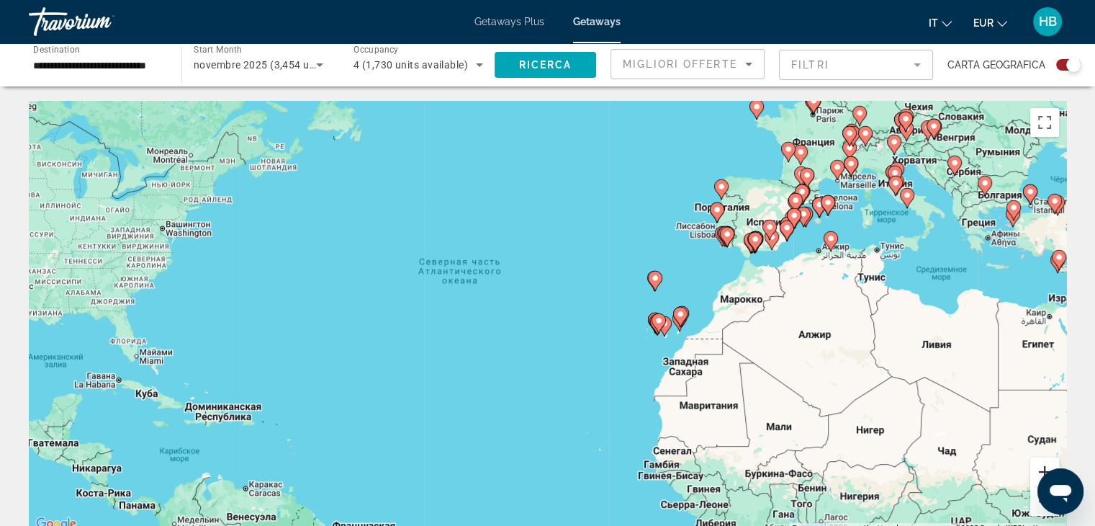
click at [1034, 471] on button "Увеличить" at bounding box center [1044, 471] width 29 height 29
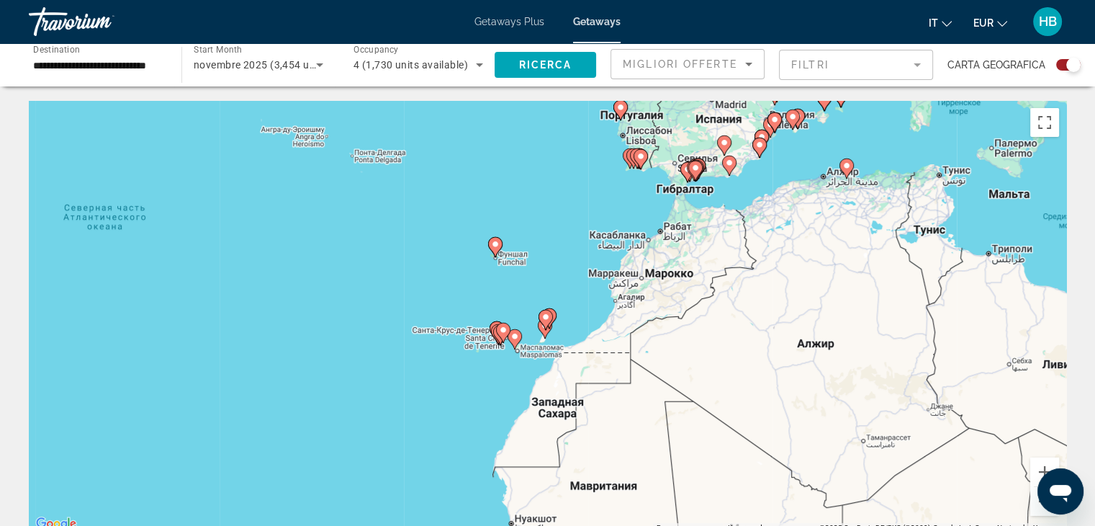
drag, startPoint x: 1000, startPoint y: 382, endPoint x: 727, endPoint y: 376, distance: 273.0
click at [727, 376] on div "Чтобы активировать перетаскивание с помощью клавиатуры, нажмите Alt + Ввод. Пос…" at bounding box center [548, 317] width 1038 height 432
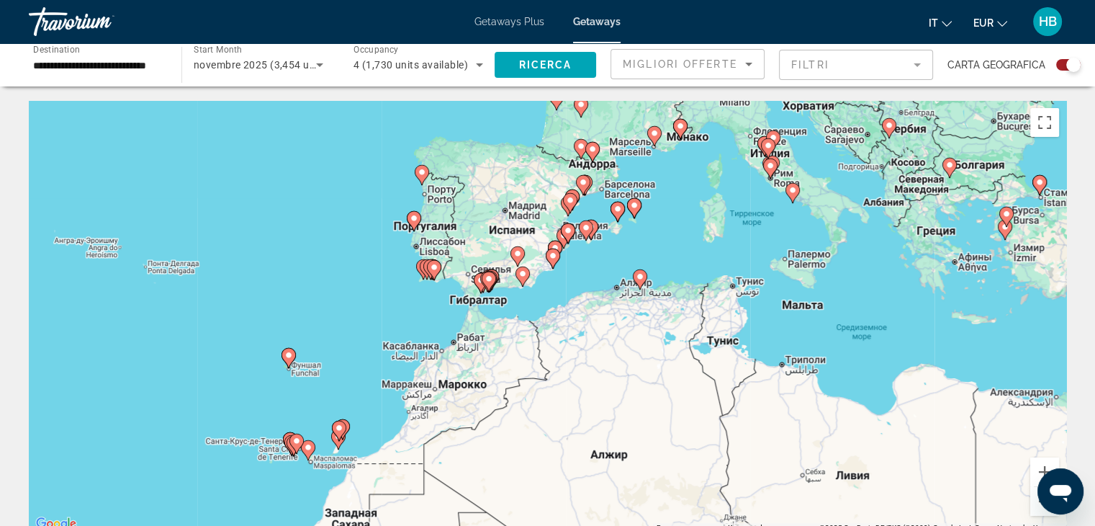
drag, startPoint x: 925, startPoint y: 188, endPoint x: 729, endPoint y: 299, distance: 225.1
click at [729, 299] on div "Чтобы активировать перетаскивание с помощью клавиатуры, нажмите Alt + Ввод. Пос…" at bounding box center [548, 317] width 1038 height 432
click at [1036, 472] on button "Увеличить" at bounding box center [1044, 471] width 29 height 29
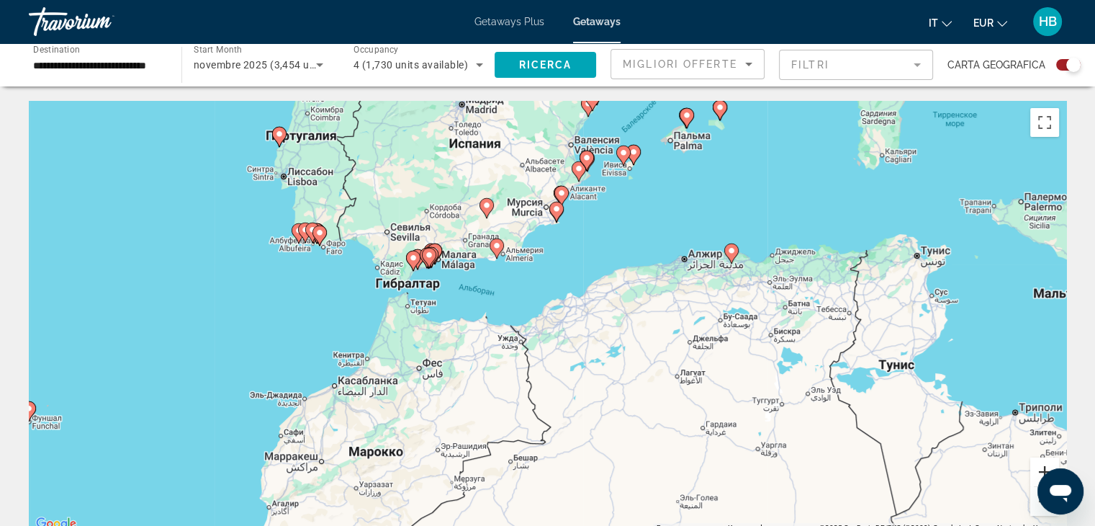
click at [1036, 472] on button "Увеличить" at bounding box center [1044, 471] width 29 height 29
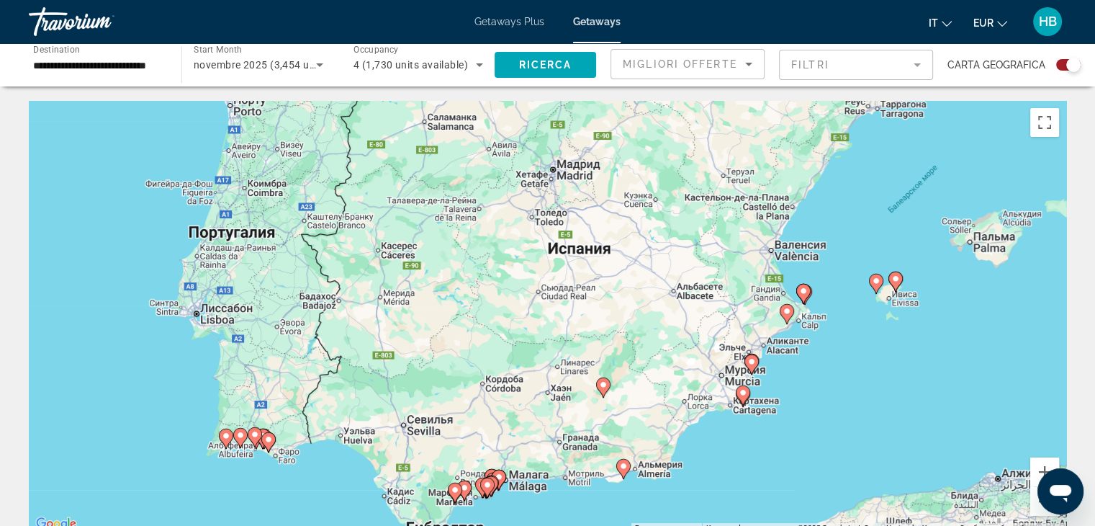
drag, startPoint x: 267, startPoint y: 153, endPoint x: 444, endPoint y: 434, distance: 331.4
click at [444, 434] on div "Чтобы активировать перетаскивание с помощью клавиатуры, нажмите Alt + Ввод. Пос…" at bounding box center [548, 317] width 1038 height 432
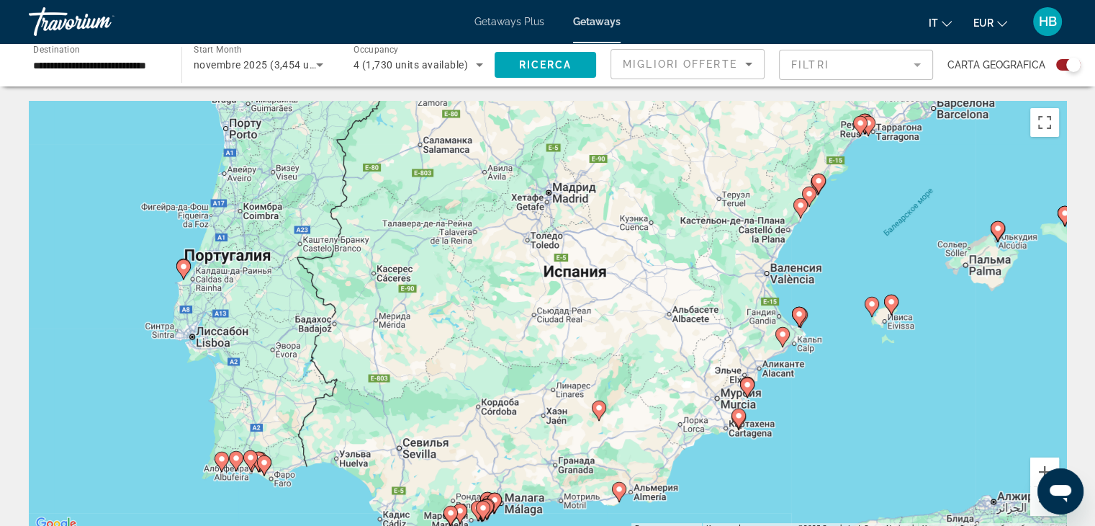
drag, startPoint x: 321, startPoint y: 259, endPoint x: 318, endPoint y: 280, distance: 21.2
click at [318, 280] on div "Чтобы активировать перетаскивание с помощью клавиатуры, нажмите Alt + Ввод. Пос…" at bounding box center [548, 317] width 1038 height 432
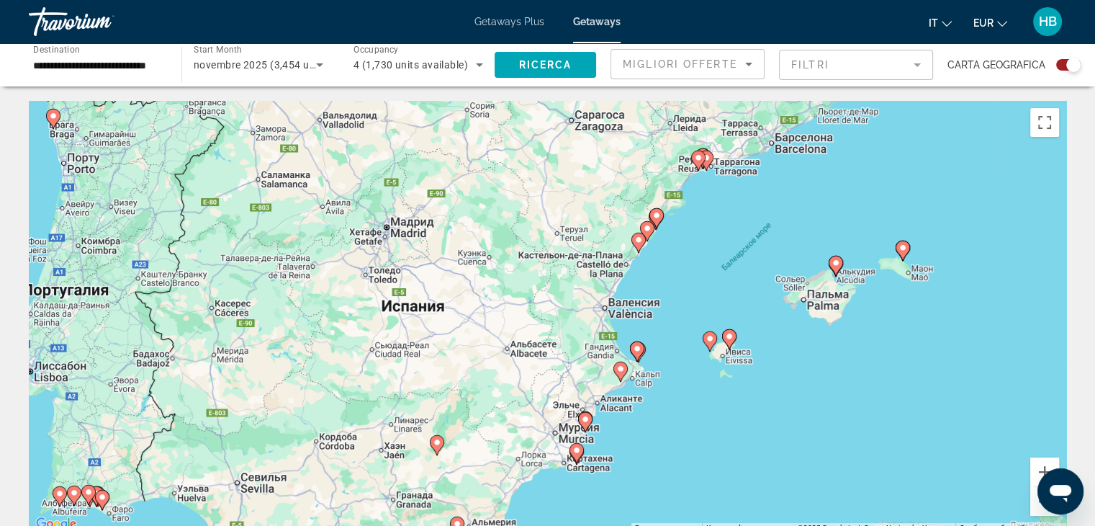
drag, startPoint x: 1013, startPoint y: 303, endPoint x: 848, endPoint y: 343, distance: 170.5
click at [848, 343] on div "Чтобы активировать перетаскивание с помощью клавиатуры, нажмите Alt + Ввод. Пос…" at bounding box center [548, 317] width 1038 height 432
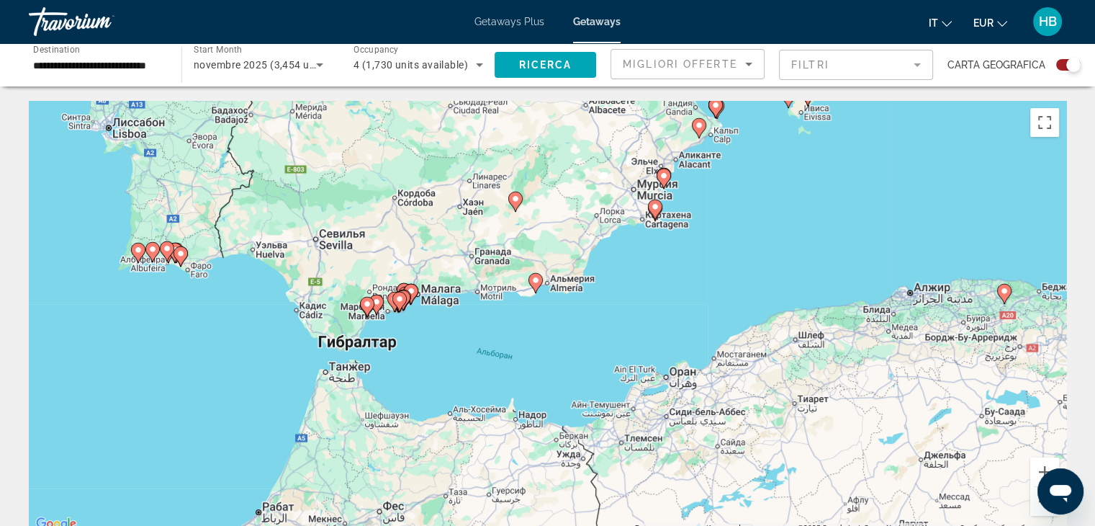
drag, startPoint x: 859, startPoint y: 398, endPoint x: 680, endPoint y: 228, distance: 247.1
click at [933, 159] on div "Чтобы активировать перетаскивание с помощью клавиатуры, нажмите Alt + Ввод. Пос…" at bounding box center [548, 317] width 1038 height 432
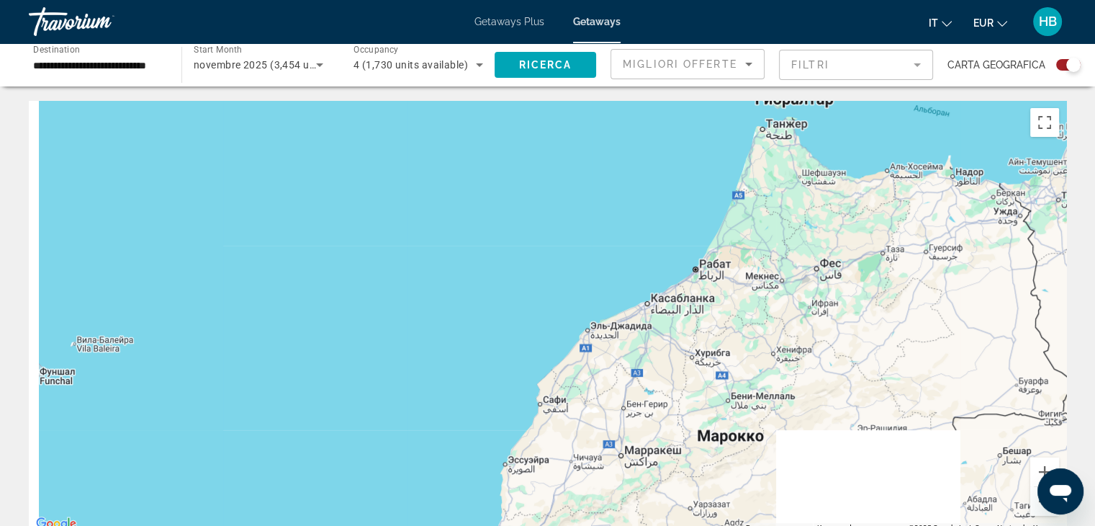
drag, startPoint x: 161, startPoint y: 426, endPoint x: 683, endPoint y: 107, distance: 611.5
click at [683, 107] on div "Чтобы активировать перетаскивание с помощью клавиатуры, нажмите Alt + Ввод. Пос…" at bounding box center [548, 317] width 1038 height 432
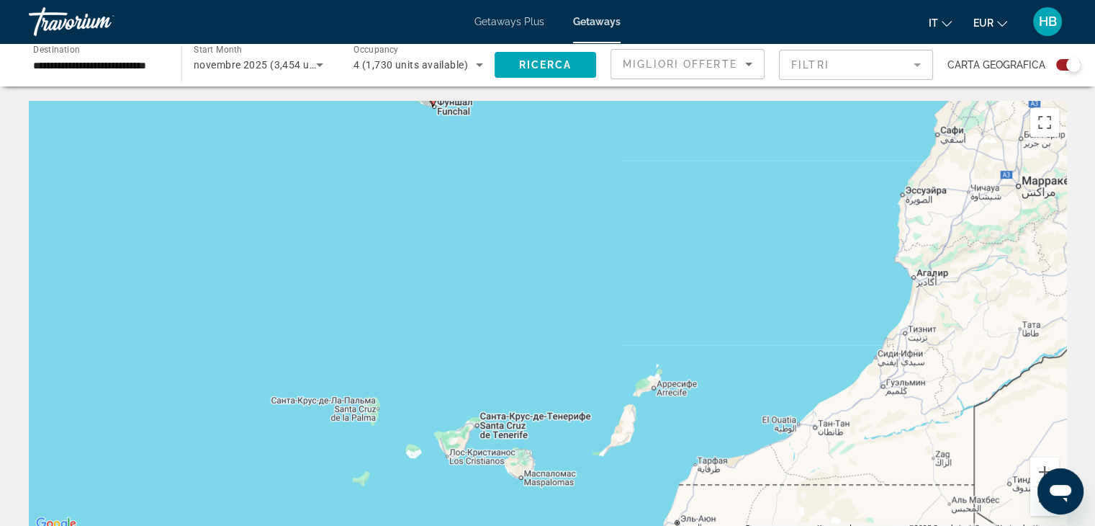
drag, startPoint x: 348, startPoint y: 385, endPoint x: 701, endPoint y: 146, distance: 425.8
click at [700, 149] on div "Чтобы активировать перетаскивание с помощью клавиатуры, нажмите Alt + Ввод. Пос…" at bounding box center [548, 317] width 1038 height 432
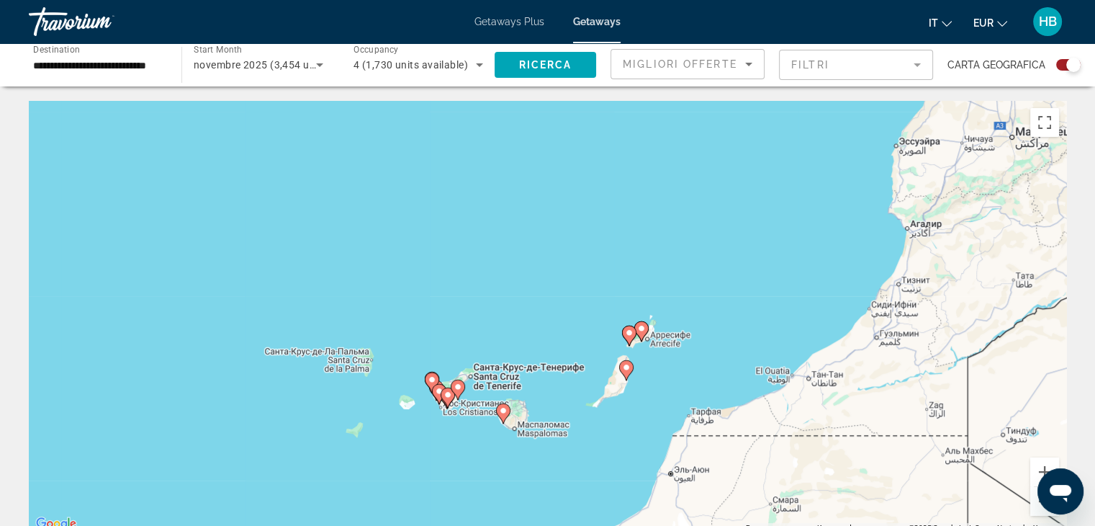
drag, startPoint x: 524, startPoint y: 309, endPoint x: 508, endPoint y: 246, distance: 64.6
click at [508, 247] on div "Чтобы активировать перетаскивание с помощью клавиатуры, нажмите Alt + Ввод. Пос…" at bounding box center [548, 317] width 1038 height 432
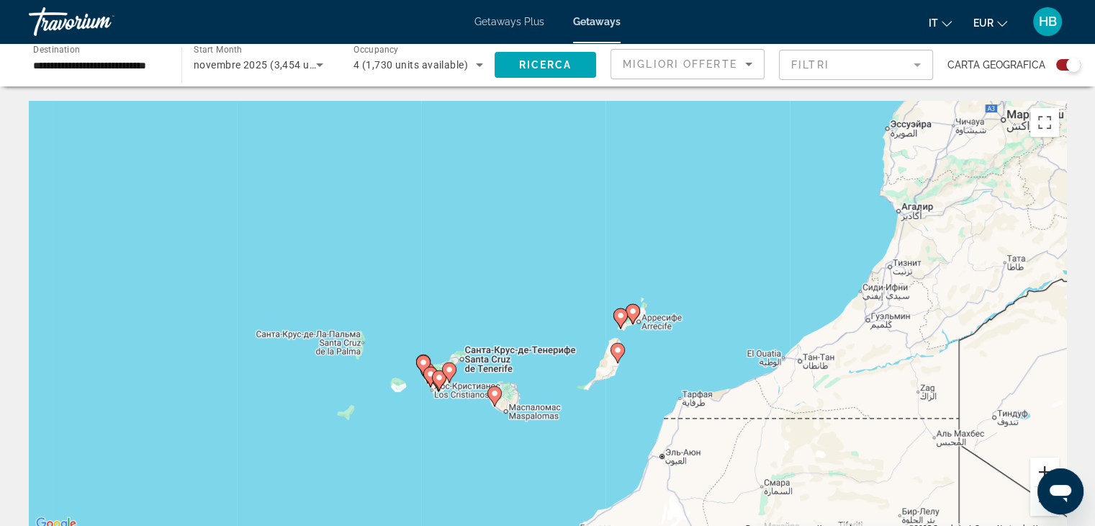
click at [1036, 470] on button "Увеличить" at bounding box center [1044, 471] width 29 height 29
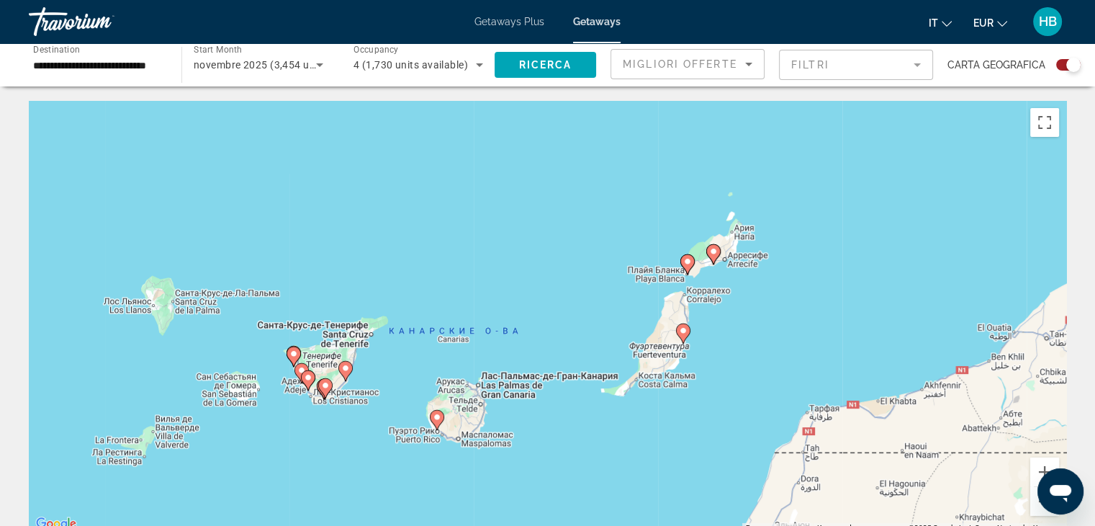
drag, startPoint x: 835, startPoint y: 433, endPoint x: 838, endPoint y: 355, distance: 77.9
click at [838, 355] on div "Чтобы активировать перетаскивание с помощью клавиатуры, нажмите Alt + Ввод. Пос…" at bounding box center [548, 317] width 1038 height 432
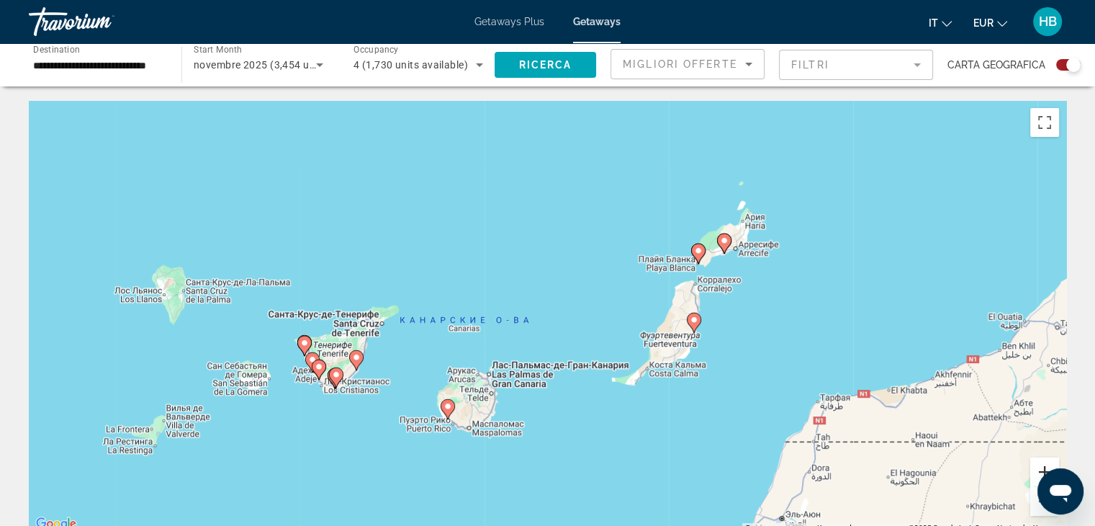
click at [1032, 472] on button "Увеличить" at bounding box center [1044, 471] width 29 height 29
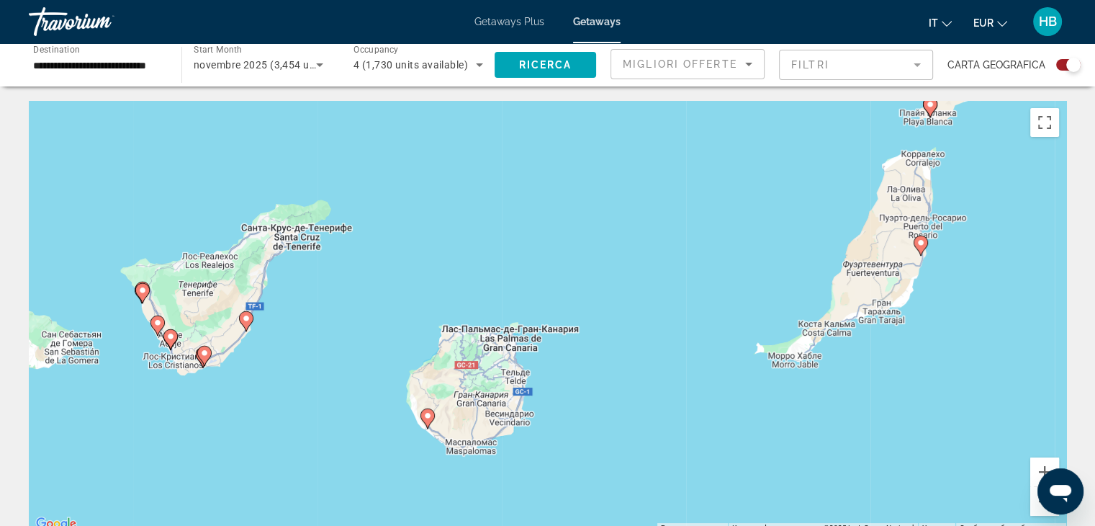
drag, startPoint x: 406, startPoint y: 310, endPoint x: 480, endPoint y: 223, distance: 114.0
click at [480, 223] on div "Чтобы активировать перетаскивание с помощью клавиатуры, нажмите Alt + Ввод. Пос…" at bounding box center [548, 317] width 1038 height 432
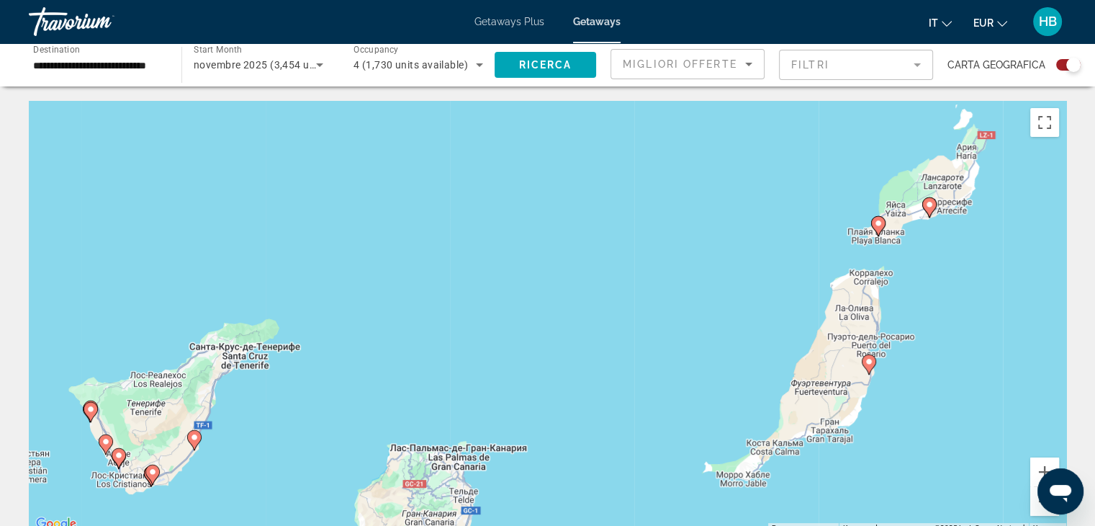
drag, startPoint x: 678, startPoint y: 254, endPoint x: 619, endPoint y: 362, distance: 122.8
click at [619, 362] on div "Чтобы активировать перетаскивание с помощью клавиатуры, нажмите Alt + Ввод. Пос…" at bounding box center [548, 317] width 1038 height 432
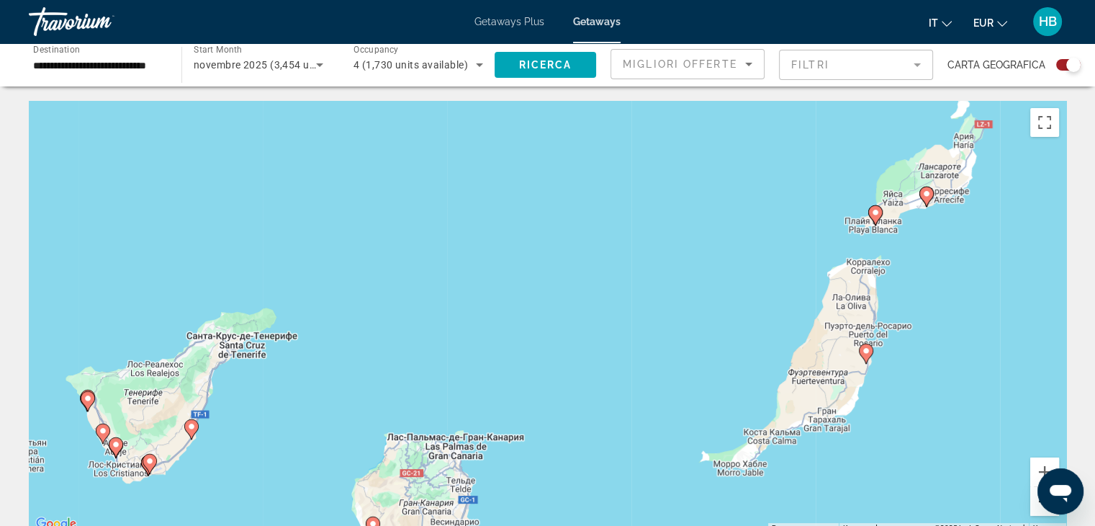
click at [1033, 505] on button "Уменьшить" at bounding box center [1044, 501] width 29 height 29
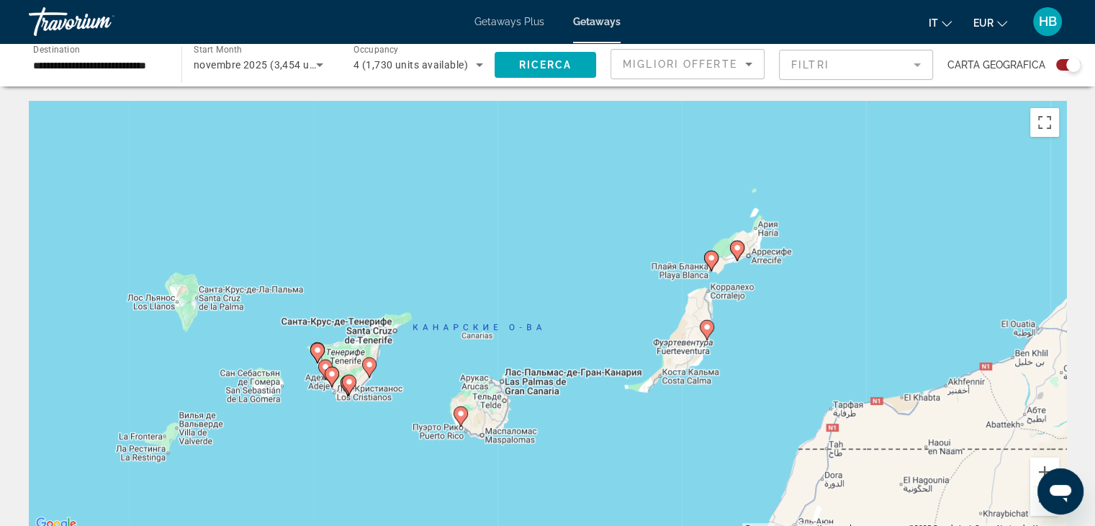
click at [349, 381] on image "Main content" at bounding box center [349, 381] width 9 height 9
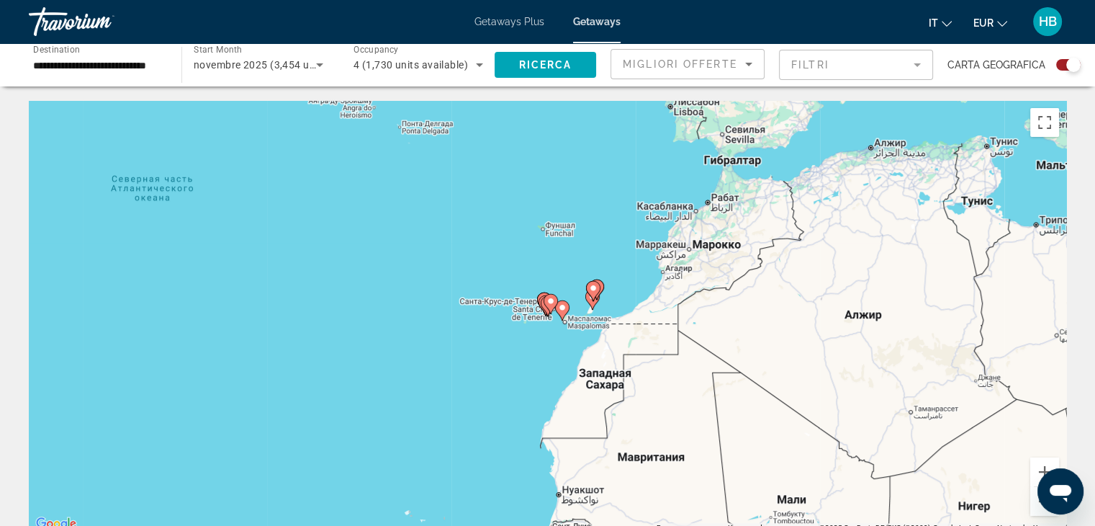
click at [549, 302] on image "Main content" at bounding box center [551, 301] width 9 height 9
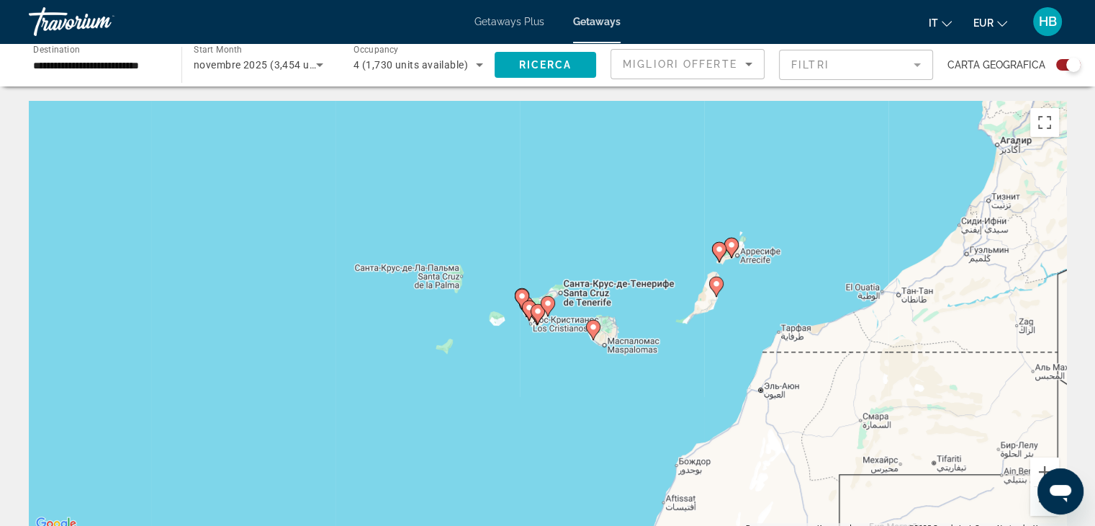
click at [548, 302] on image "Main content" at bounding box center [548, 303] width 9 height 9
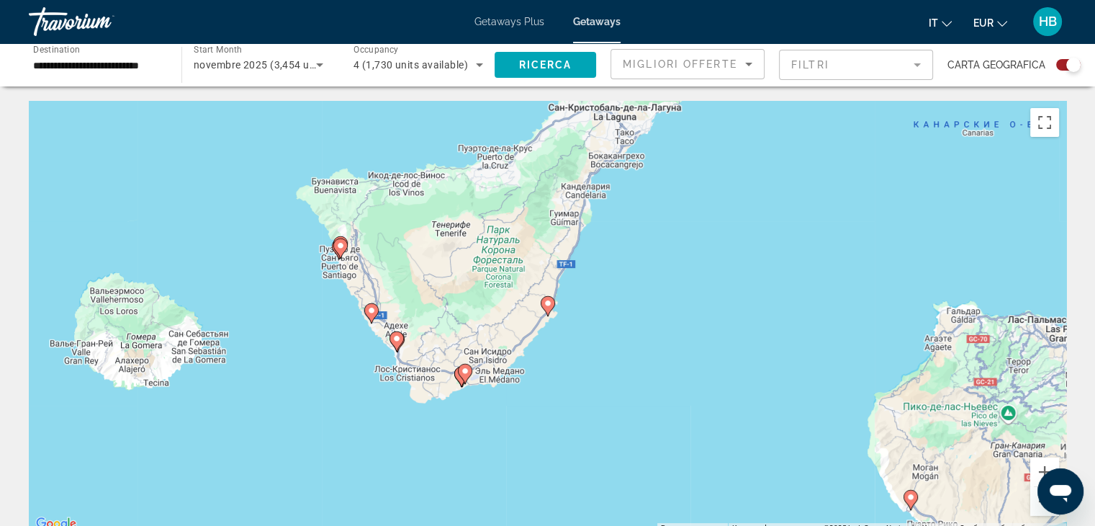
click at [462, 371] on image "Main content" at bounding box center [465, 371] width 9 height 9
type input "**********"
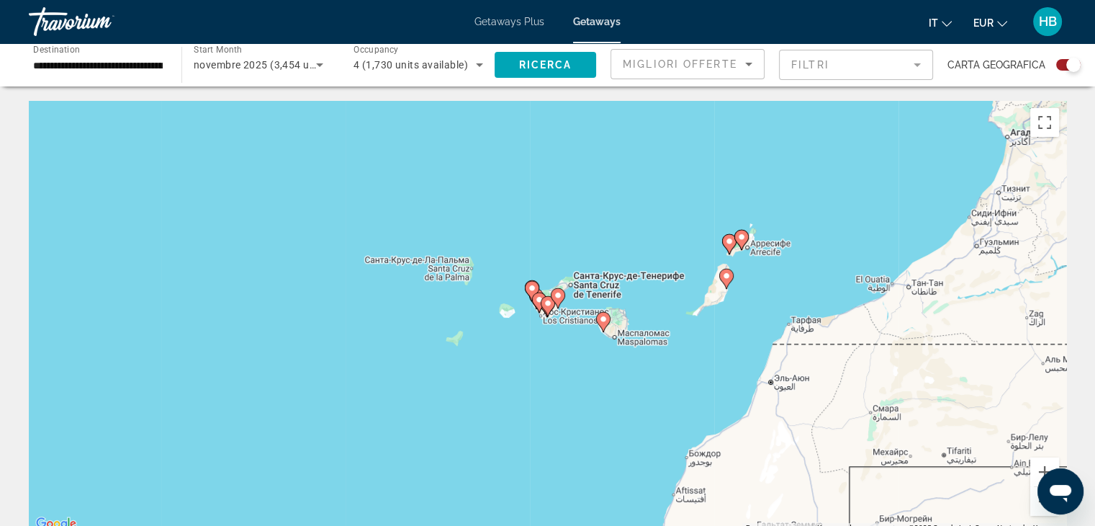
click at [545, 308] on icon "Main content" at bounding box center [547, 306] width 13 height 19
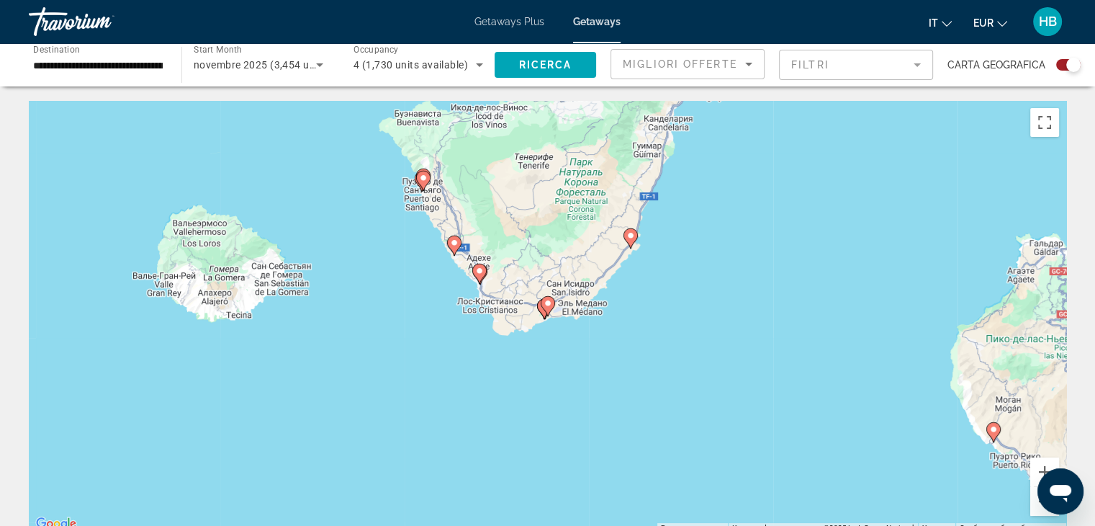
click at [547, 305] on image "Main content" at bounding box center [548, 303] width 9 height 9
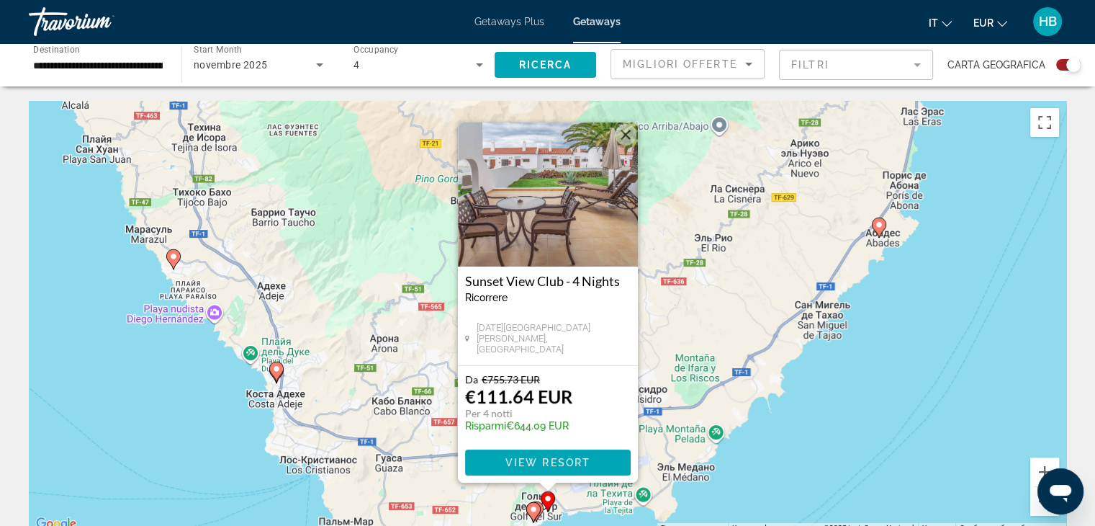
click at [533, 230] on img "Main content" at bounding box center [548, 194] width 180 height 144
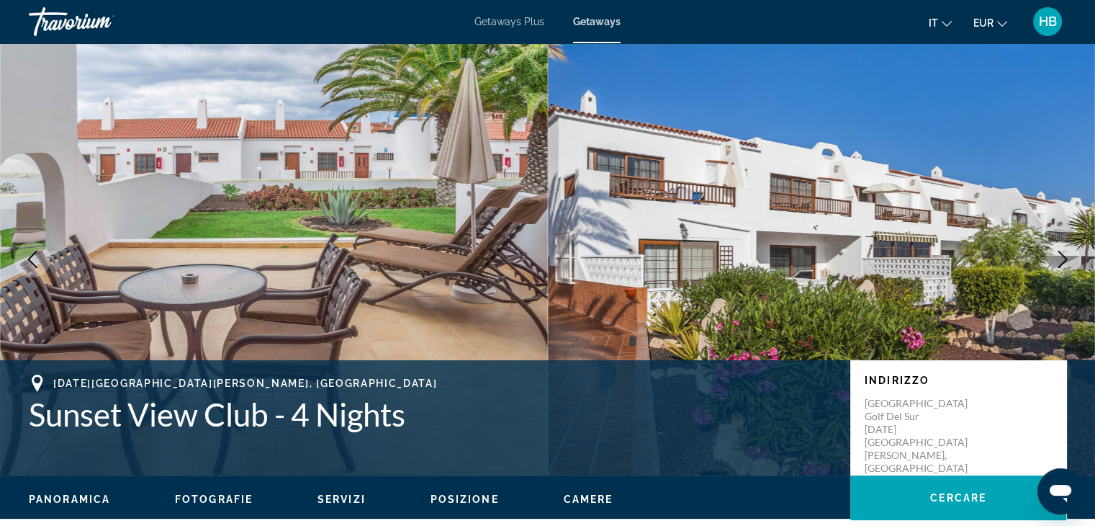
click at [1061, 254] on icon "Next image" at bounding box center [1063, 259] width 9 height 17
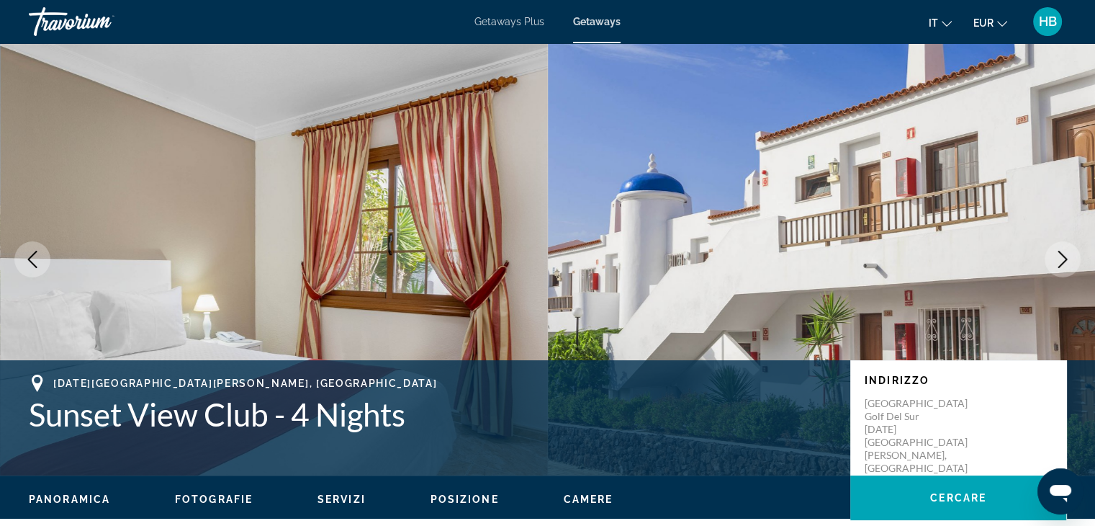
click at [1056, 259] on icon "Next image" at bounding box center [1062, 259] width 17 height 17
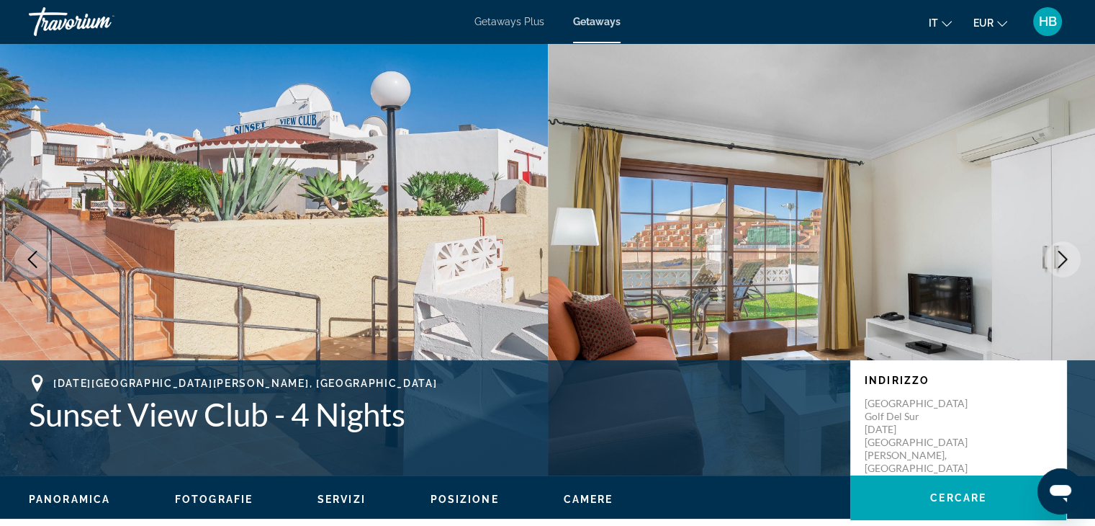
click at [1056, 259] on icon "Next image" at bounding box center [1062, 259] width 17 height 17
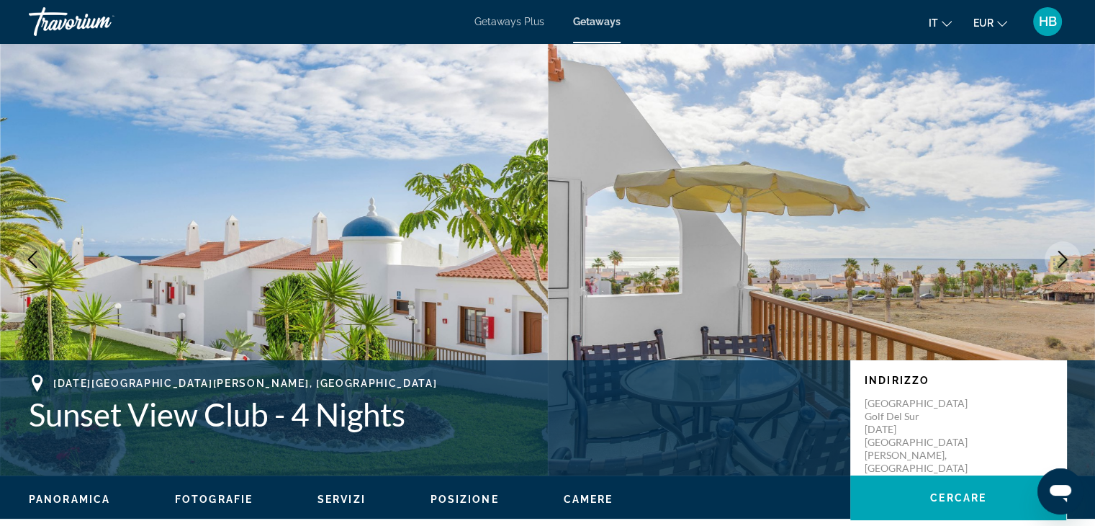
click at [1056, 259] on icon "Next image" at bounding box center [1062, 259] width 17 height 17
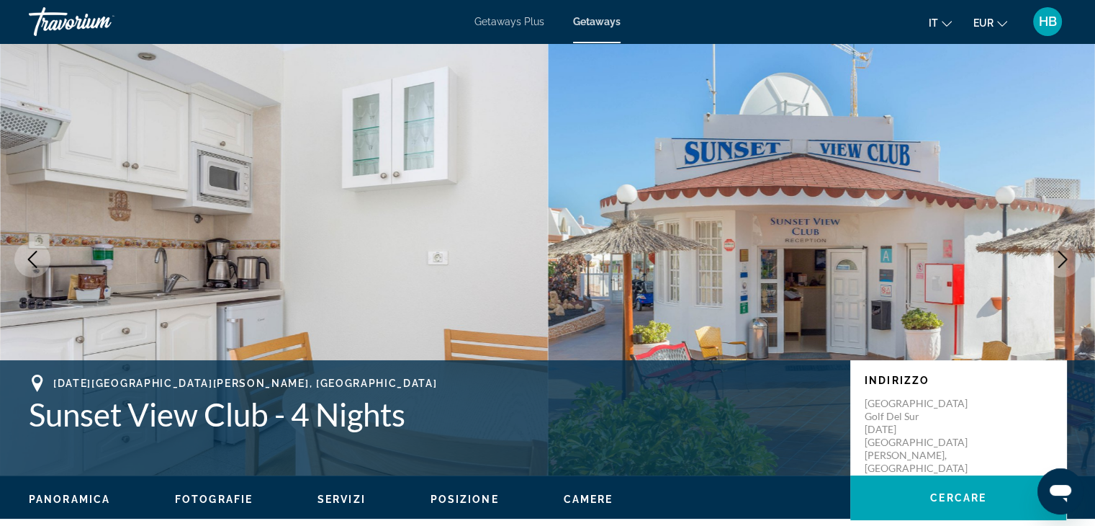
click at [1056, 259] on icon "Next image" at bounding box center [1062, 259] width 17 height 17
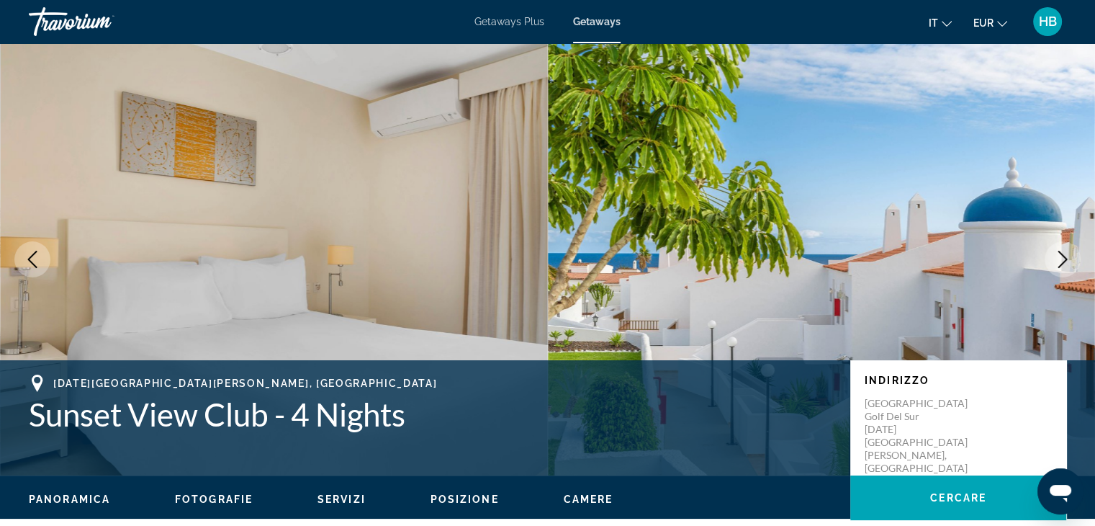
click at [1056, 259] on icon "Next image" at bounding box center [1062, 259] width 17 height 17
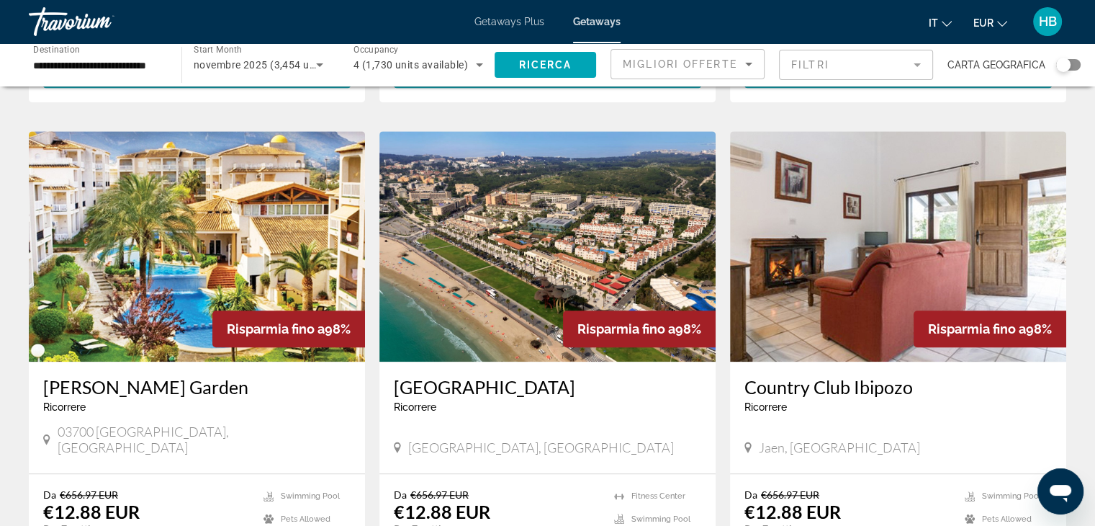
scroll to position [1584, 0]
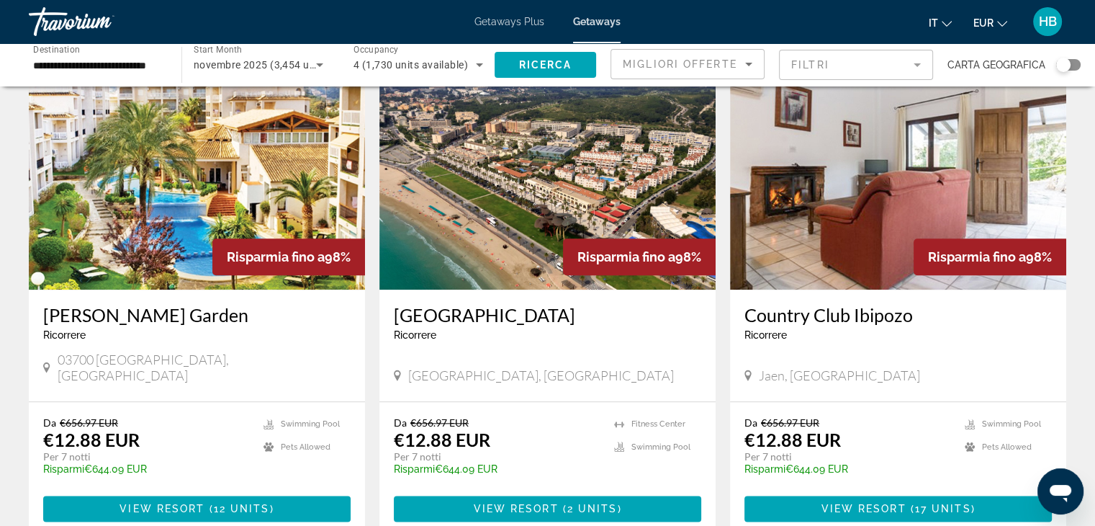
click at [48, 362] on icon "Main content" at bounding box center [46, 367] width 6 height 10
click at [144, 238] on img "Main content" at bounding box center [197, 174] width 336 height 230
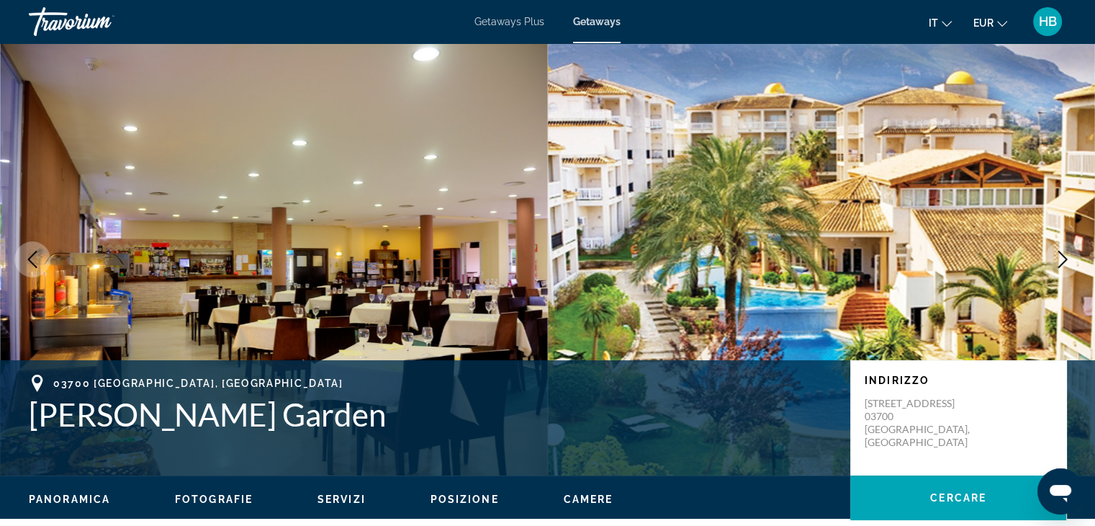
click at [223, 497] on span "Fotografie" at bounding box center [214, 499] width 78 height 12
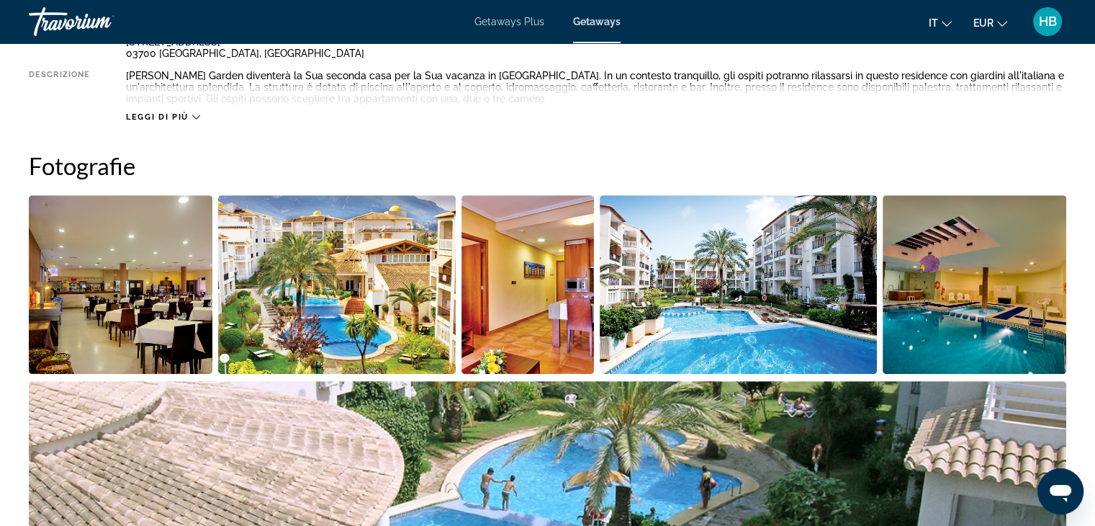
scroll to position [642, 0]
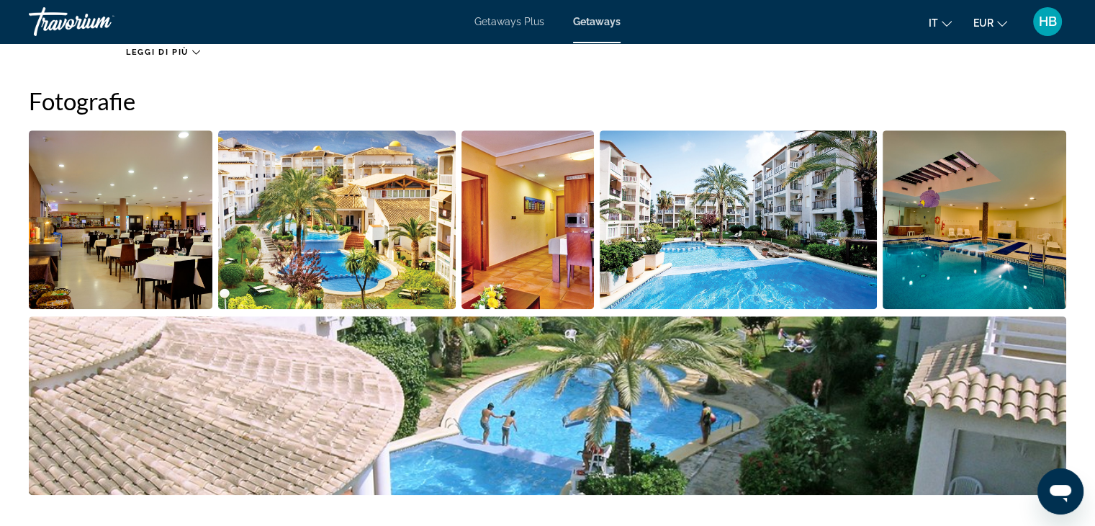
click at [147, 233] on img "Open full-screen image slider" at bounding box center [121, 219] width 184 height 179
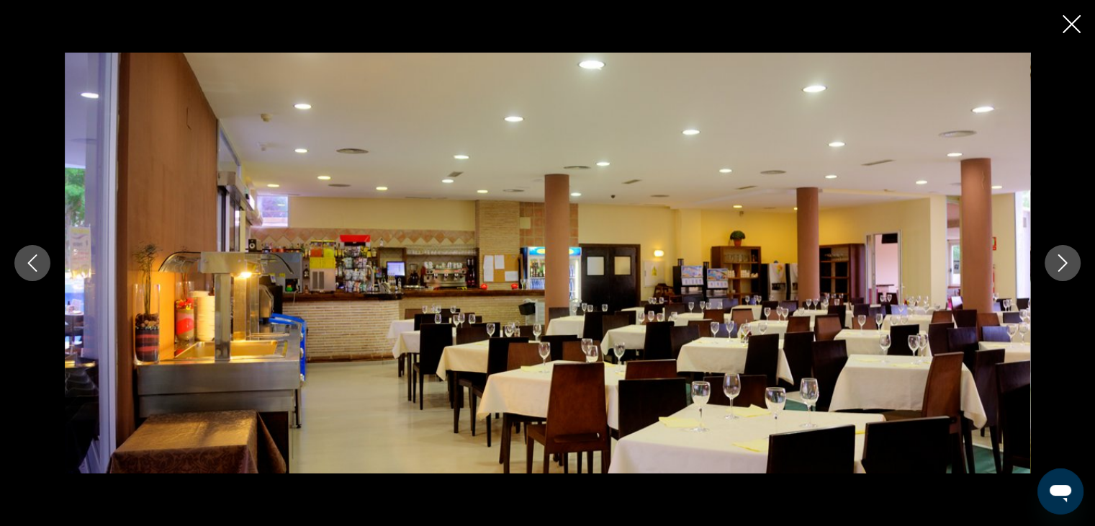
click at [1056, 264] on icon "Next image" at bounding box center [1062, 262] width 17 height 17
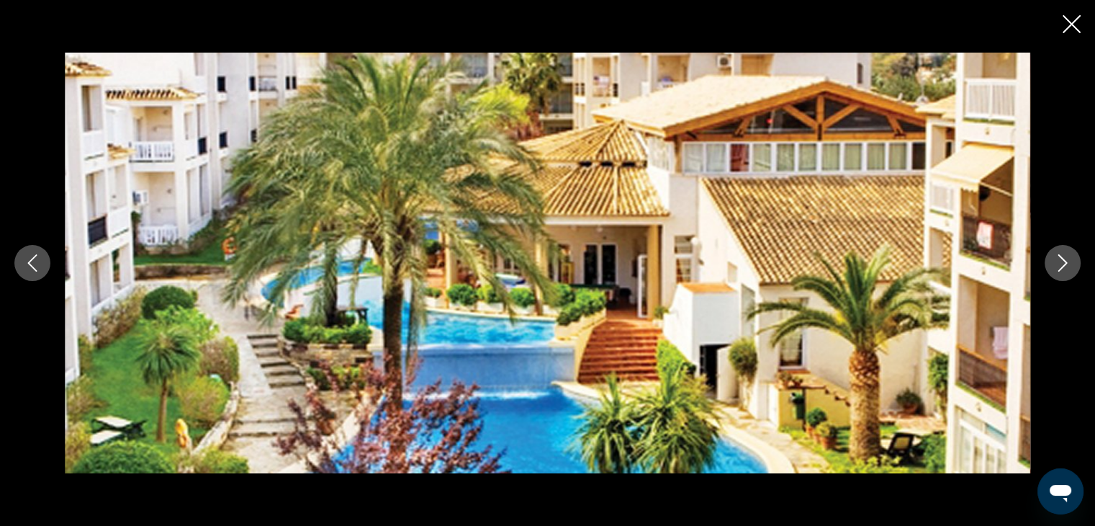
click at [1061, 260] on icon "Next image" at bounding box center [1062, 262] width 17 height 17
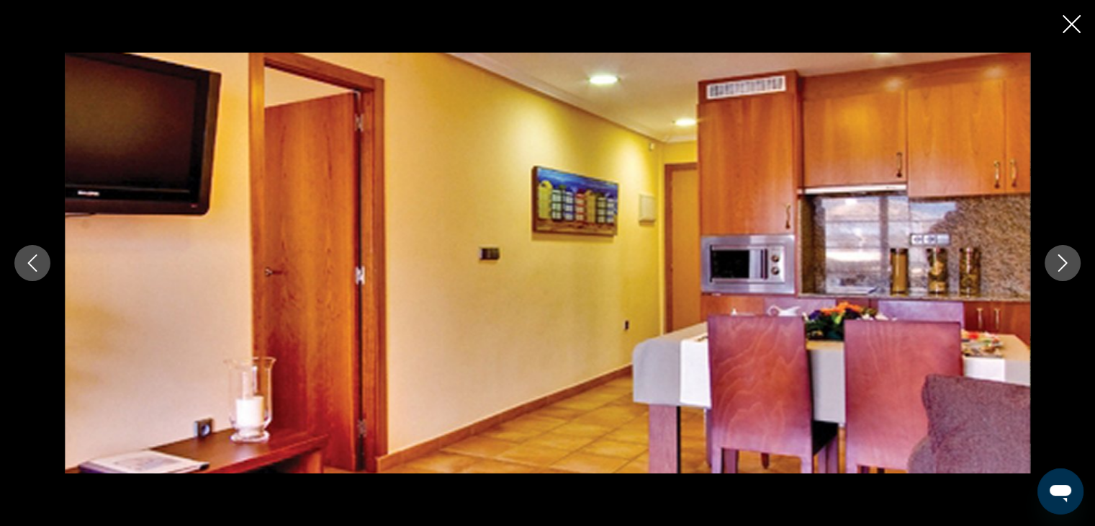
click at [1061, 260] on icon "Next image" at bounding box center [1062, 262] width 17 height 17
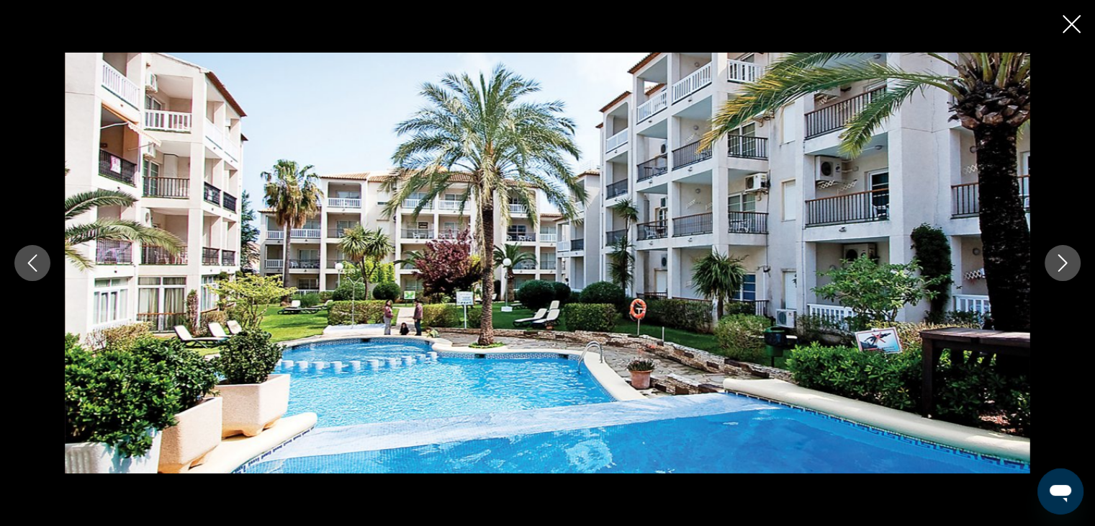
click at [1061, 260] on icon "Next image" at bounding box center [1062, 262] width 17 height 17
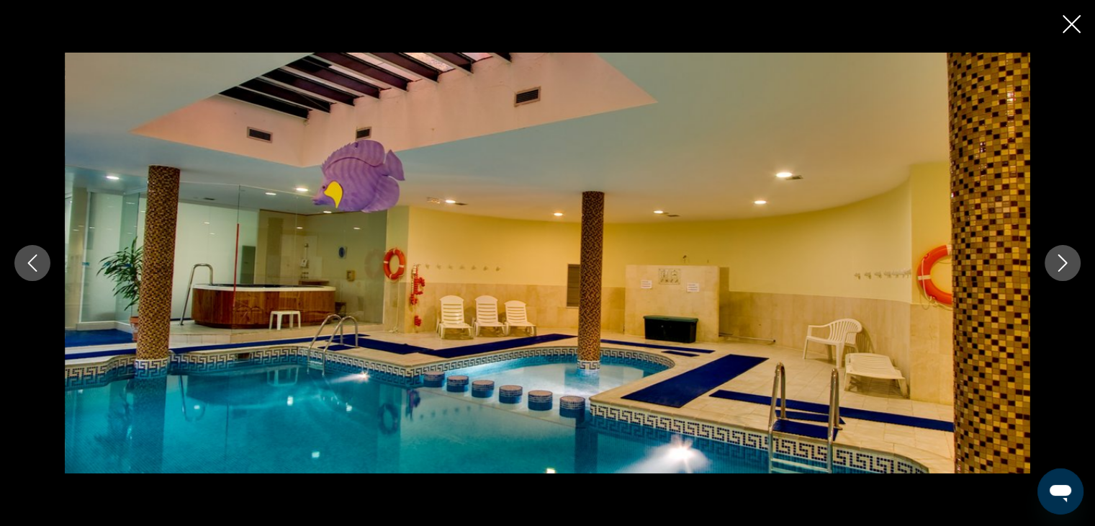
click at [1061, 260] on icon "Next image" at bounding box center [1062, 262] width 17 height 17
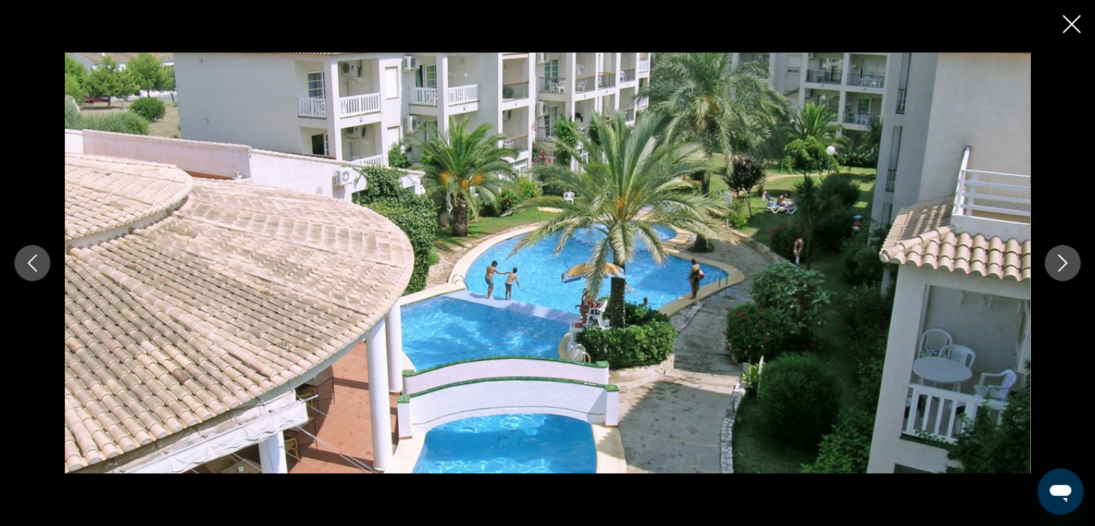
click at [1061, 260] on icon "Next image" at bounding box center [1062, 262] width 17 height 17
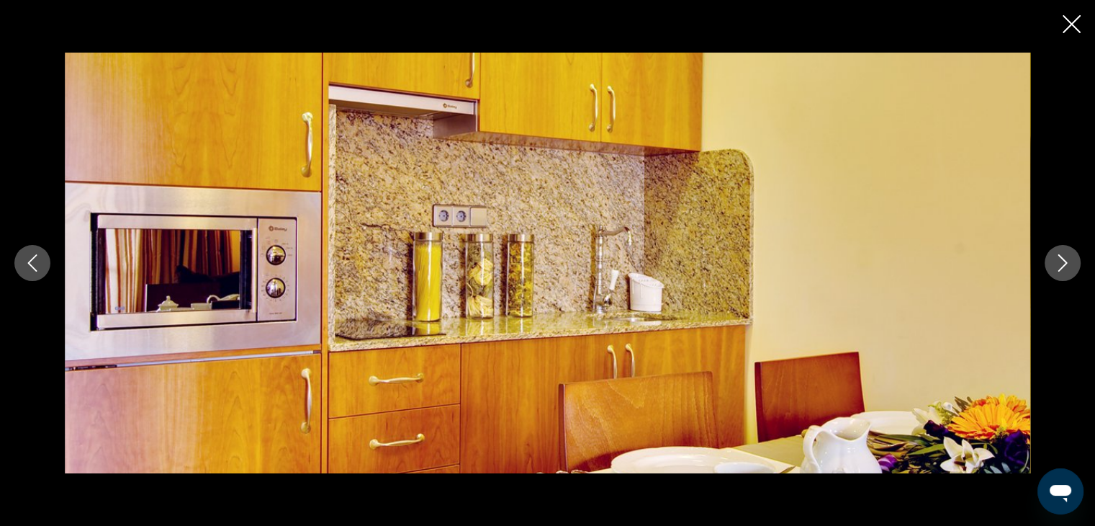
click at [1061, 260] on icon "Next image" at bounding box center [1062, 262] width 17 height 17
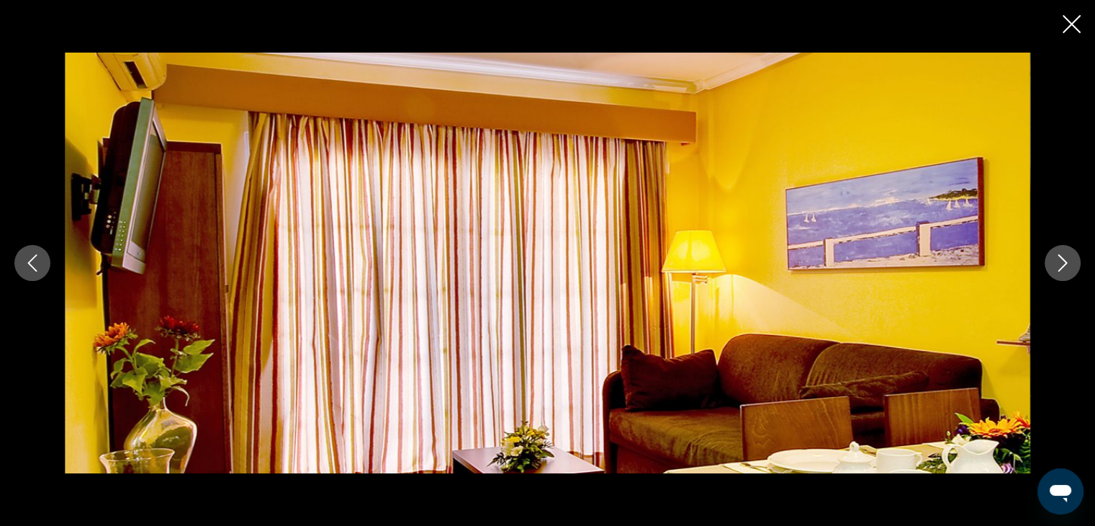
click at [1061, 260] on icon "Next image" at bounding box center [1062, 262] width 17 height 17
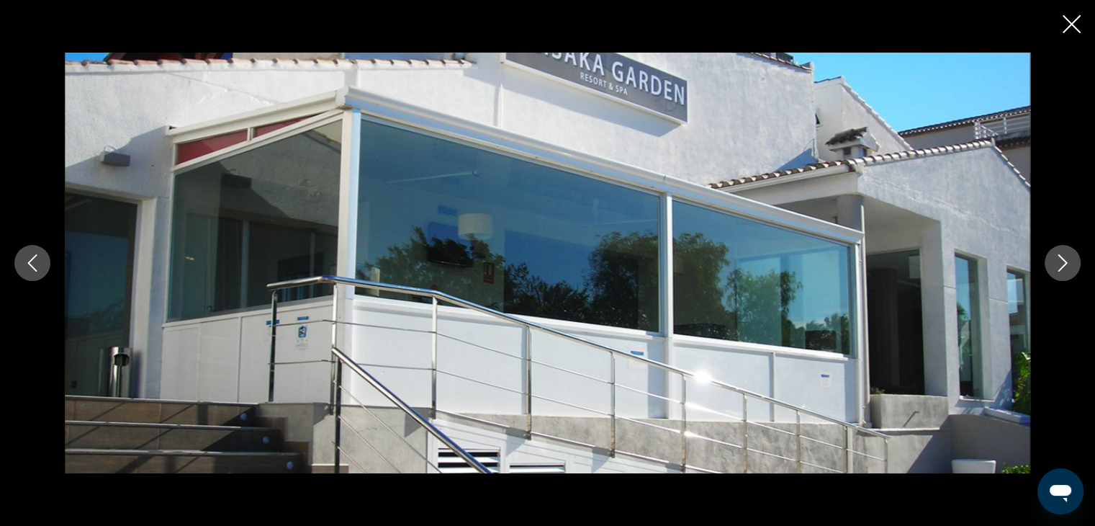
drag, startPoint x: 1066, startPoint y: 263, endPoint x: 941, endPoint y: 209, distance: 135.8
drag, startPoint x: 941, startPoint y: 209, endPoint x: 1065, endPoint y: 266, distance: 136.3
click at [1065, 266] on icon "Next image" at bounding box center [1062, 262] width 17 height 17
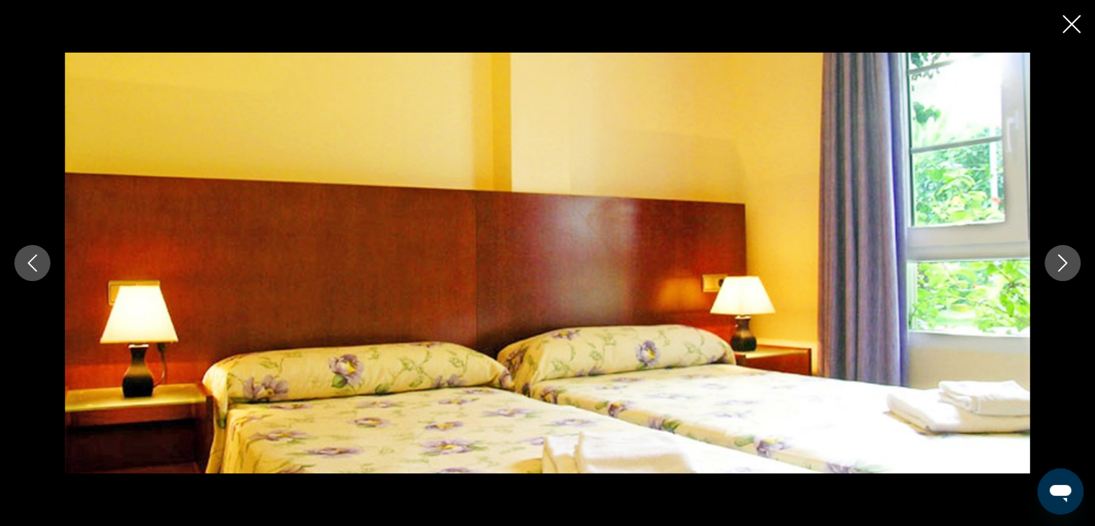
click at [1065, 266] on icon "Next image" at bounding box center [1062, 262] width 17 height 17
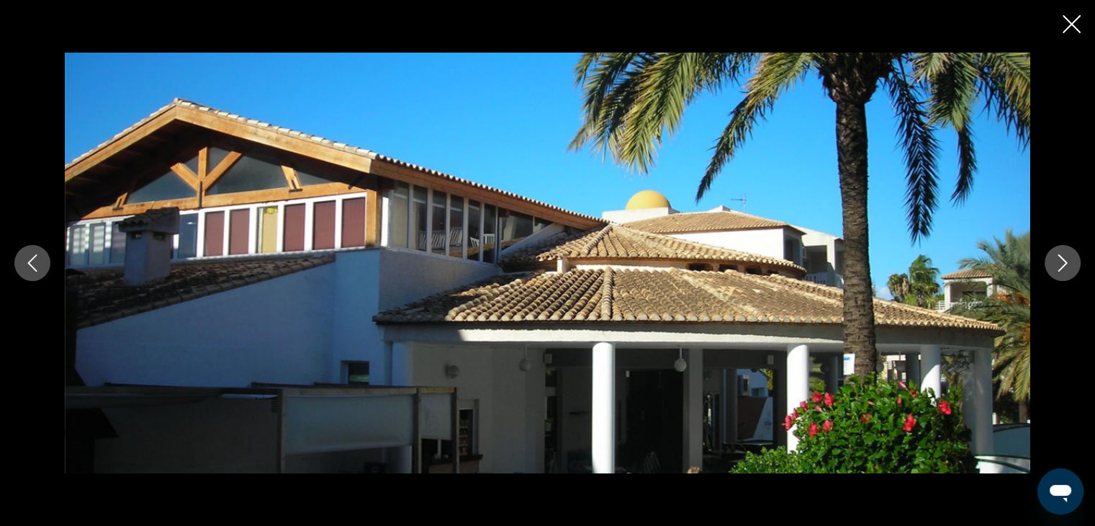
click at [1065, 266] on icon "Next image" at bounding box center [1062, 262] width 17 height 17
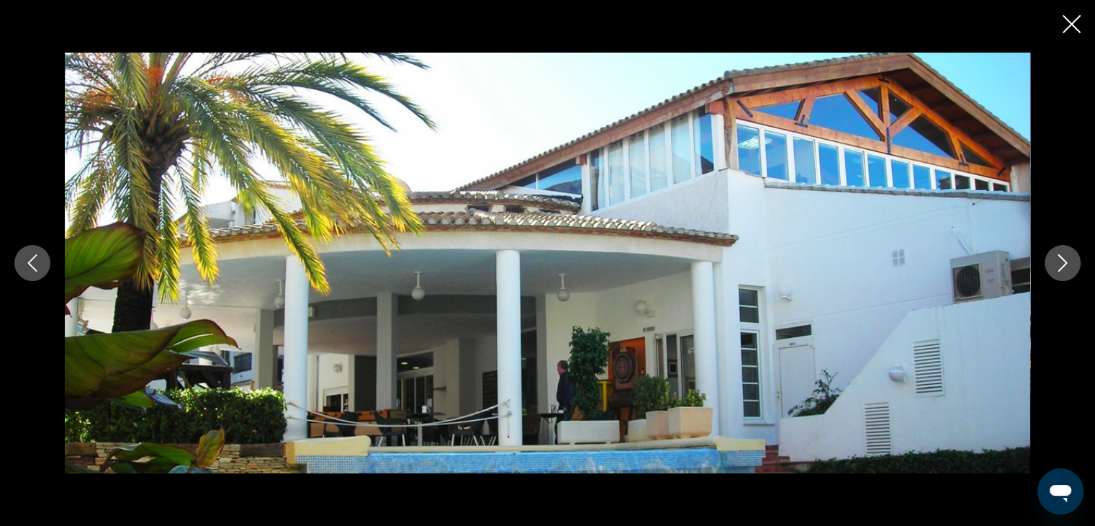
click at [1065, 266] on icon "Next image" at bounding box center [1062, 262] width 17 height 17
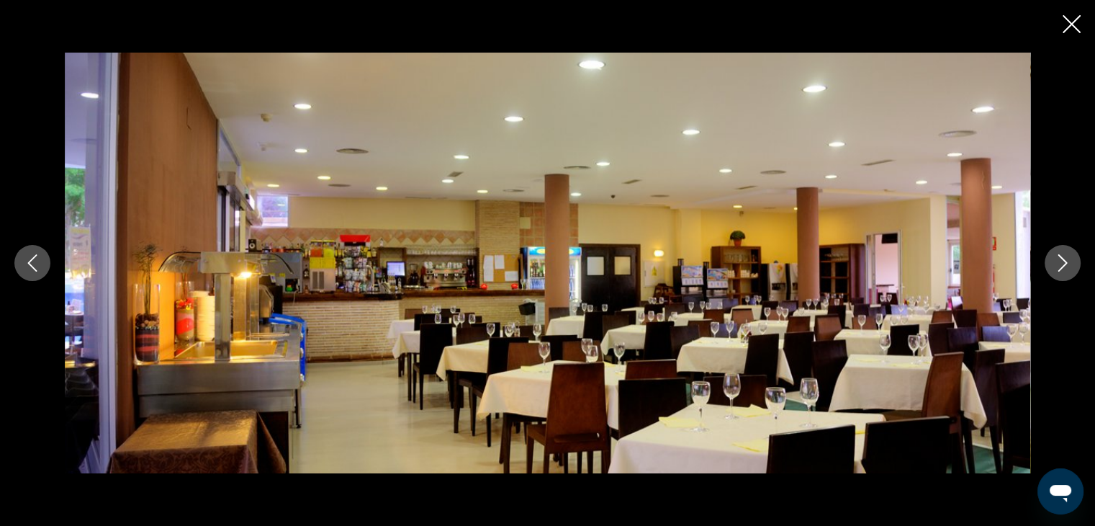
click at [1064, 266] on icon "Next image" at bounding box center [1062, 262] width 17 height 17
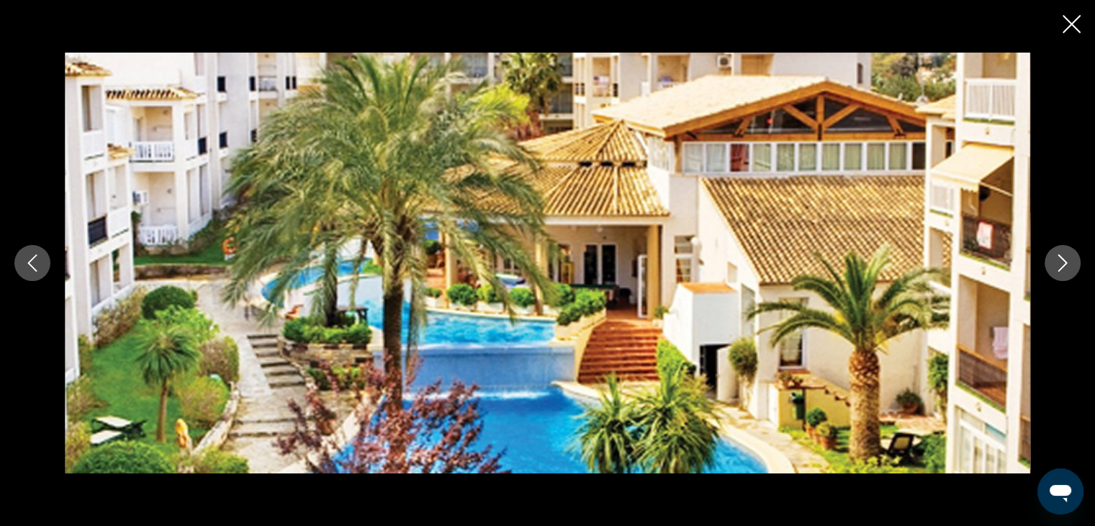
click at [1072, 21] on icon "Close slideshow" at bounding box center [1072, 24] width 18 height 18
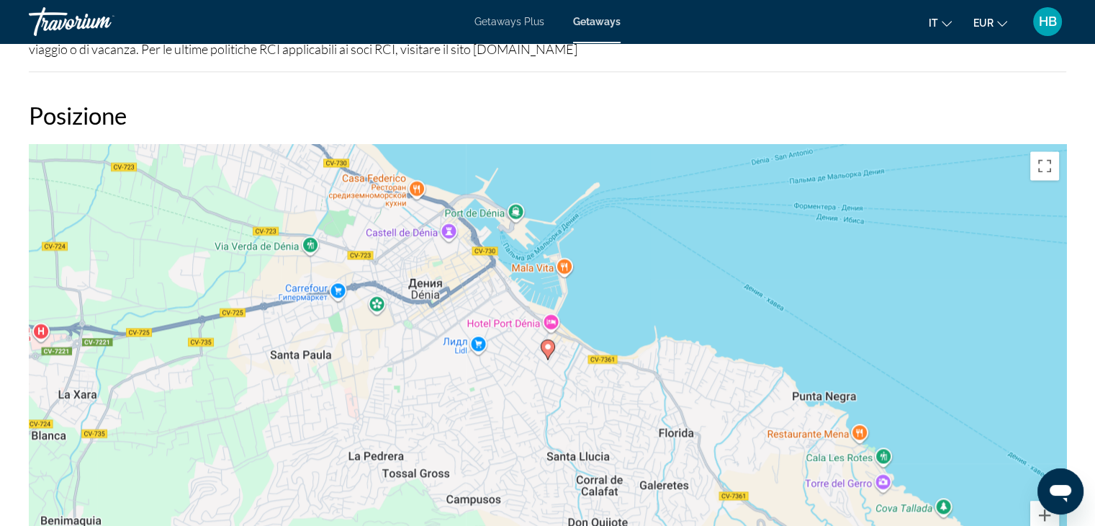
scroll to position [1938, 0]
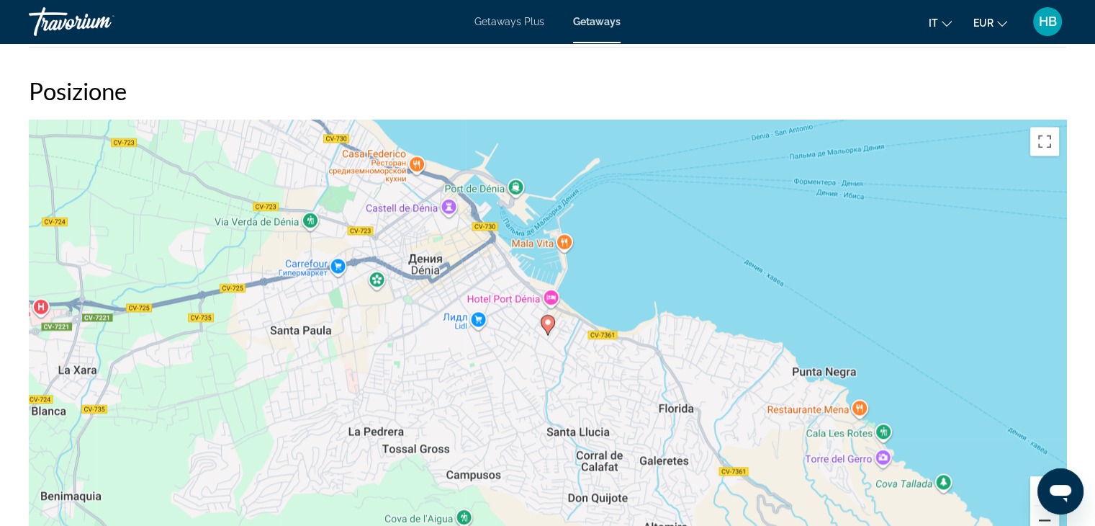
click at [1043, 519] on button "Уменьшить" at bounding box center [1044, 520] width 29 height 29
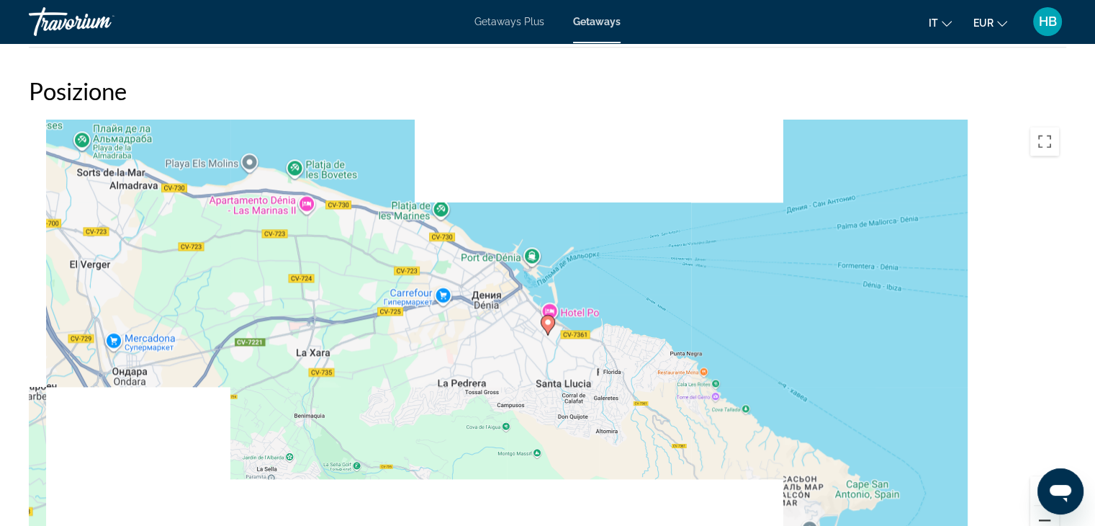
click at [1043, 519] on button "Уменьшить" at bounding box center [1044, 520] width 29 height 29
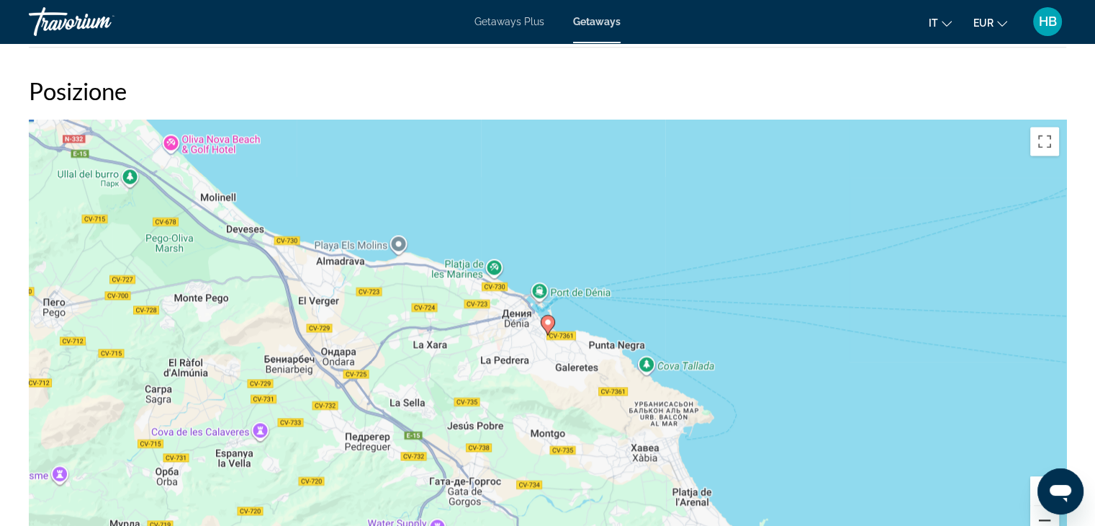
click at [1043, 519] on button "Уменьшить" at bounding box center [1044, 520] width 29 height 29
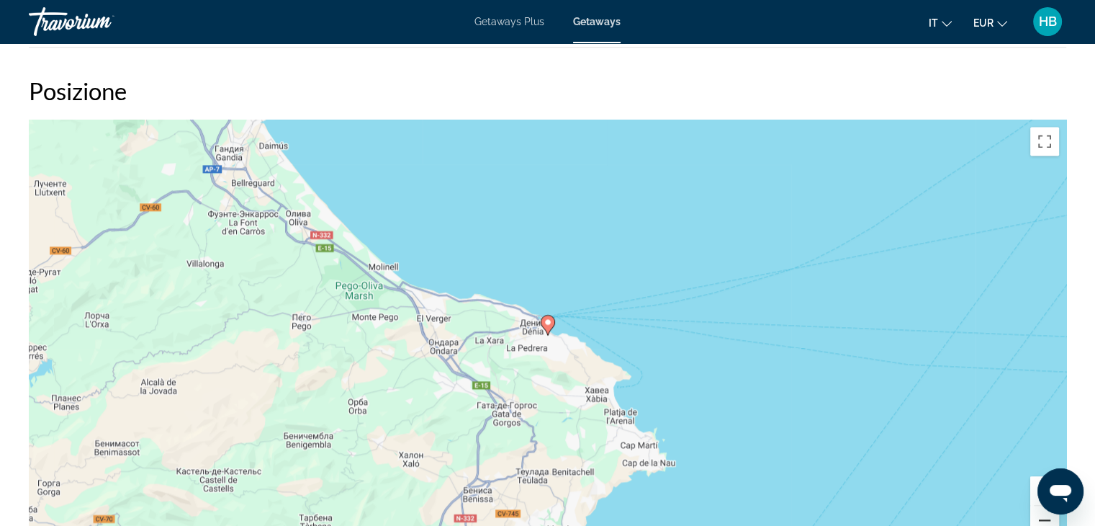
click at [1043, 519] on button "Уменьшить" at bounding box center [1044, 520] width 29 height 29
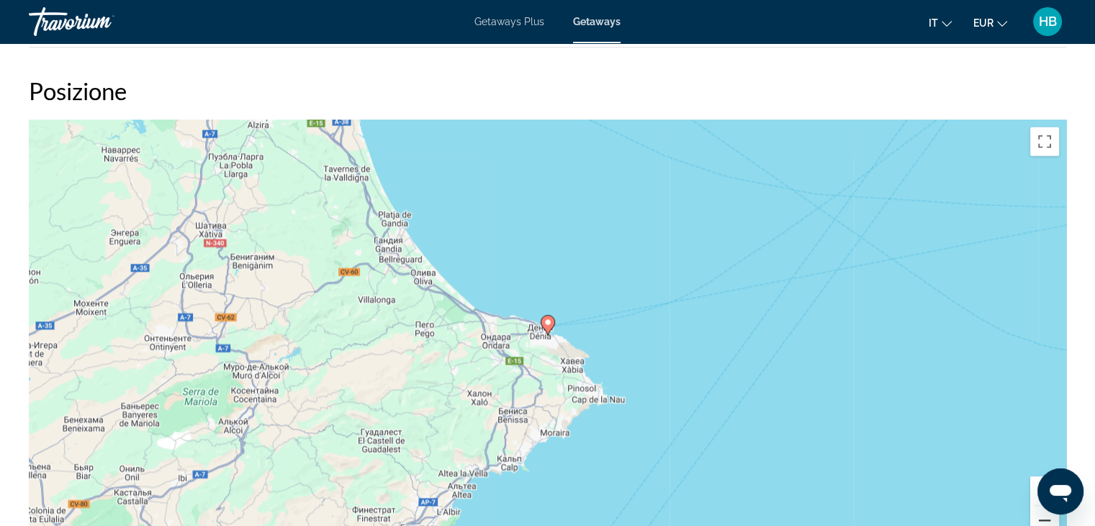
click at [1043, 519] on button "Уменьшить" at bounding box center [1044, 520] width 29 height 29
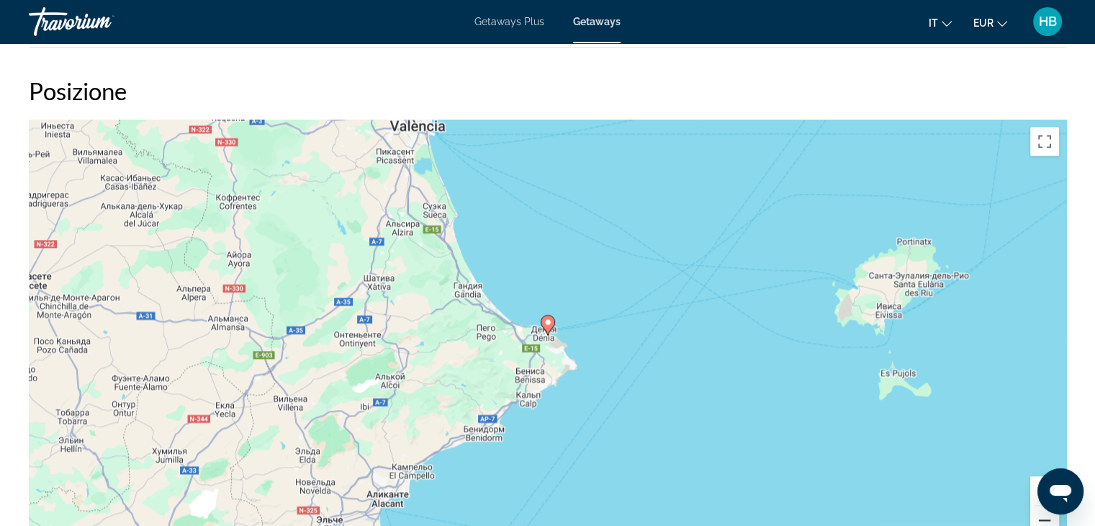
click at [1043, 519] on button "Уменьшить" at bounding box center [1044, 520] width 29 height 29
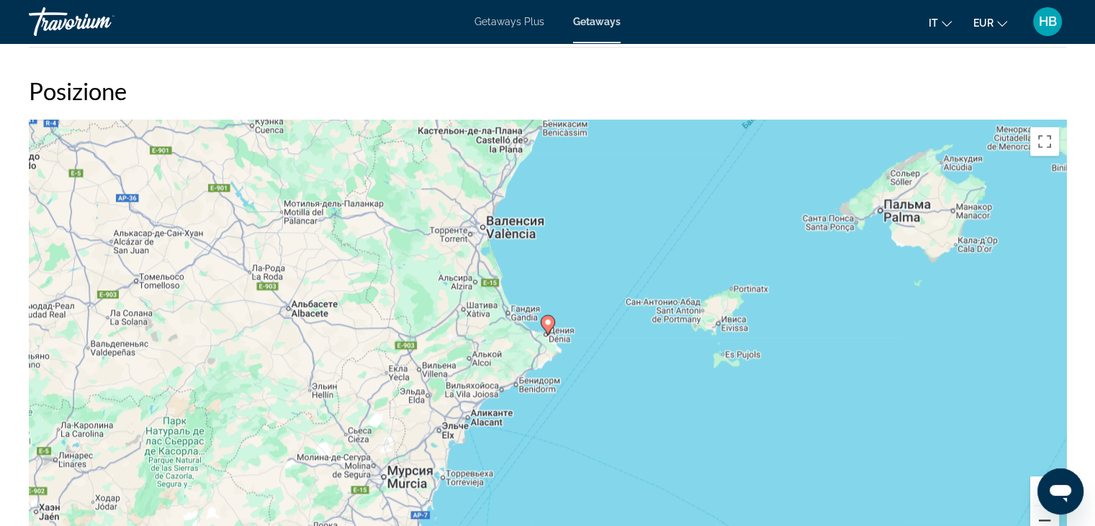
click at [1043, 519] on button "Уменьшить" at bounding box center [1044, 520] width 29 height 29
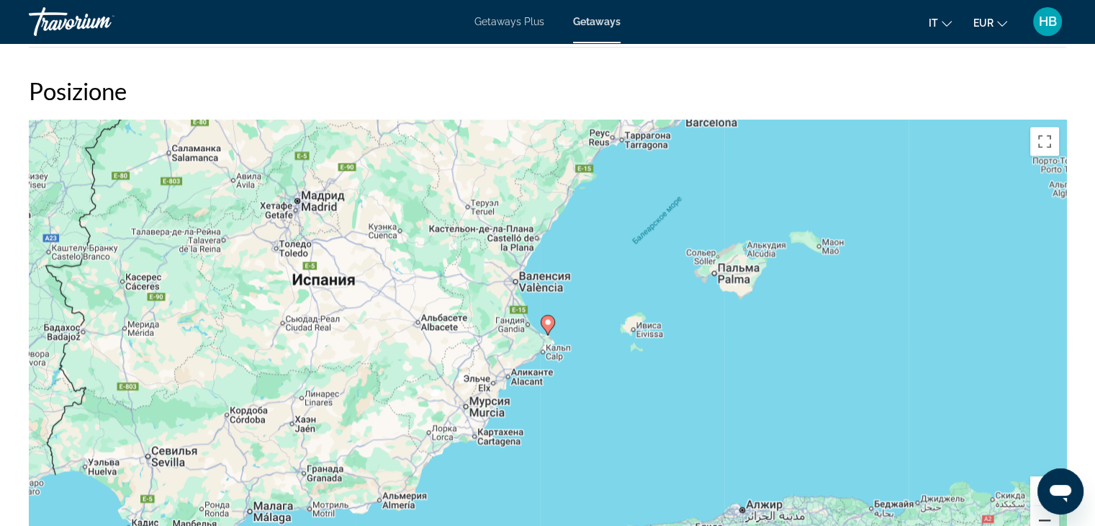
click at [1043, 519] on button "Уменьшить" at bounding box center [1044, 520] width 29 height 29
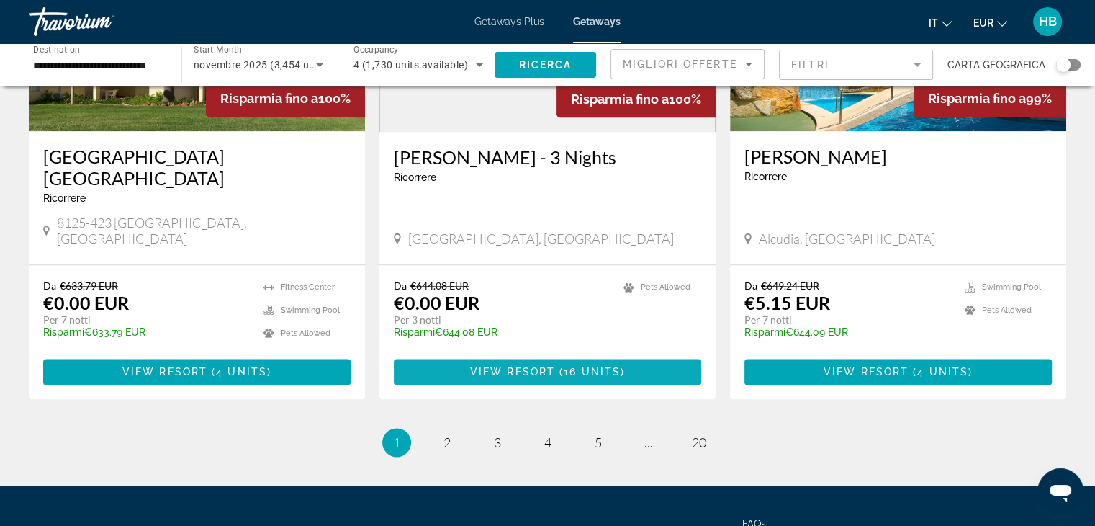
scroll to position [1800, 0]
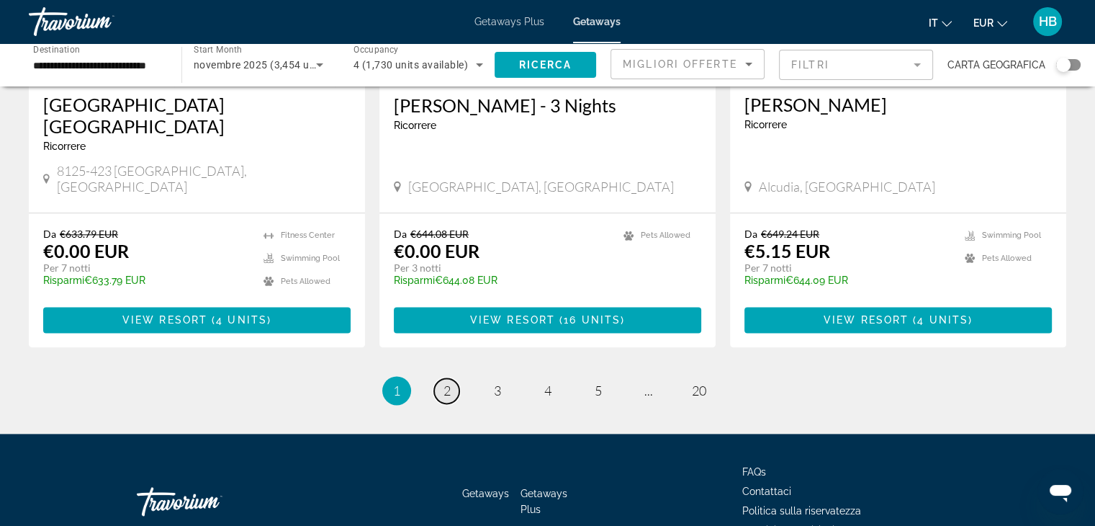
click at [444, 382] on span "2" at bounding box center [447, 390] width 7 height 16
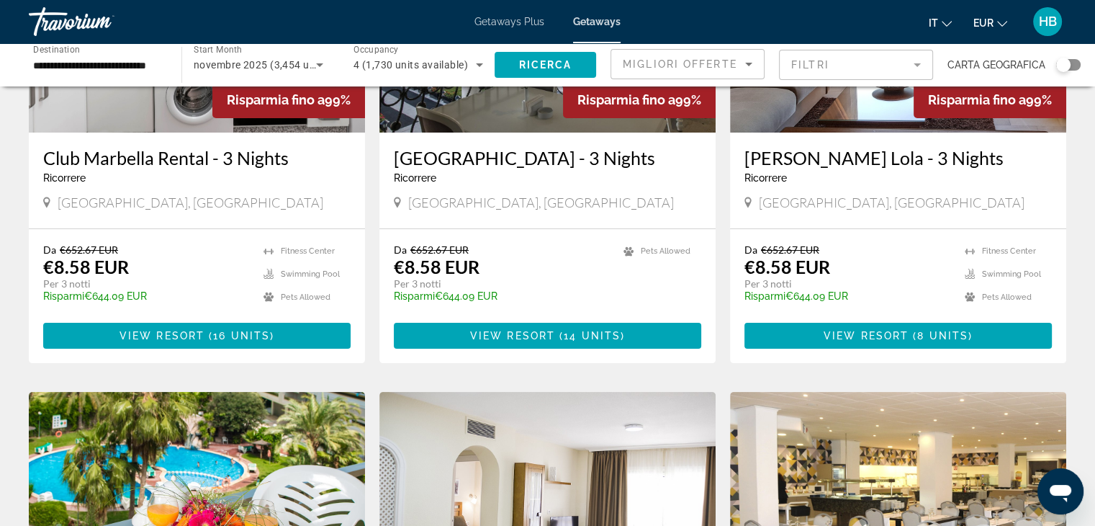
scroll to position [288, 0]
